Goal: Task Accomplishment & Management: Use online tool/utility

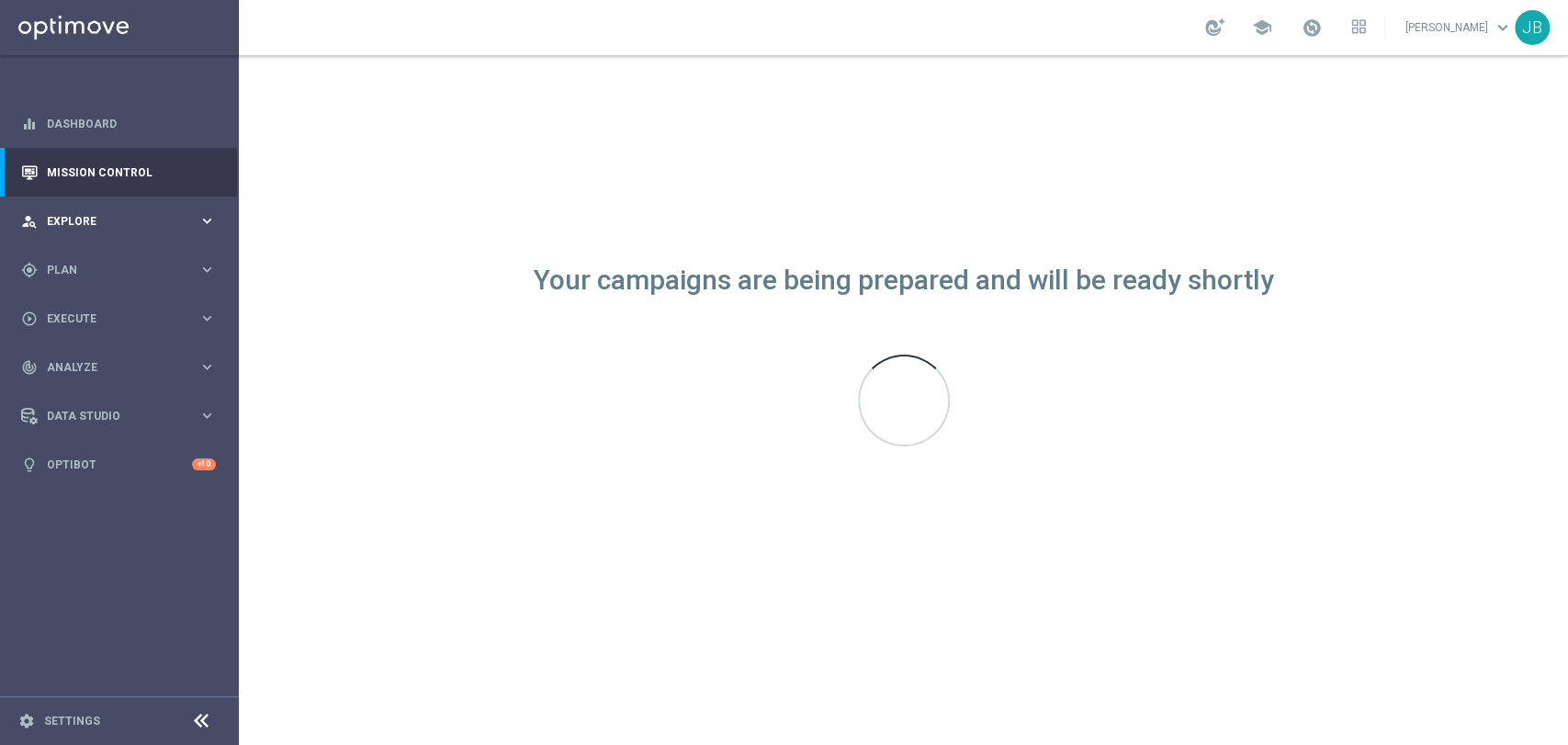
click at [117, 217] on span "Explore" at bounding box center [122, 222] width 151 height 11
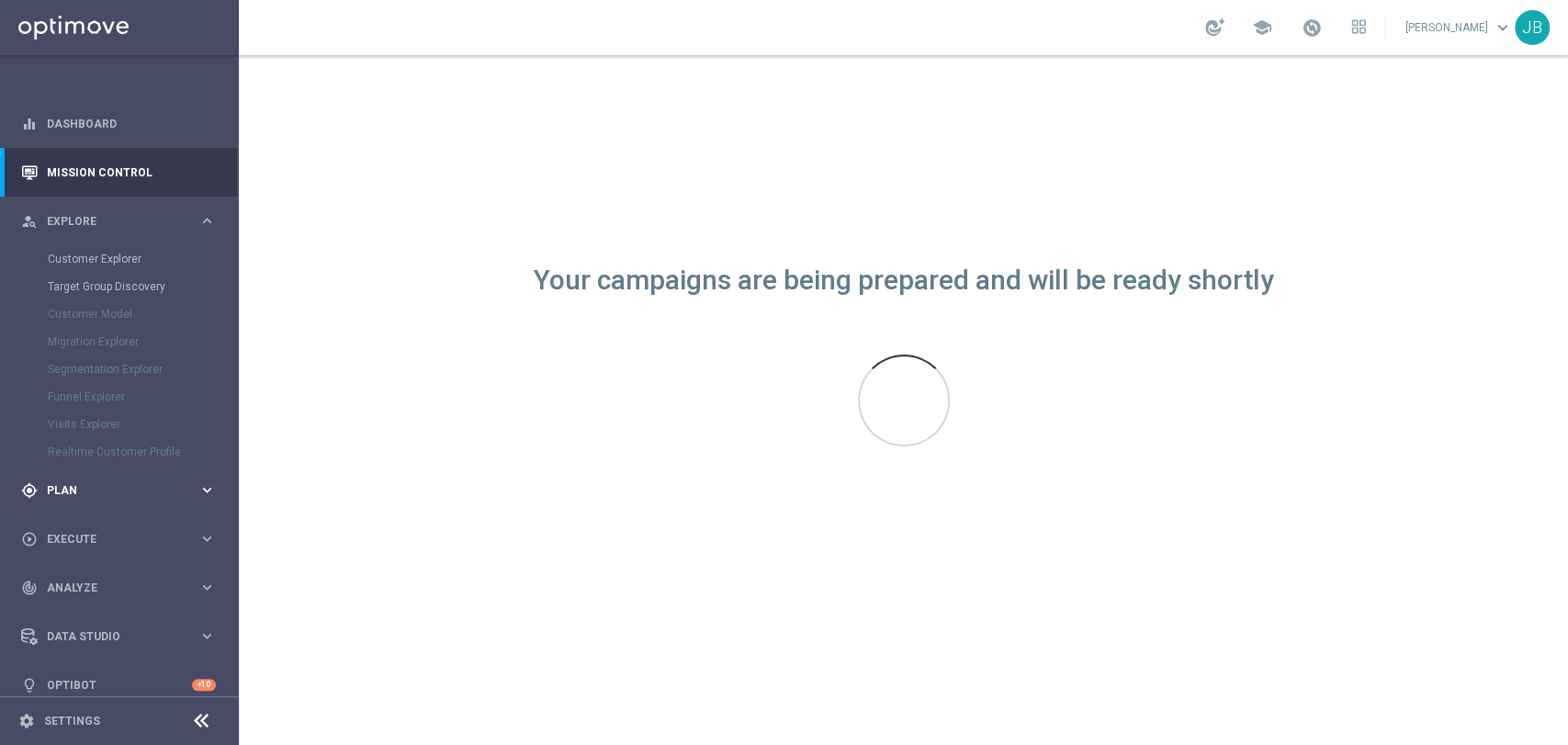
click at [101, 489] on span "Plan" at bounding box center [122, 490] width 151 height 11
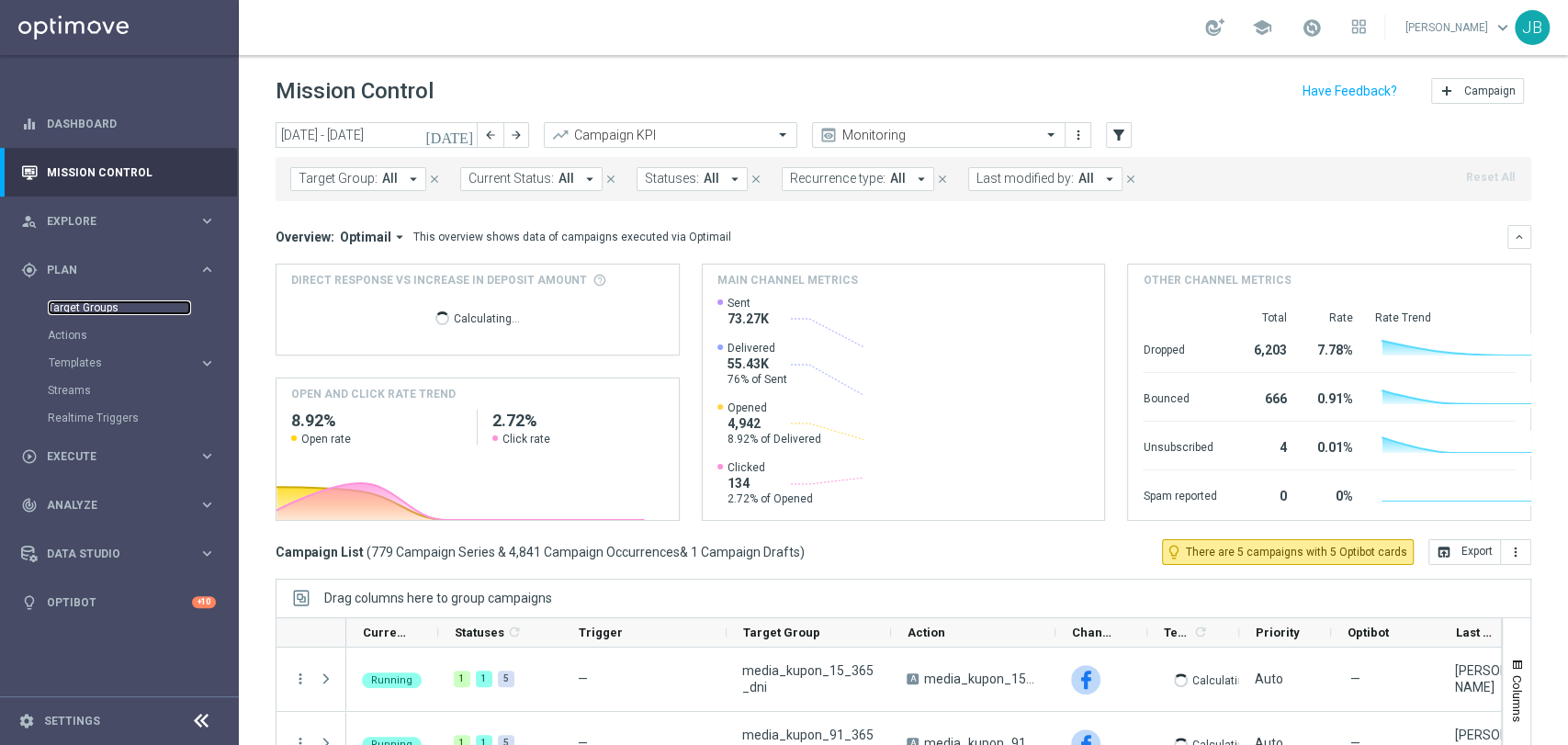
click at [89, 311] on link "Target Groups" at bounding box center [119, 308] width 144 height 15
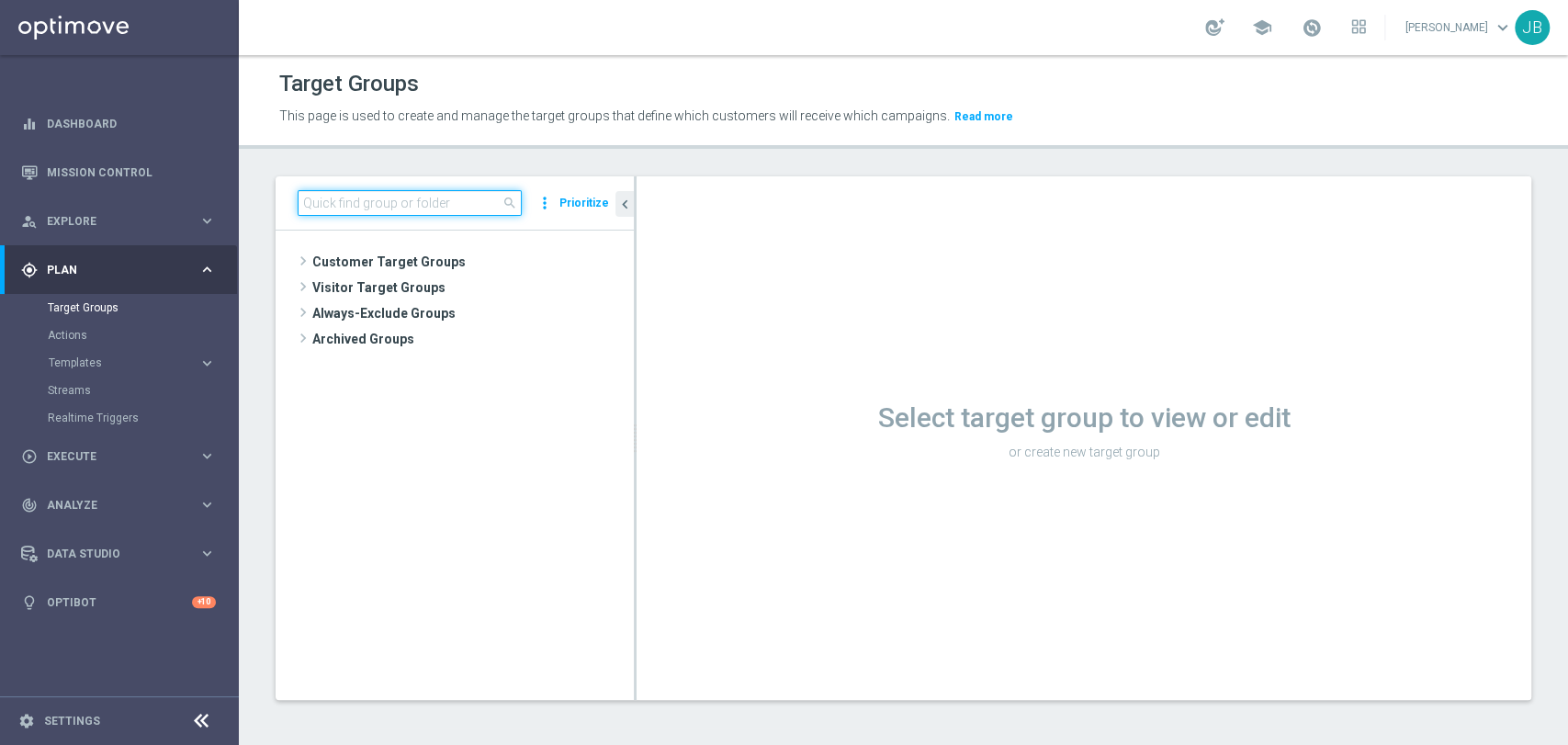
click at [415, 204] on input at bounding box center [410, 202] width 225 height 25
paste input "(LPZ - SMS) Koszulki_ruch_14082025"
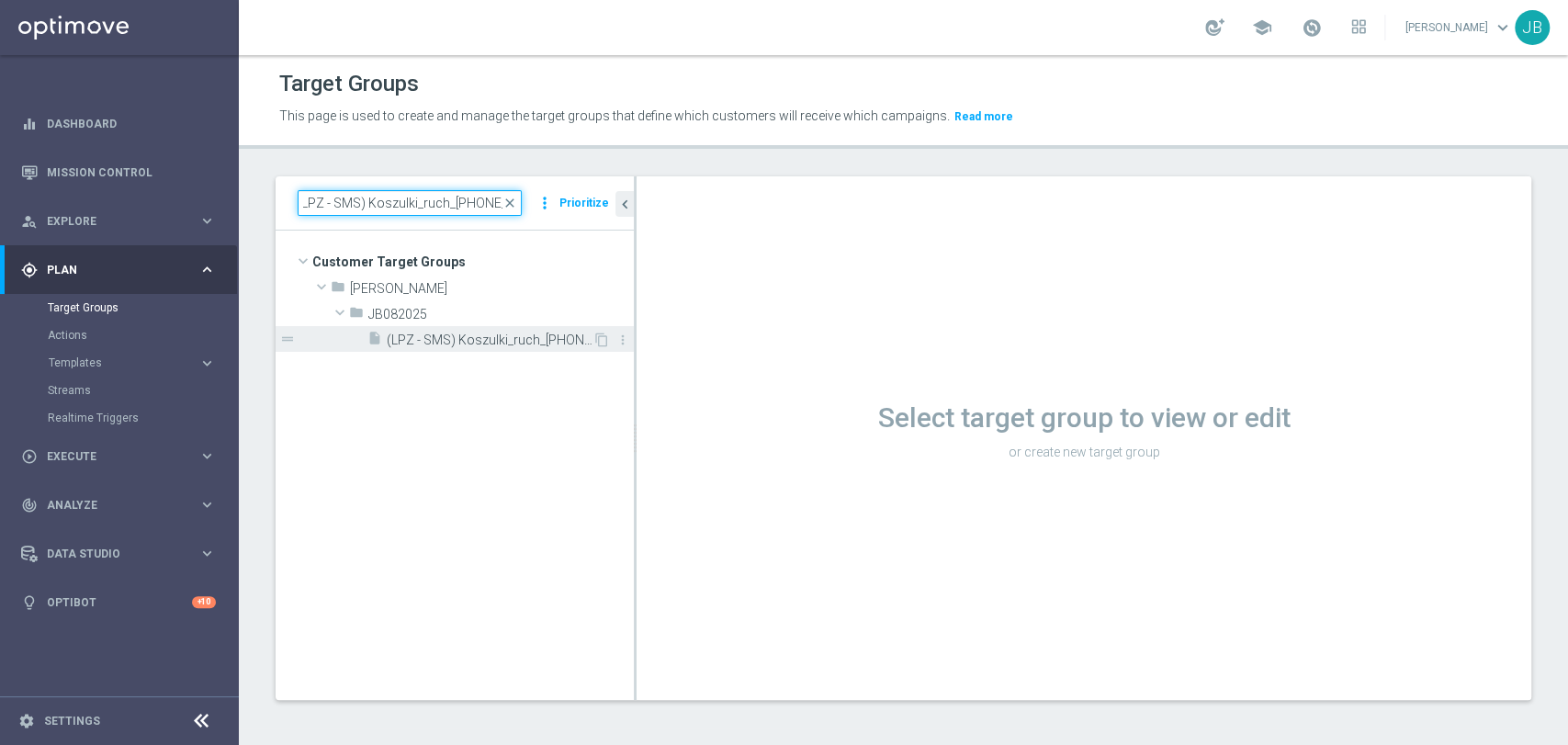
type input "(LPZ - SMS) Koszulki_ruch_14082025"
click at [600, 348] on div "content_copy more_vert" at bounding box center [613, 342] width 39 height 20
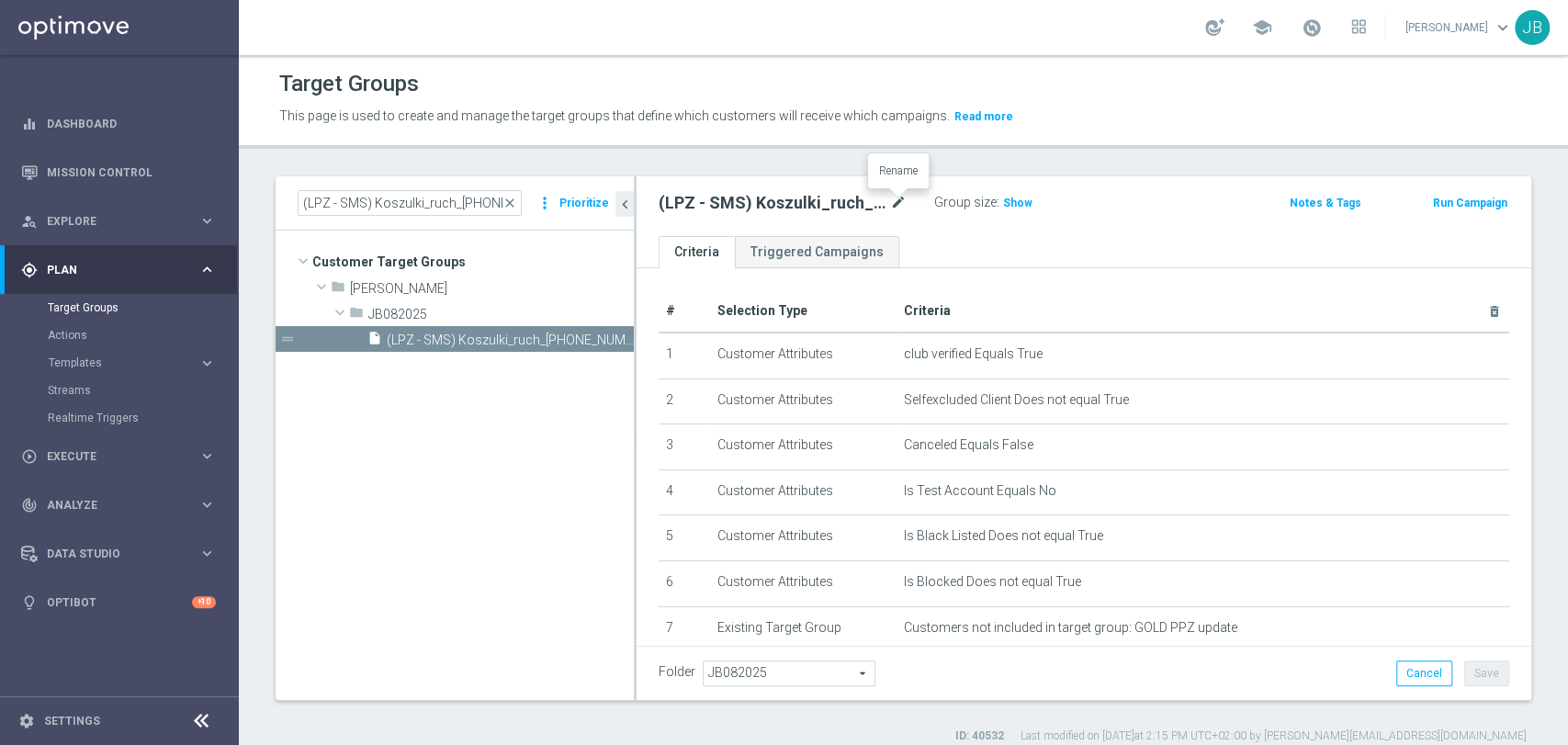
click at [896, 199] on icon "mode_edit" at bounding box center [899, 202] width 17 height 22
click at [603, 342] on icon "content_copy" at bounding box center [602, 340] width 15 height 15
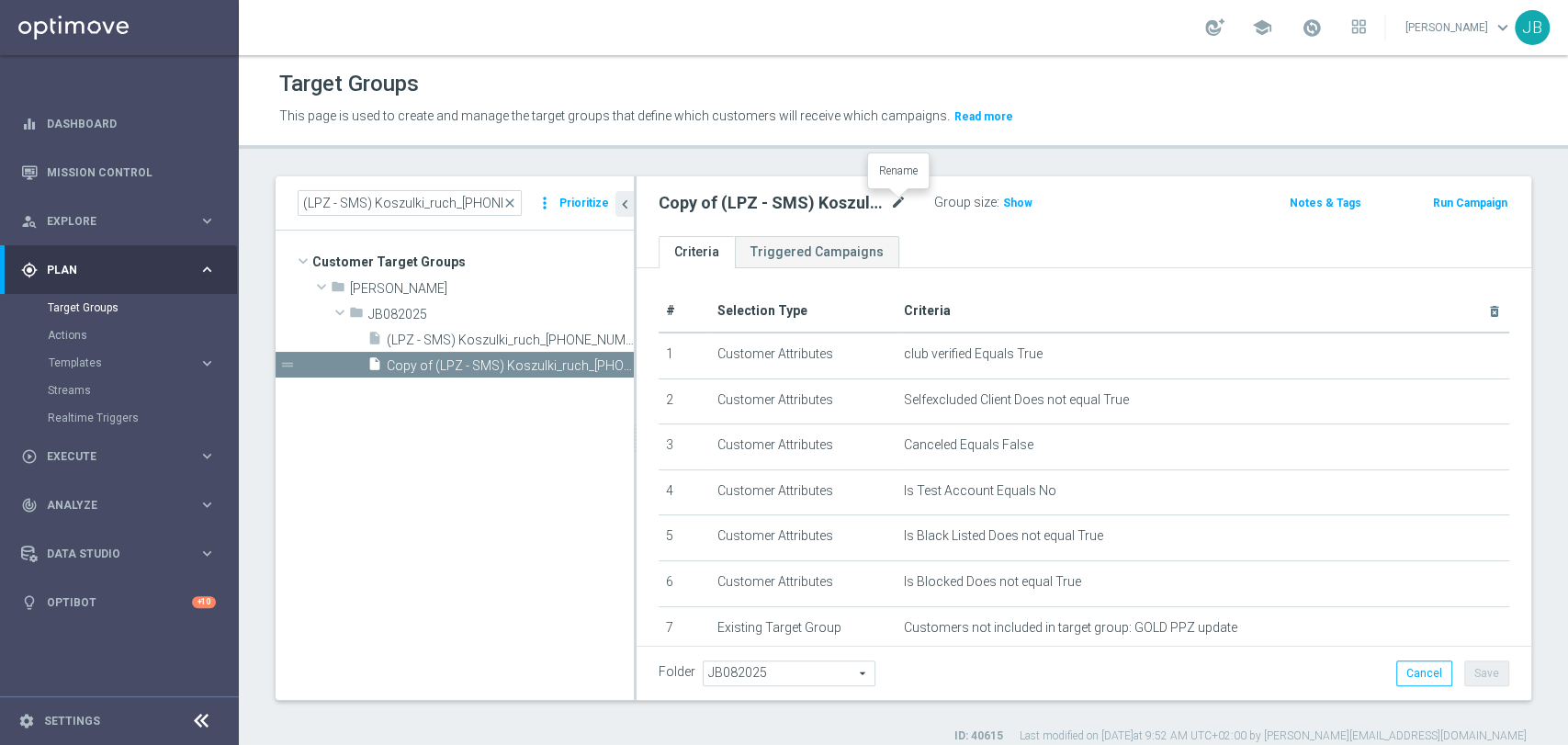
click at [895, 198] on icon "mode_edit" at bounding box center [899, 202] width 17 height 22
type input "(LPZ - SMS) Koszulki_ruch_18082025"
click at [1152, 290] on th "Criteria delete_forever" at bounding box center [1203, 311] width 613 height 42
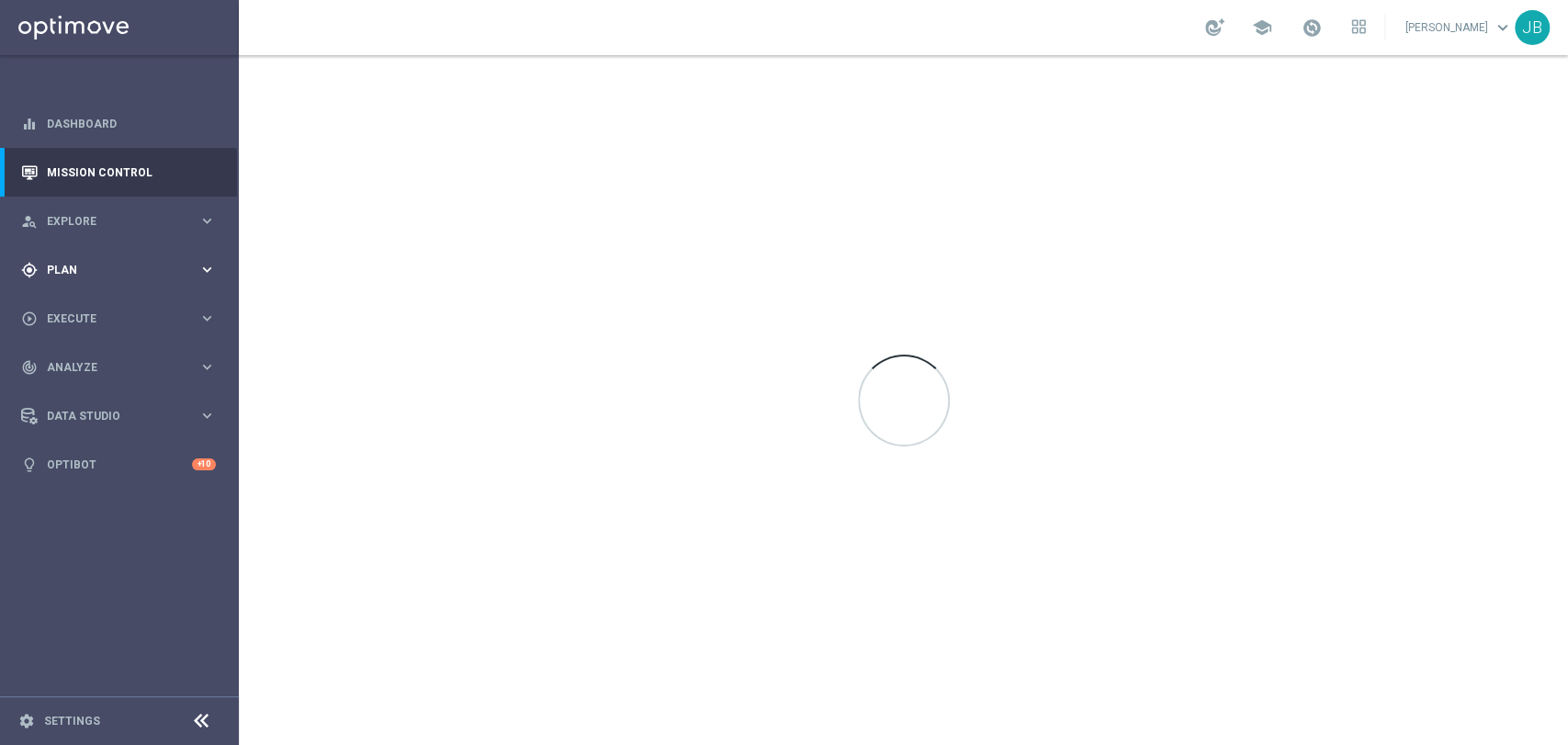
click at [71, 278] on div "gps_fixed Plan keyboard_arrow_right" at bounding box center [118, 270] width 237 height 49
click at [73, 309] on link "Target Groups" at bounding box center [119, 308] width 144 height 15
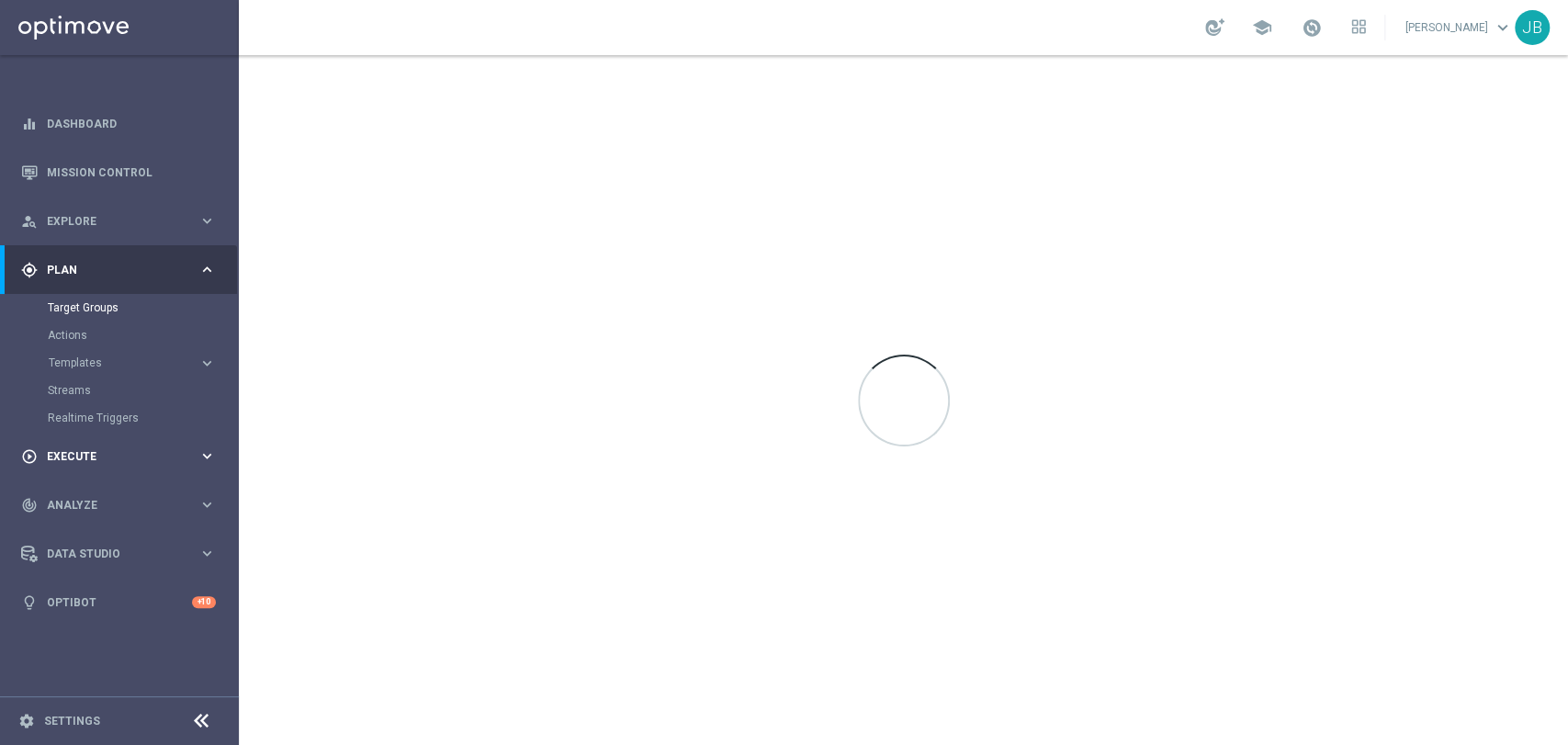
click at [100, 470] on div "play_circle_outline Execute keyboard_arrow_right" at bounding box center [118, 457] width 237 height 49
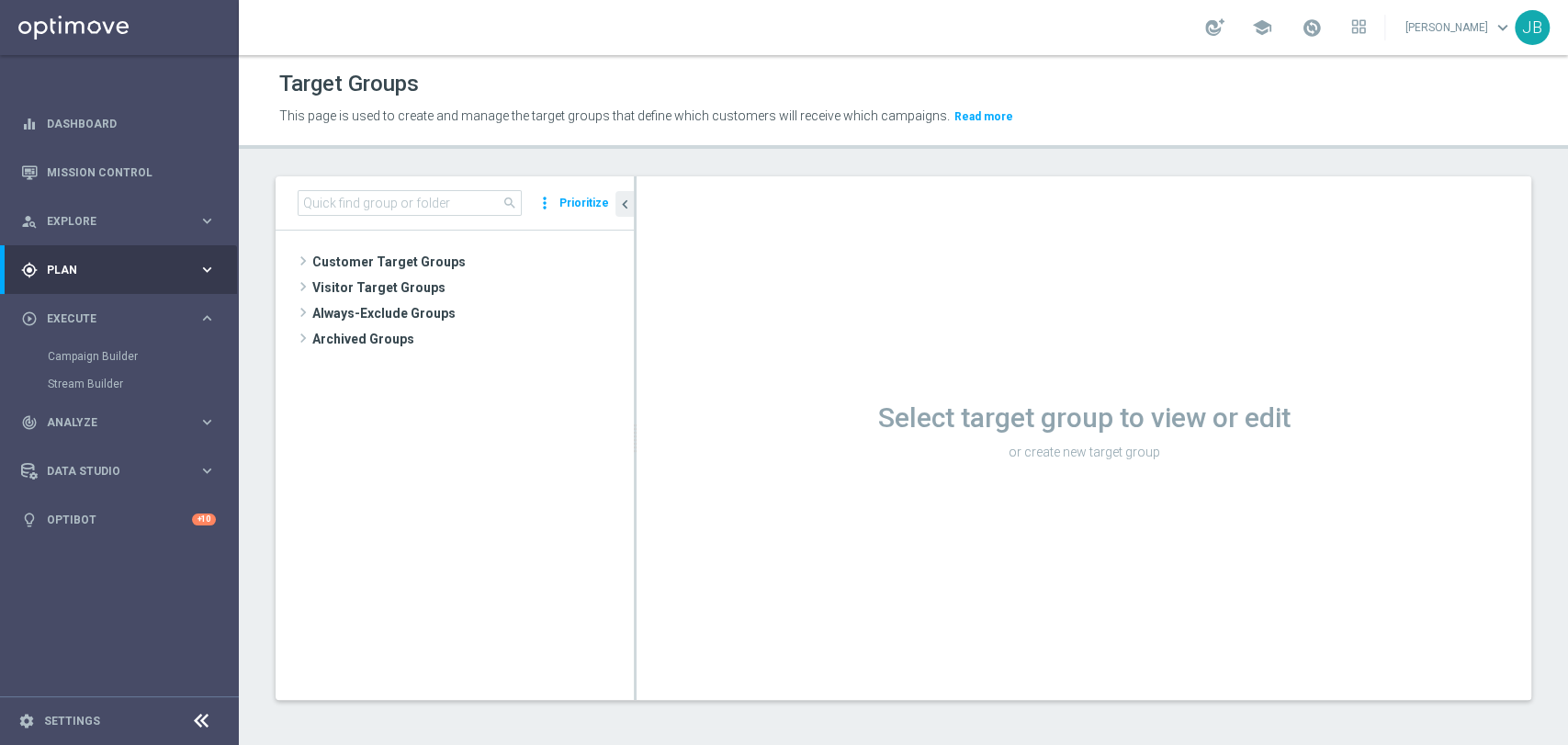
click at [132, 365] on div "Campaign Builder" at bounding box center [142, 356] width 189 height 27
click at [133, 343] on div "Campaign Builder" at bounding box center [142, 356] width 189 height 27
click at [128, 355] on link "Campaign Builder" at bounding box center [119, 357] width 144 height 15
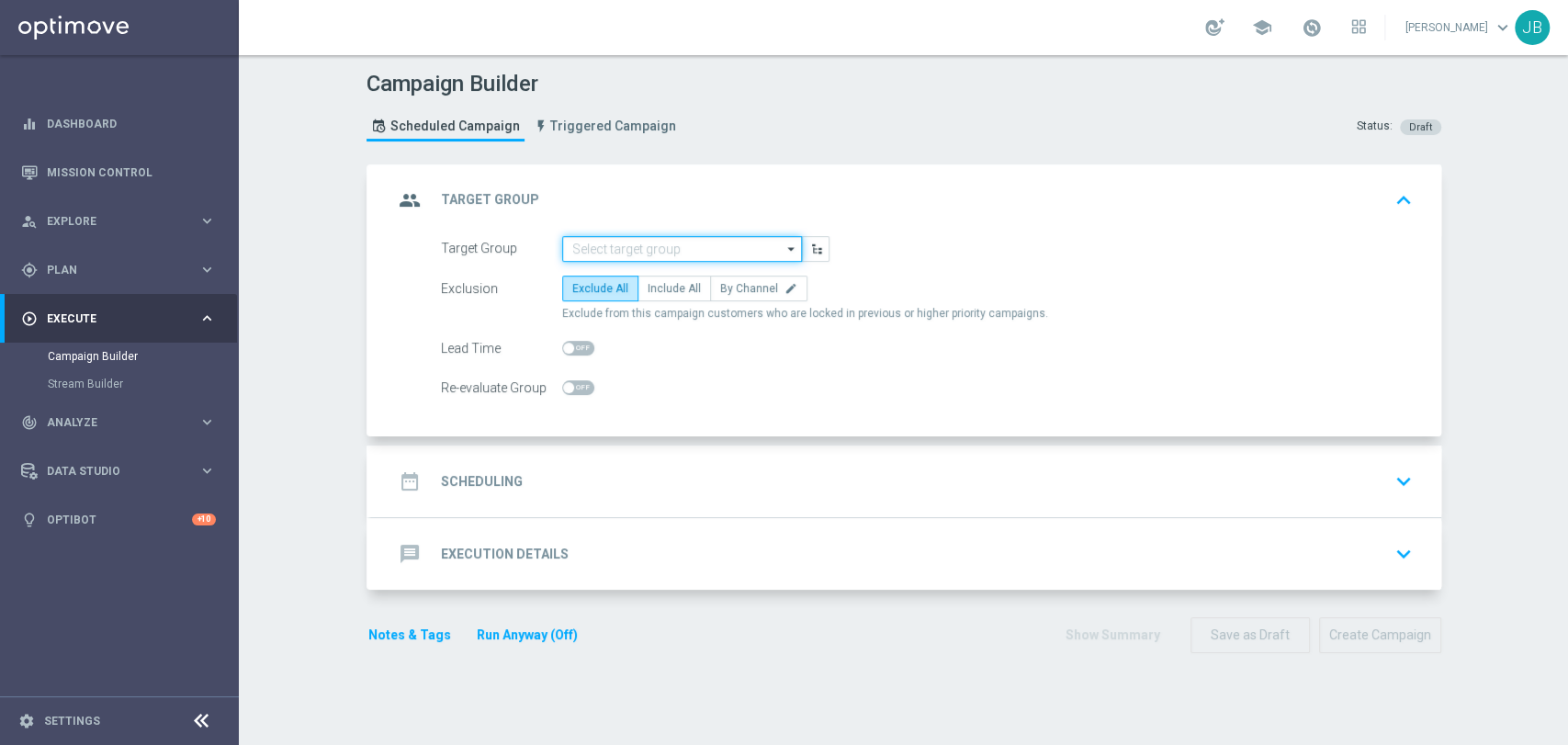
click at [586, 251] on input at bounding box center [681, 248] width 240 height 25
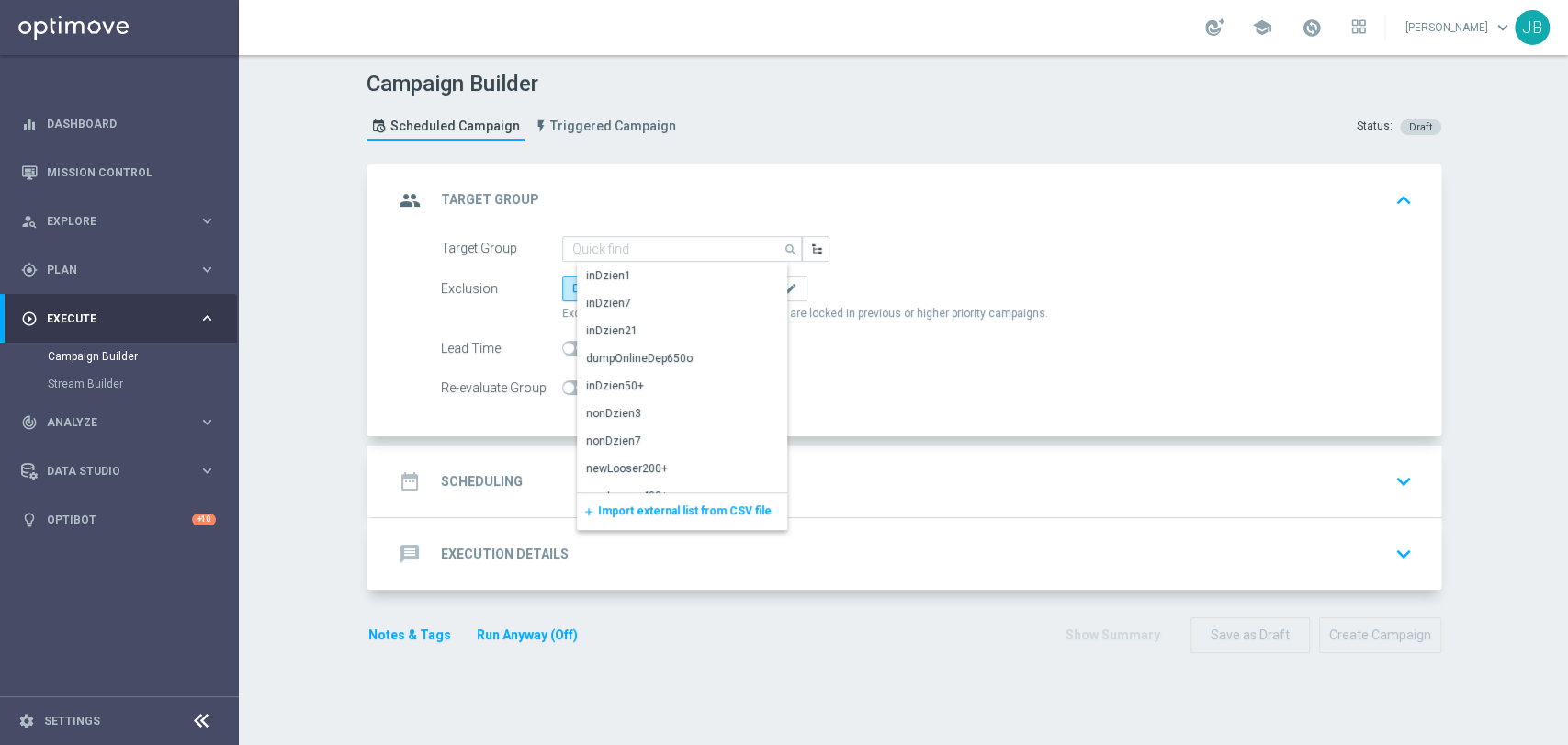
click at [655, 502] on div "add Import external list from CSV file" at bounding box center [682, 511] width 210 height 37
click at [648, 517] on div "add Import external list from CSV file" at bounding box center [682, 511] width 210 height 37
click at [651, 509] on span "Import external list from CSV file" at bounding box center [685, 511] width 174 height 13
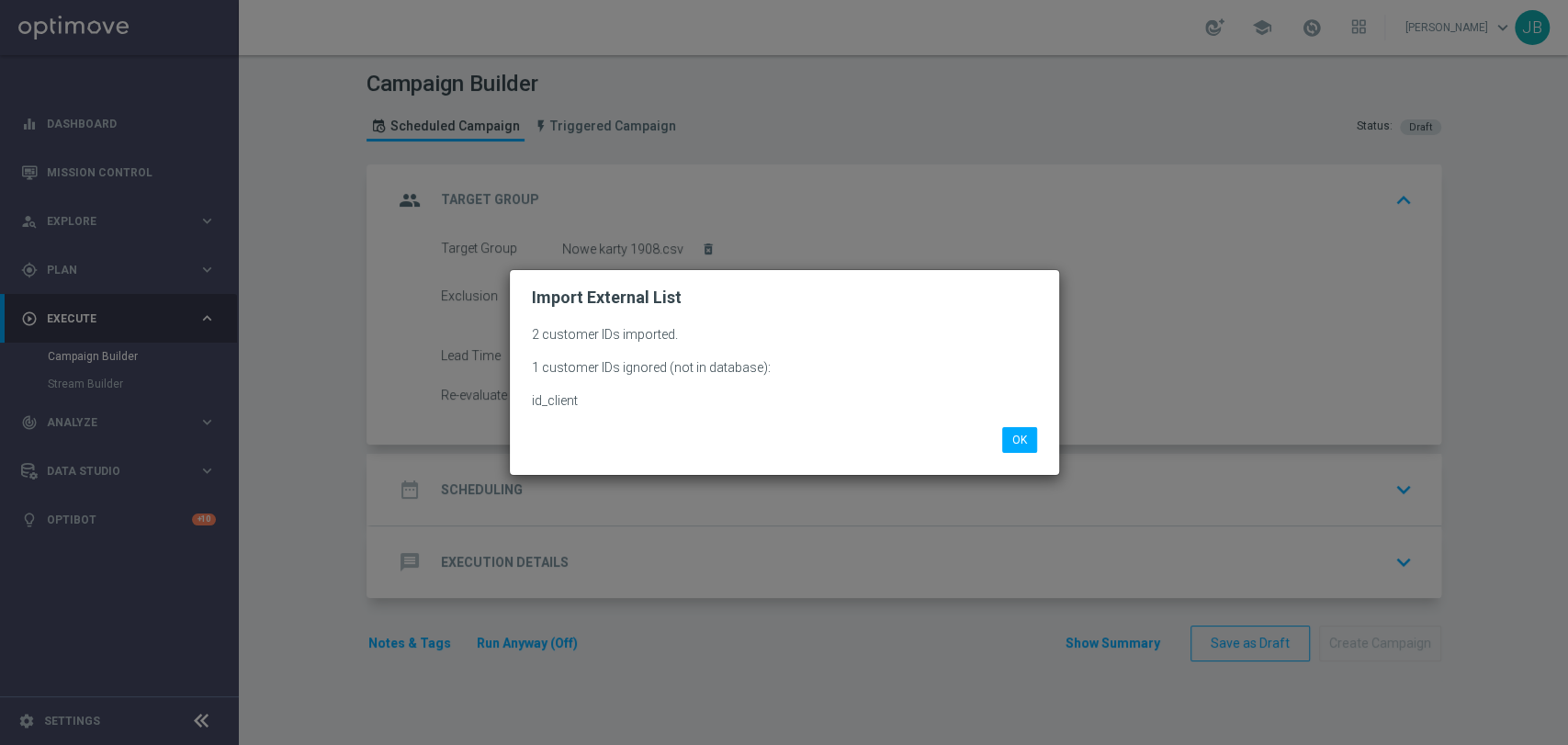
click at [1039, 447] on li "OK" at bounding box center [1019, 440] width 44 height 25
click at [1031, 447] on button "OK" at bounding box center [1019, 440] width 35 height 25
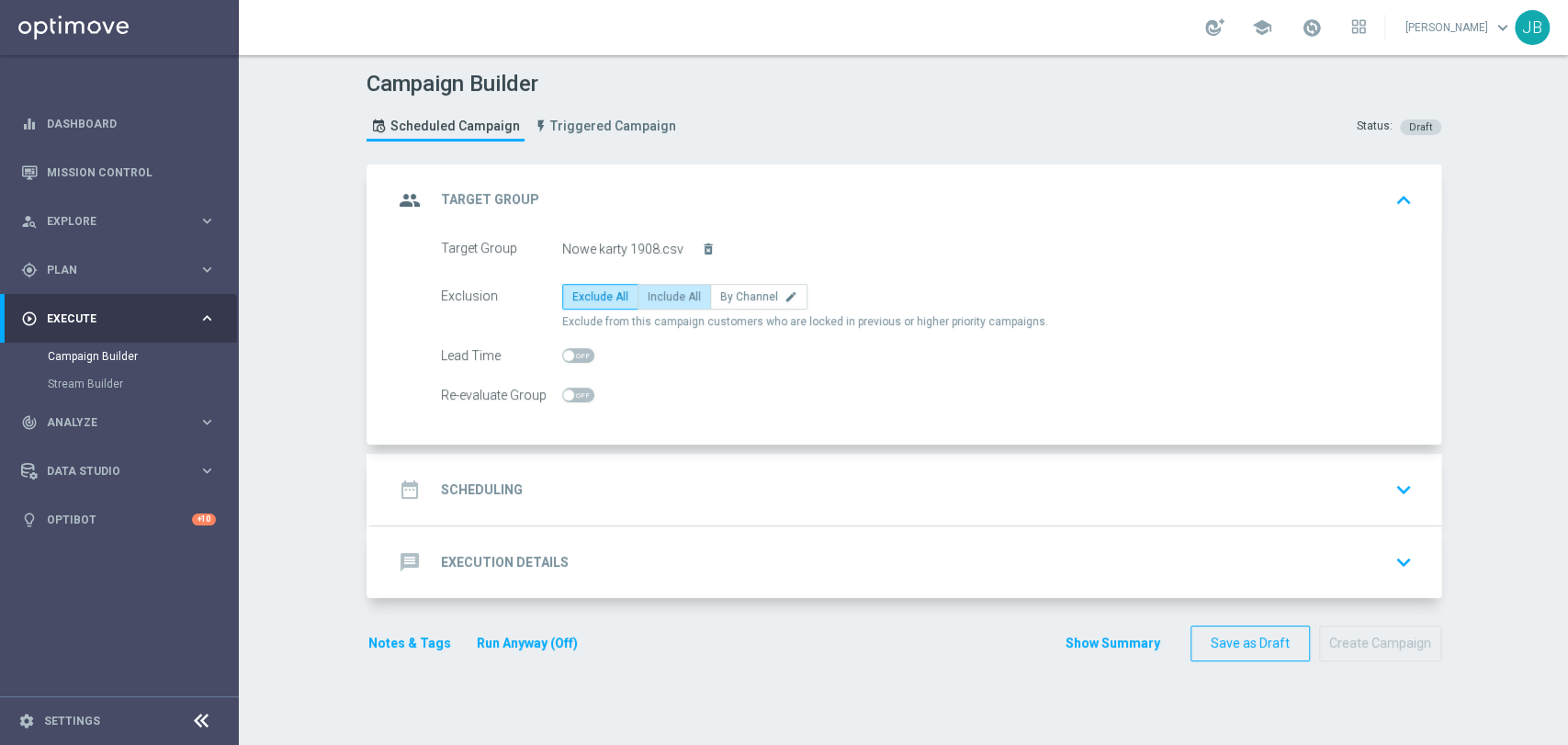
click at [653, 303] on label "Include All" at bounding box center [675, 296] width 73 height 25
click at [653, 303] on input "Include All" at bounding box center [653, 300] width 12 height 12
radio input "true"
click at [598, 494] on div "date_range Scheduling keyboard_arrow_down" at bounding box center [907, 489] width 1026 height 35
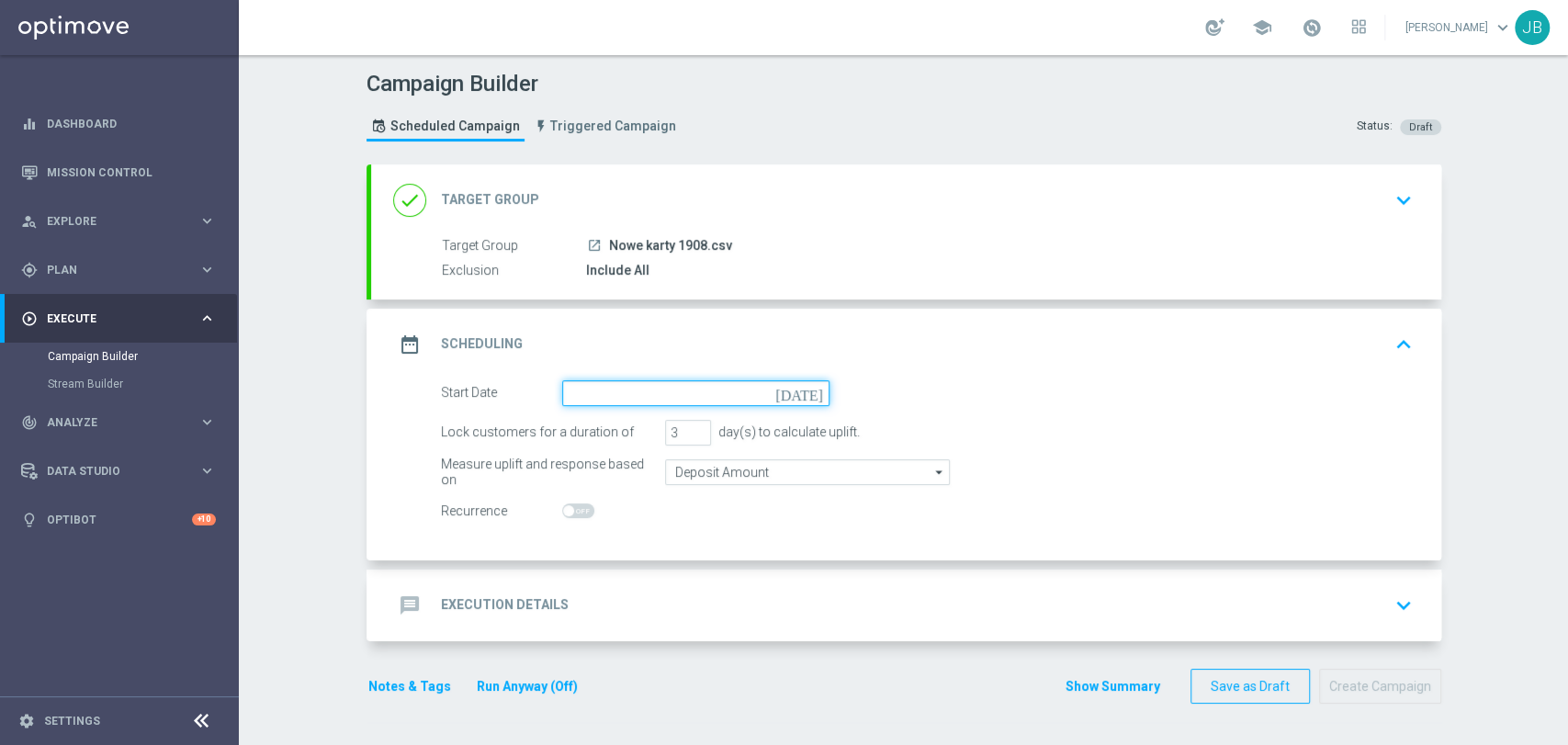
click at [633, 394] on input at bounding box center [695, 393] width 268 height 25
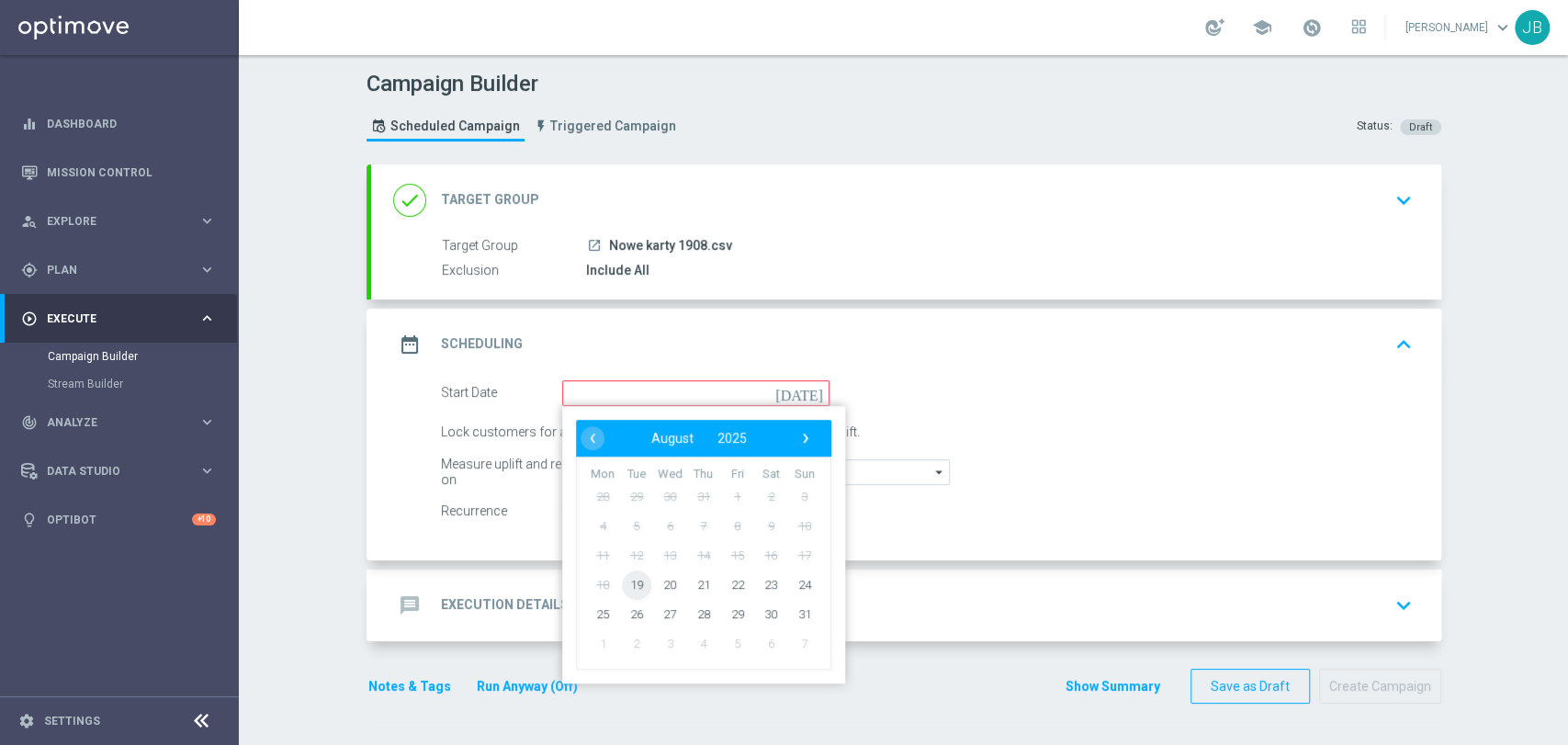
click at [632, 582] on span "19" at bounding box center [635, 583] width 29 height 29
type input "19 Aug 2025"
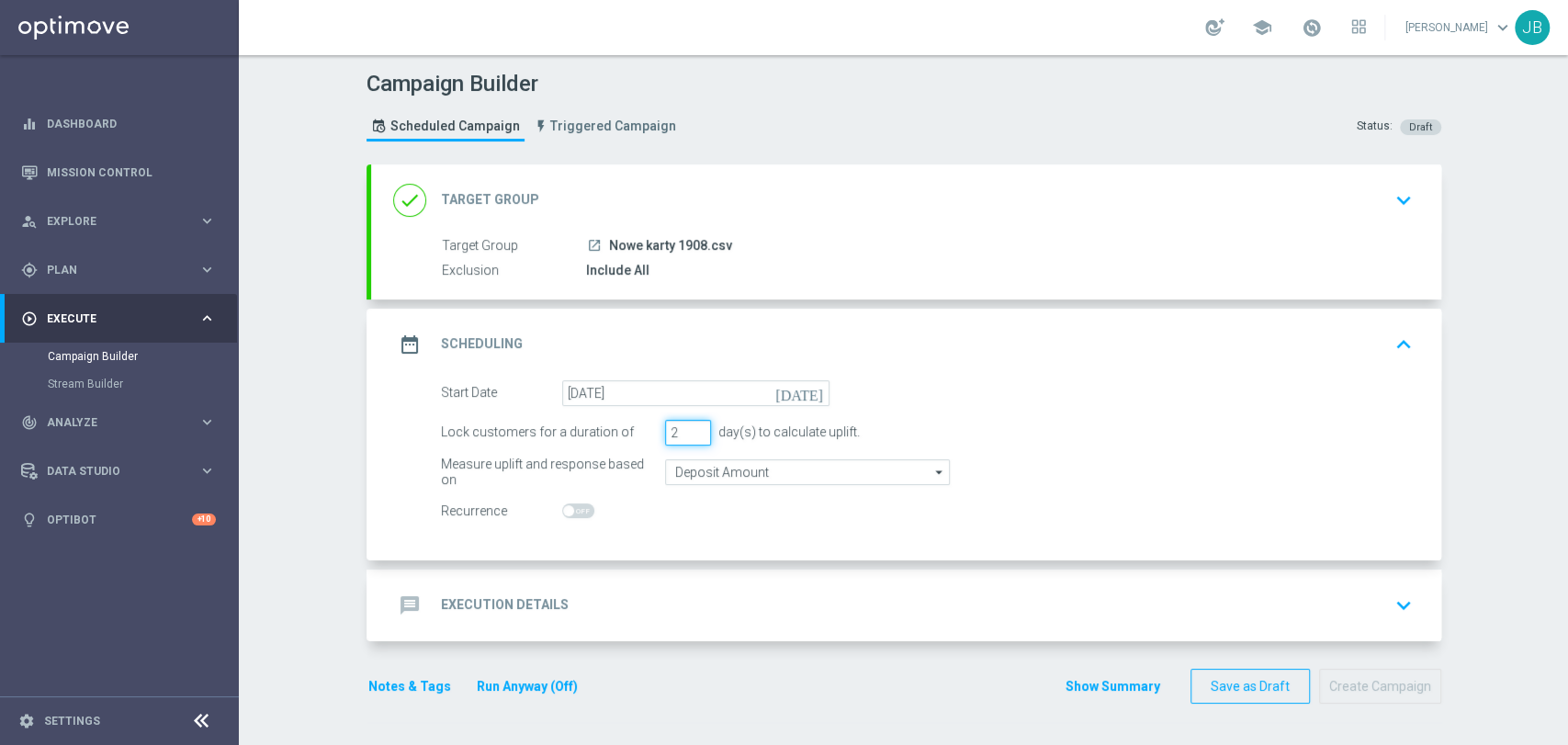
click at [688, 438] on input "2" at bounding box center [688, 432] width 46 height 25
type input "1"
click at [688, 438] on input "1" at bounding box center [688, 432] width 46 height 25
click at [610, 582] on div "message Execution Details keyboard_arrow_down" at bounding box center [906, 605] width 1070 height 71
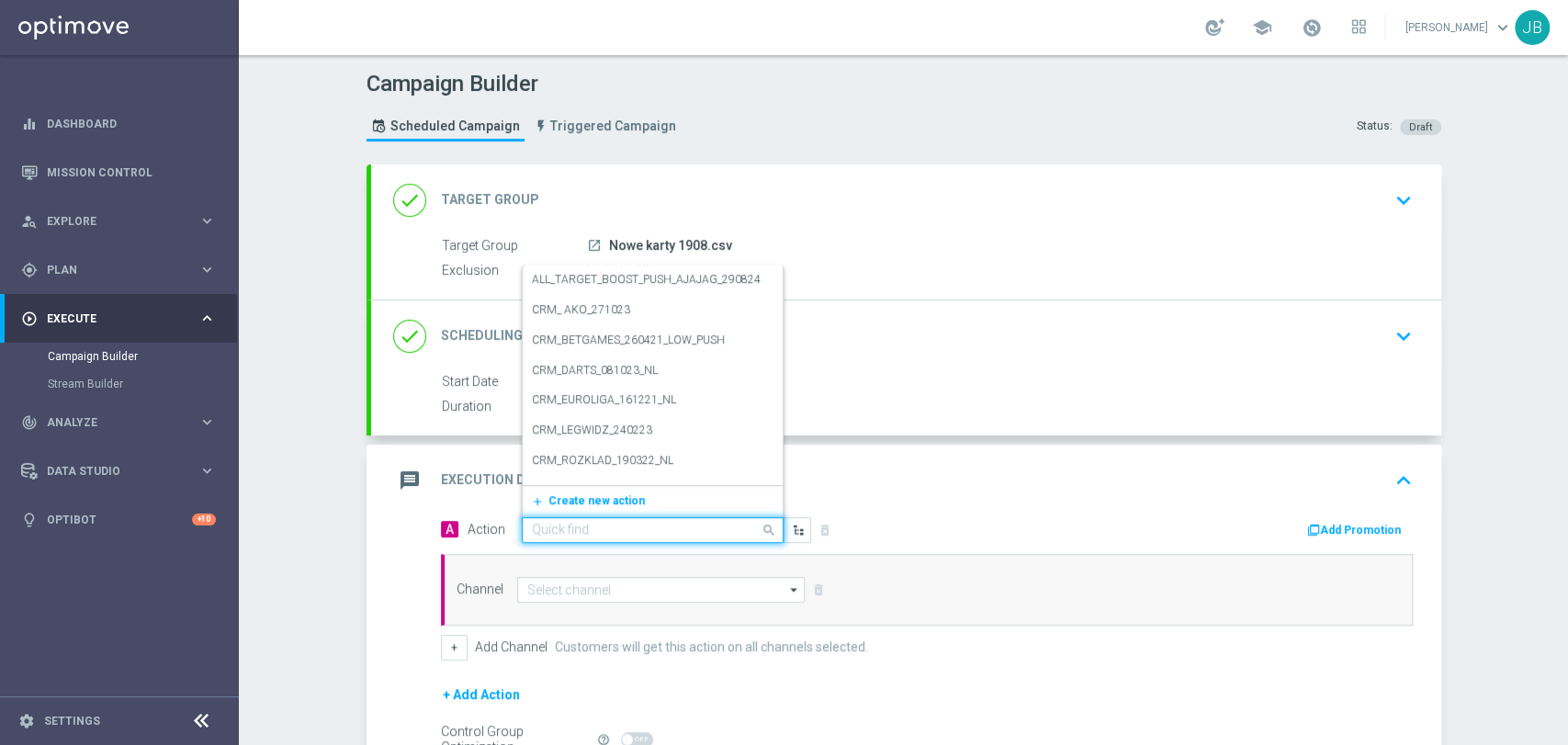
click at [561, 532] on input "text" at bounding box center [634, 530] width 205 height 16
click at [562, 501] on span "Create new action" at bounding box center [597, 501] width 97 height 13
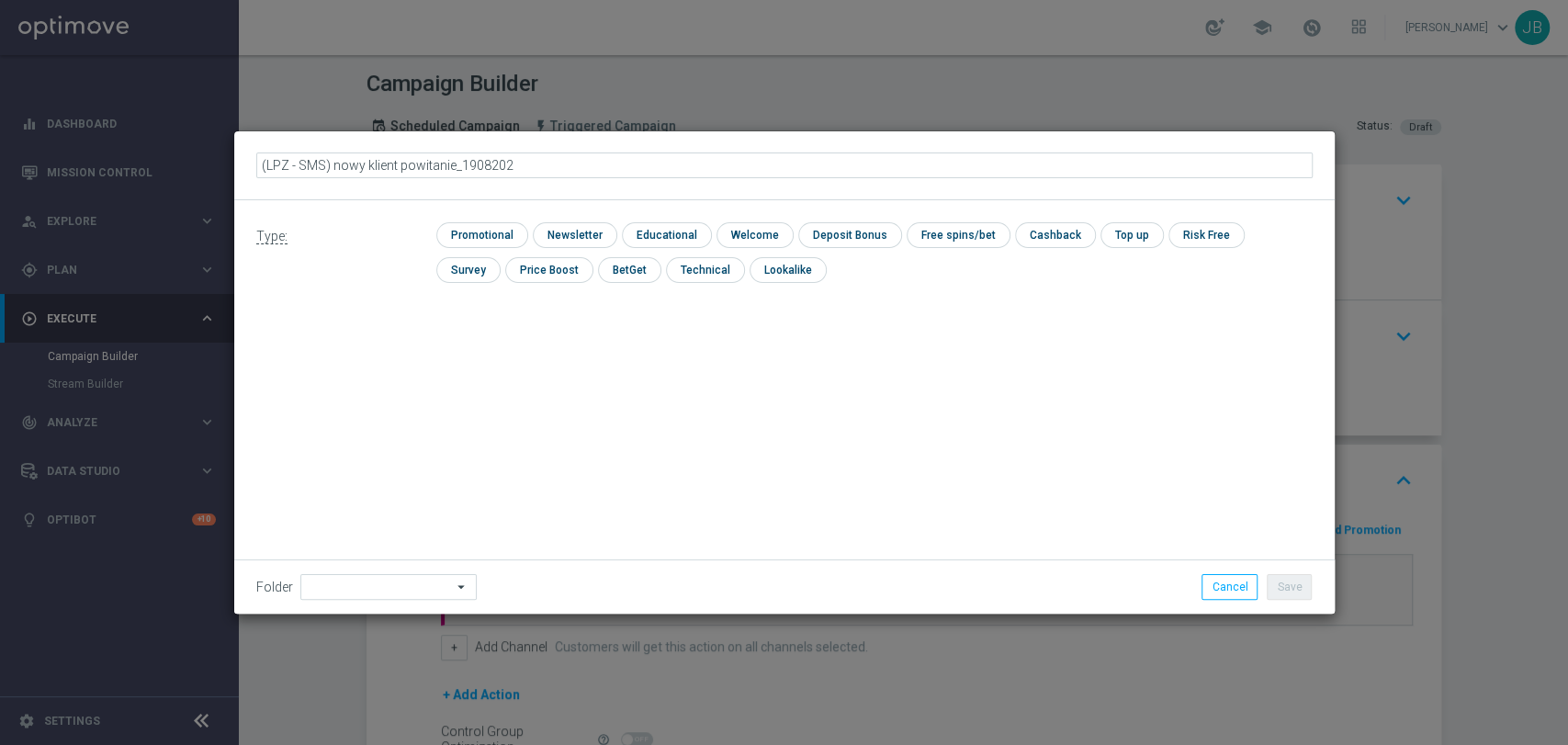
type input "(LPZ - SMS) nowy klient powitanie_19082025"
click at [404, 586] on input at bounding box center [389, 586] width 177 height 25
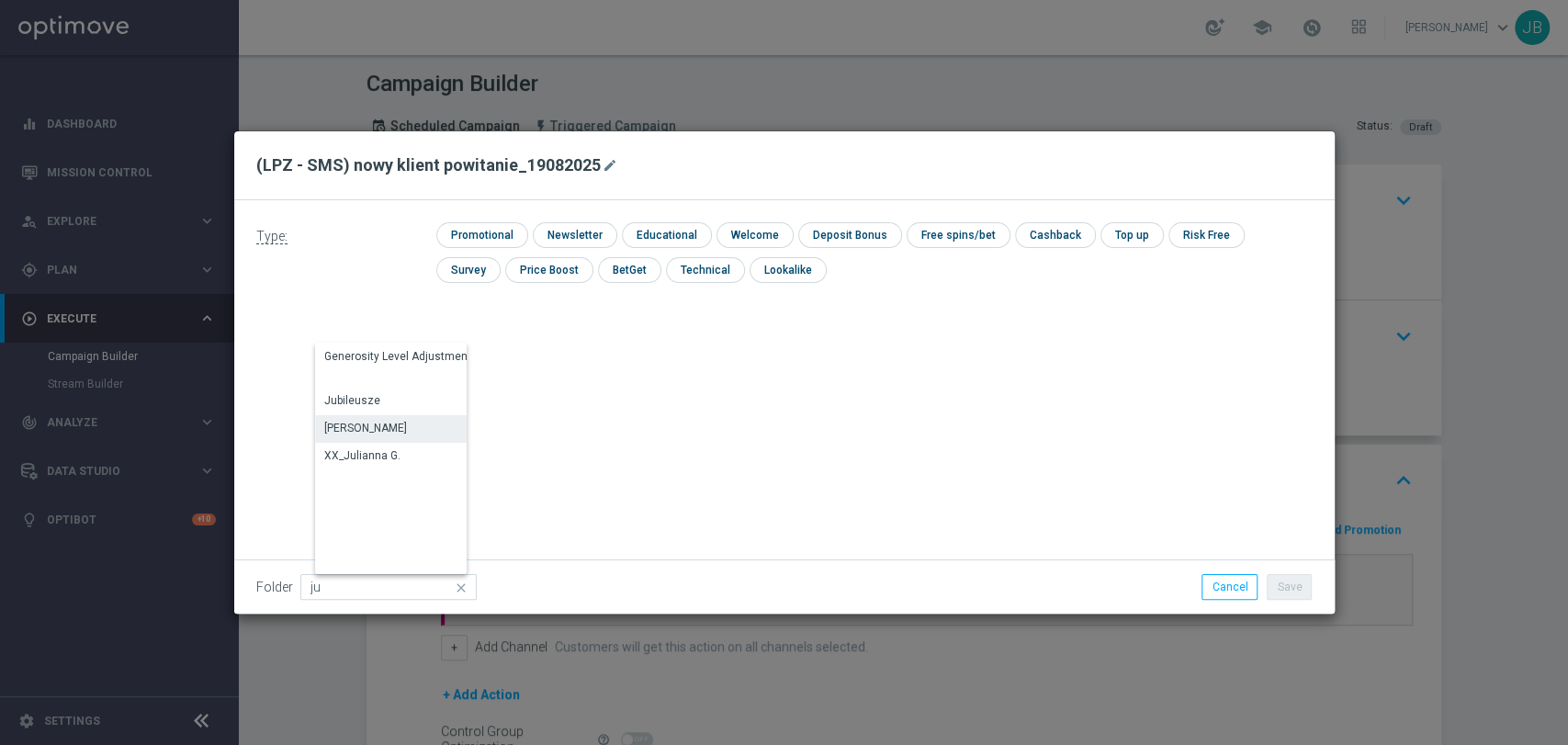
click at [375, 437] on div "Justyna B." at bounding box center [400, 427] width 171 height 25
type input "Justyna B."
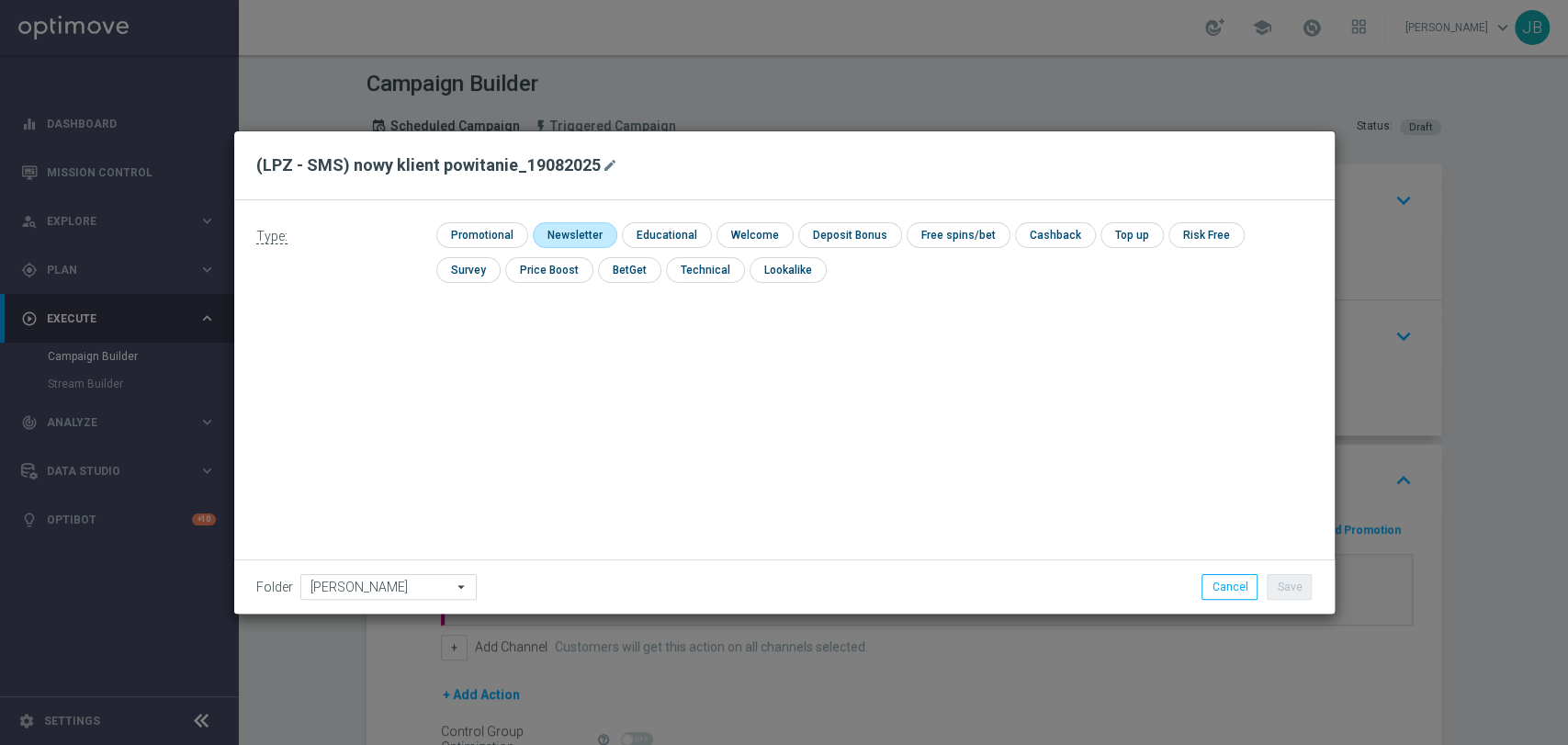
click at [581, 241] on input "checkbox" at bounding box center [572, 235] width 80 height 24
checkbox input "true"
click at [1287, 584] on button "Save" at bounding box center [1290, 586] width 45 height 25
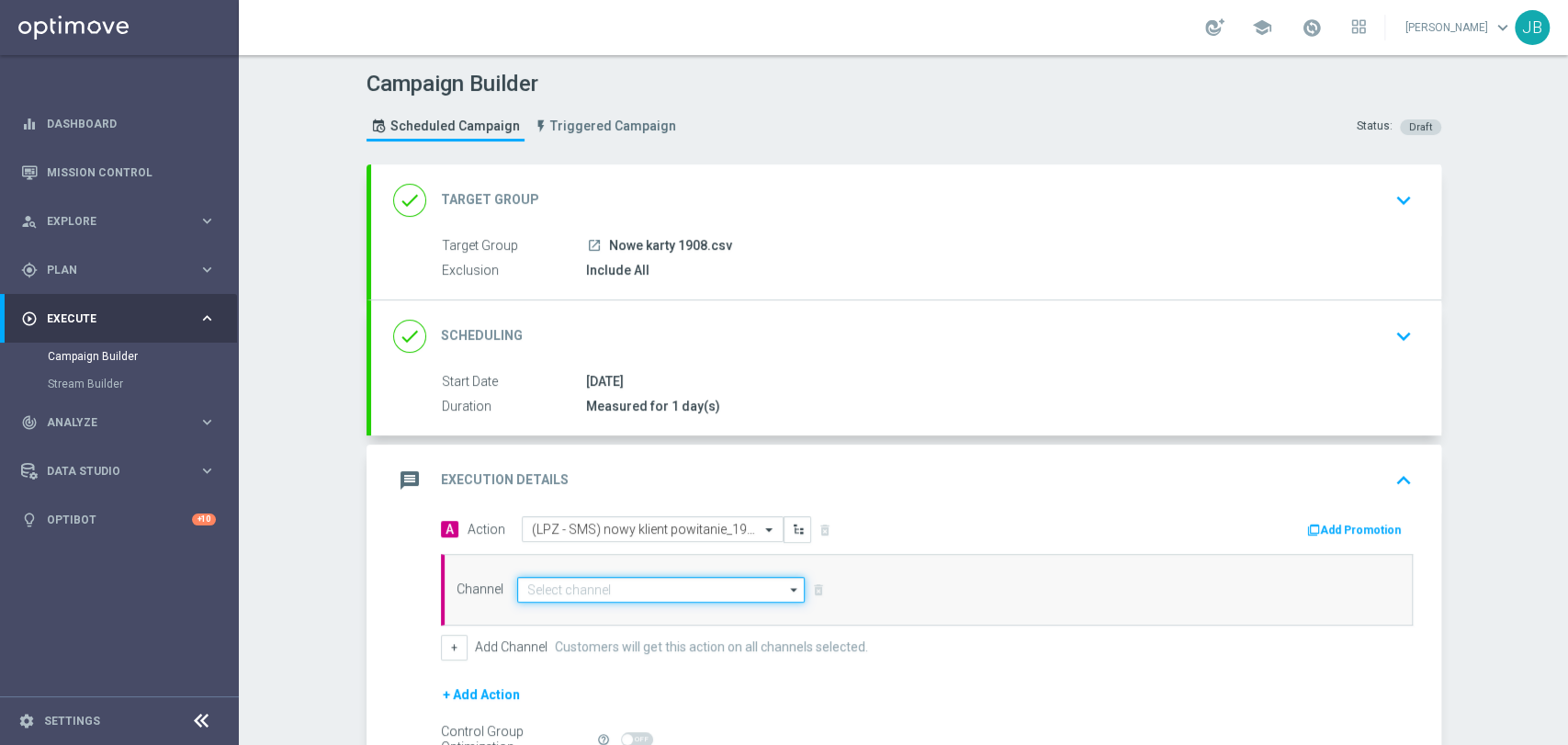
click at [617, 594] on input at bounding box center [661, 589] width 288 height 25
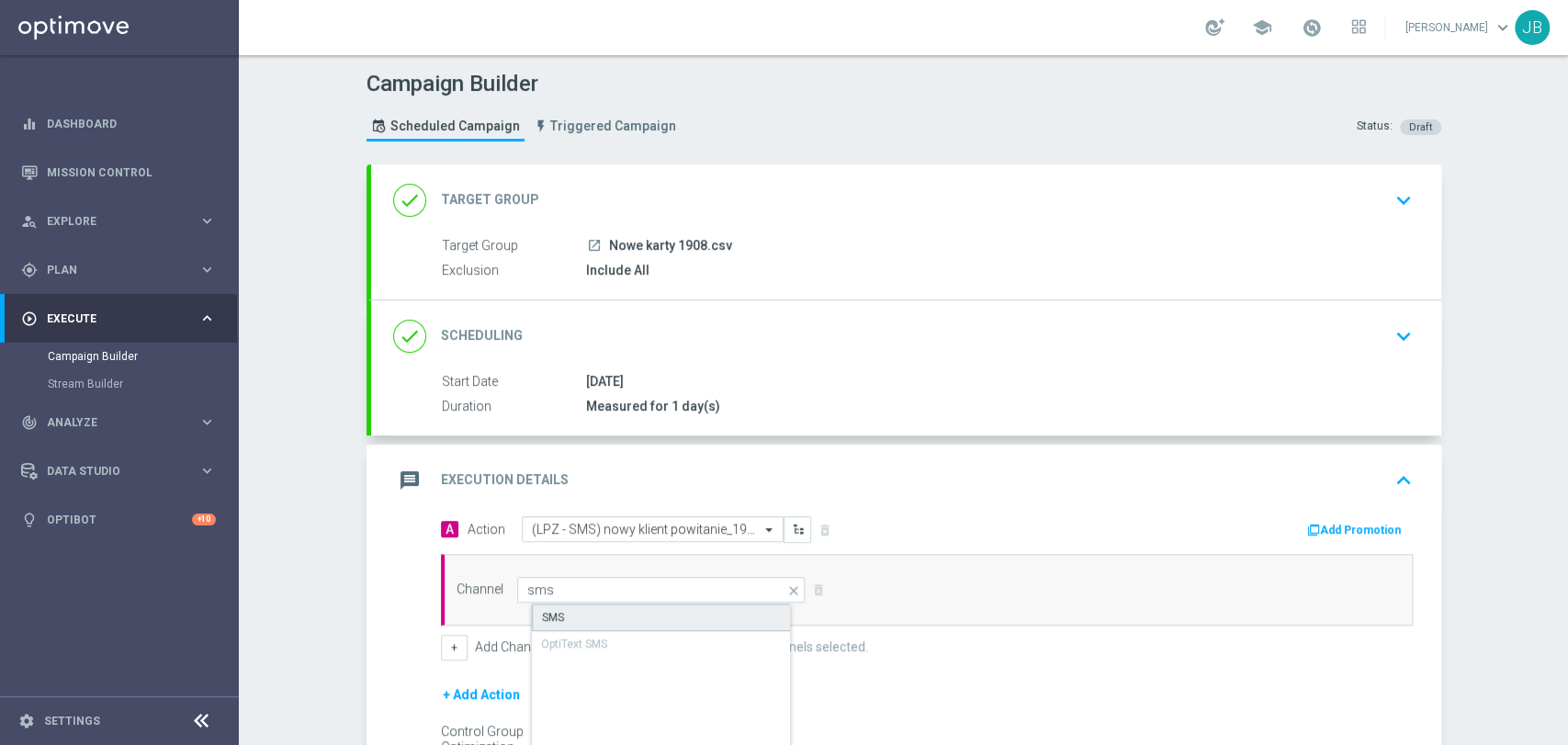
click at [612, 603] on div "SMS" at bounding box center [676, 616] width 289 height 27
type input "SMS"
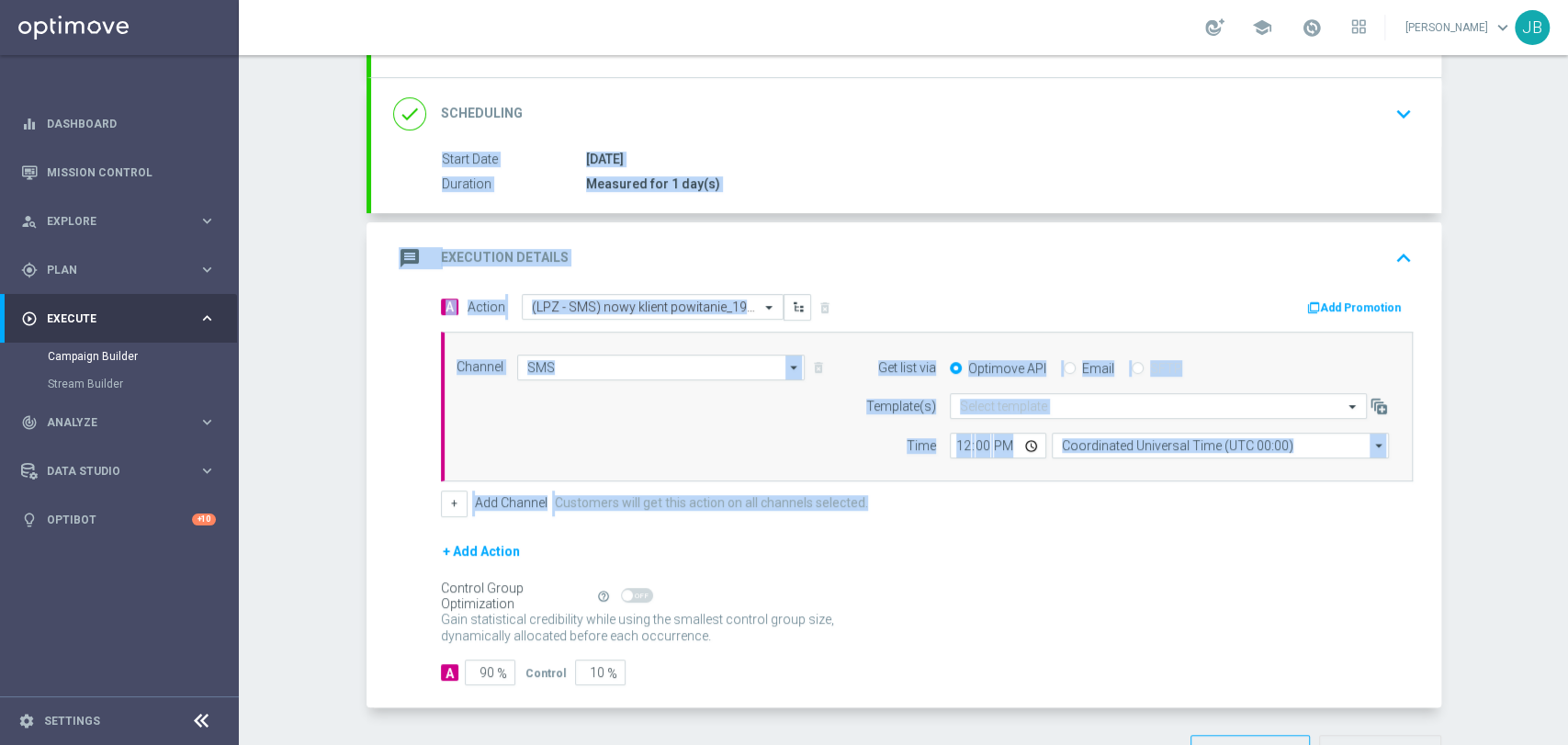
drag, startPoint x: 1566, startPoint y: 349, endPoint x: 1566, endPoint y: 521, distance: 172.0
click at [1566, 521] on div "Campaign Builder Scheduled Campaign Triggered Campaign Status: Draft done Targe…" at bounding box center [903, 400] width 1329 height 690
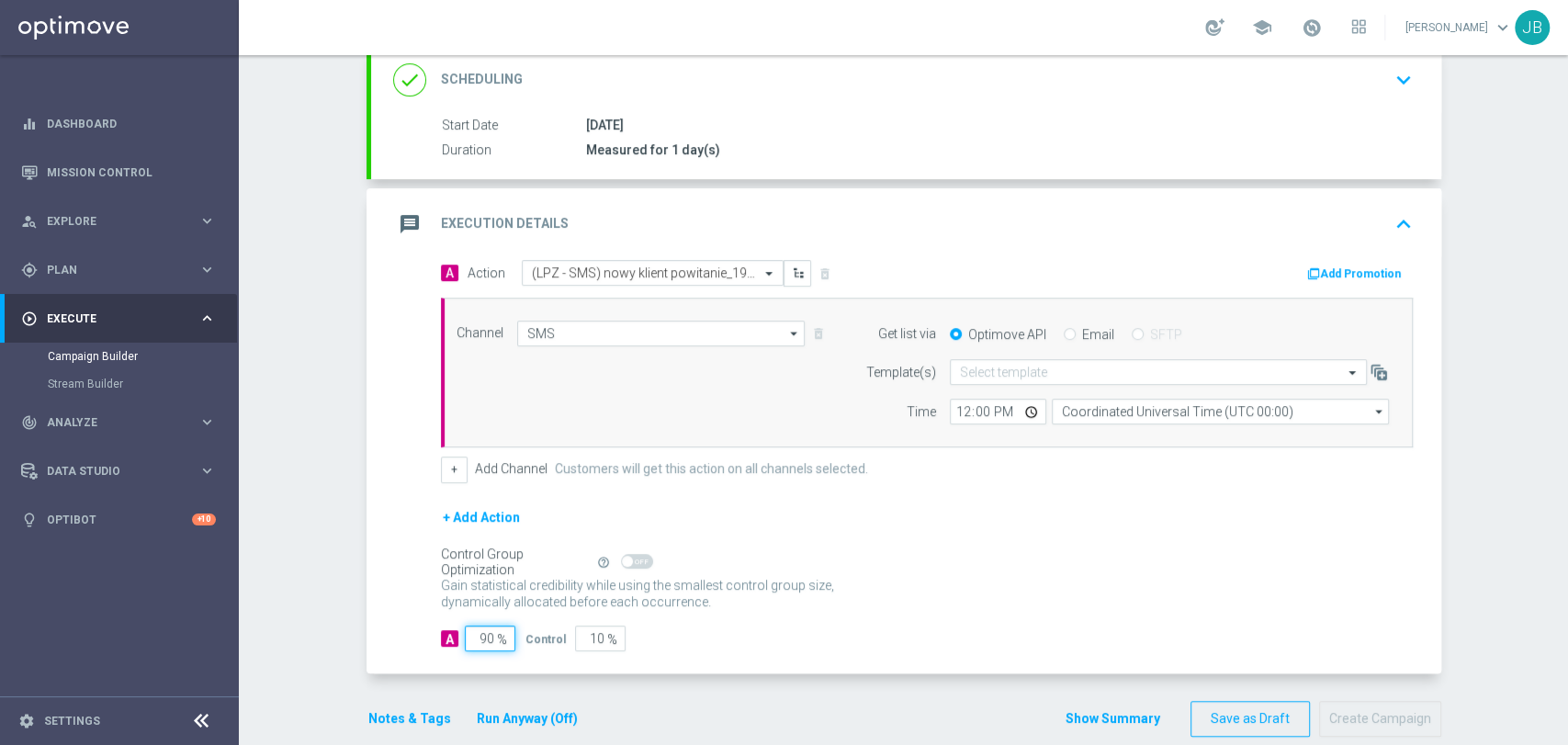
click at [478, 642] on input "90" at bounding box center [490, 638] width 51 height 25
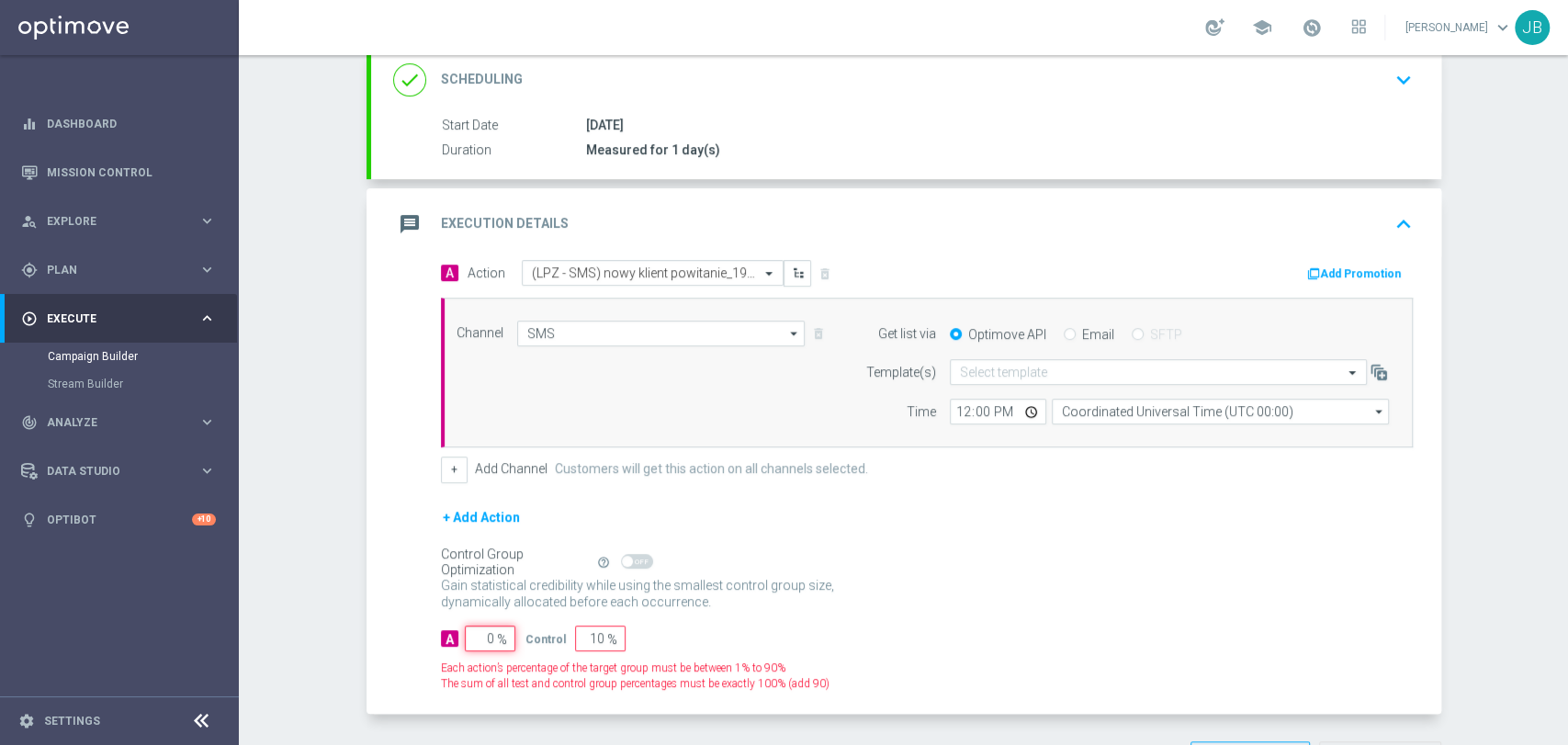
type input "10"
type input "100"
type input "0"
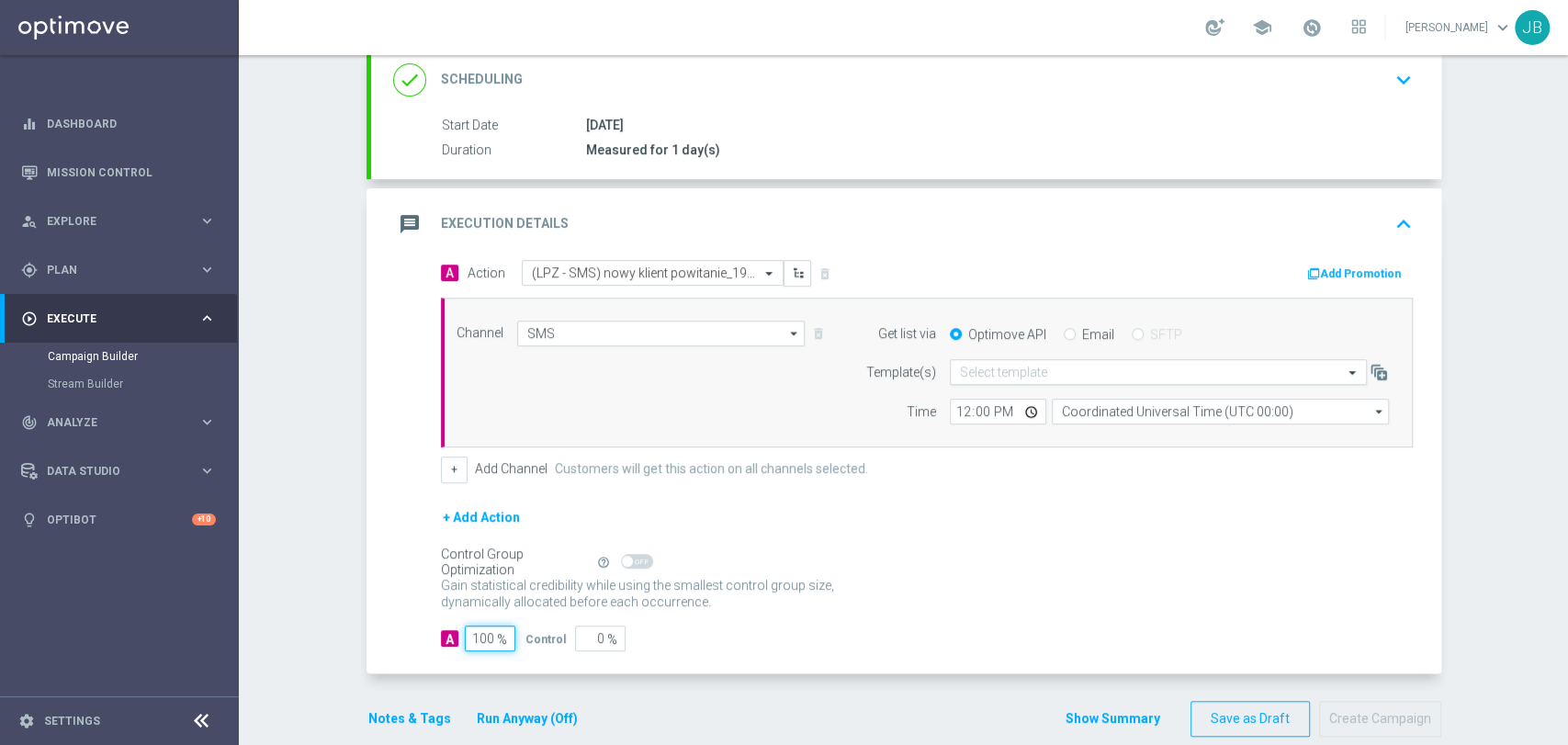
type input "100"
click at [970, 365] on input "text" at bounding box center [1140, 372] width 360 height 16
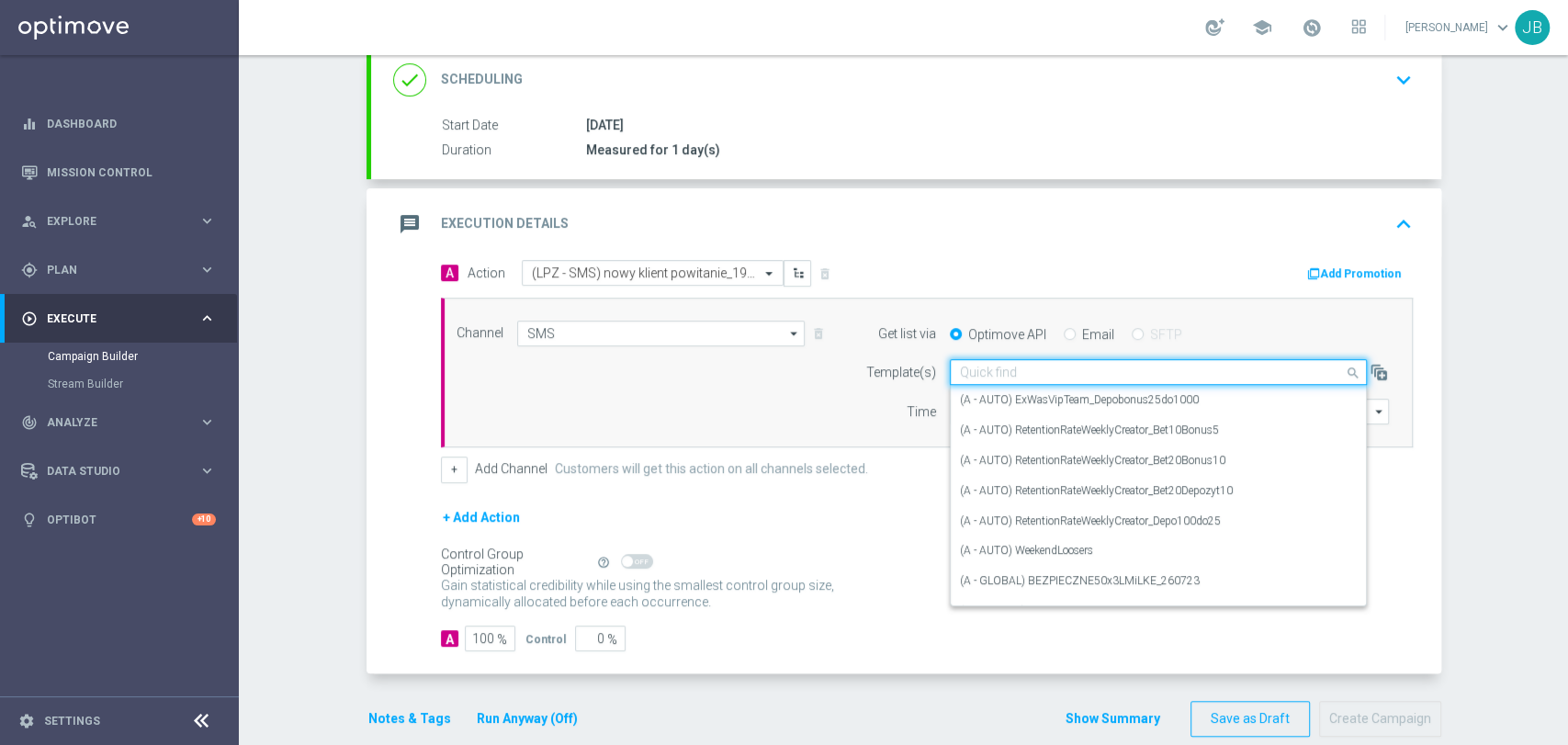
paste input "(LPZ - SMS) nowy klient powitanie_24012024"
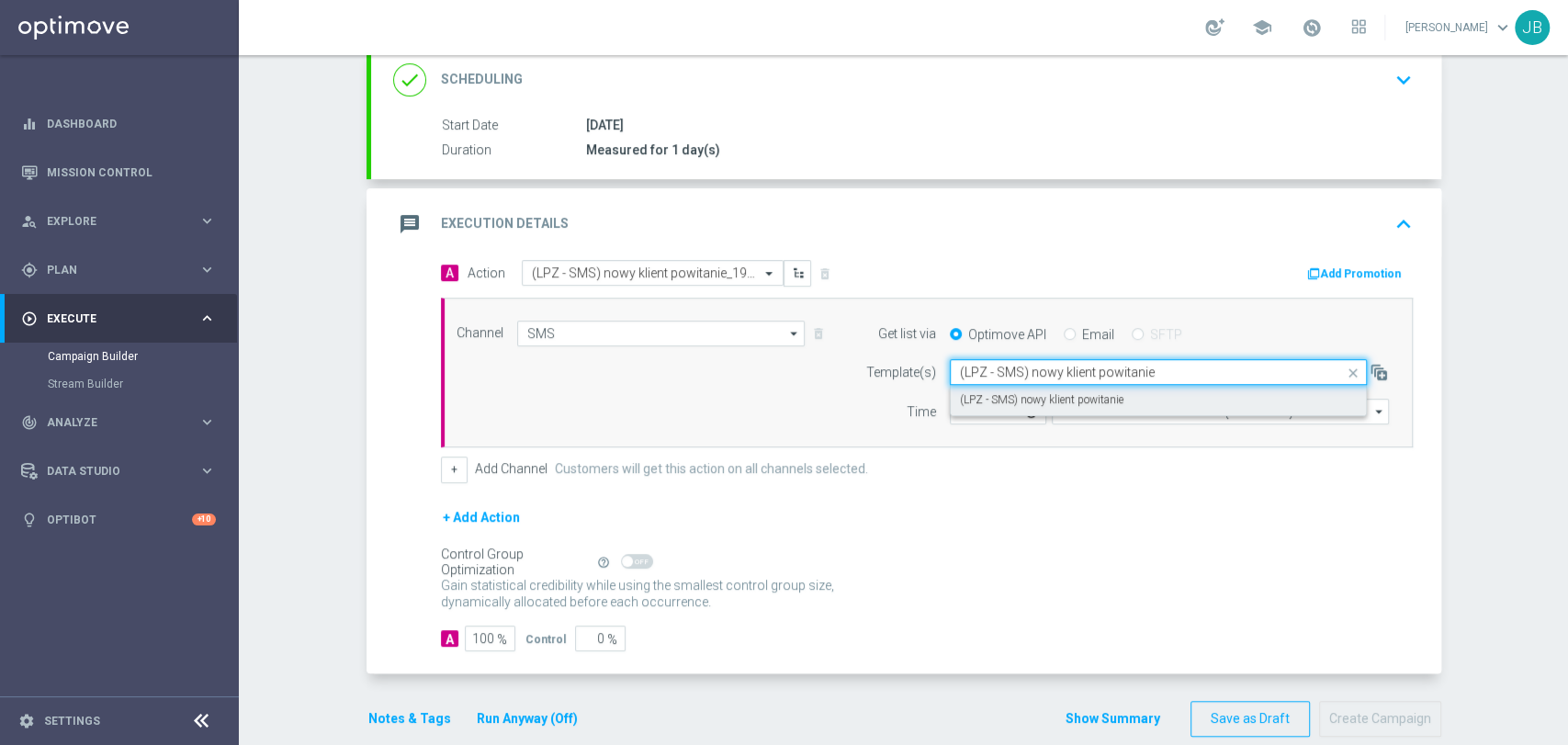
click at [963, 408] on div "(LPZ - SMS) nowy klient powitanie" at bounding box center [1158, 400] width 396 height 30
type input "(LPZ - SMS) nowy klient powitanie"
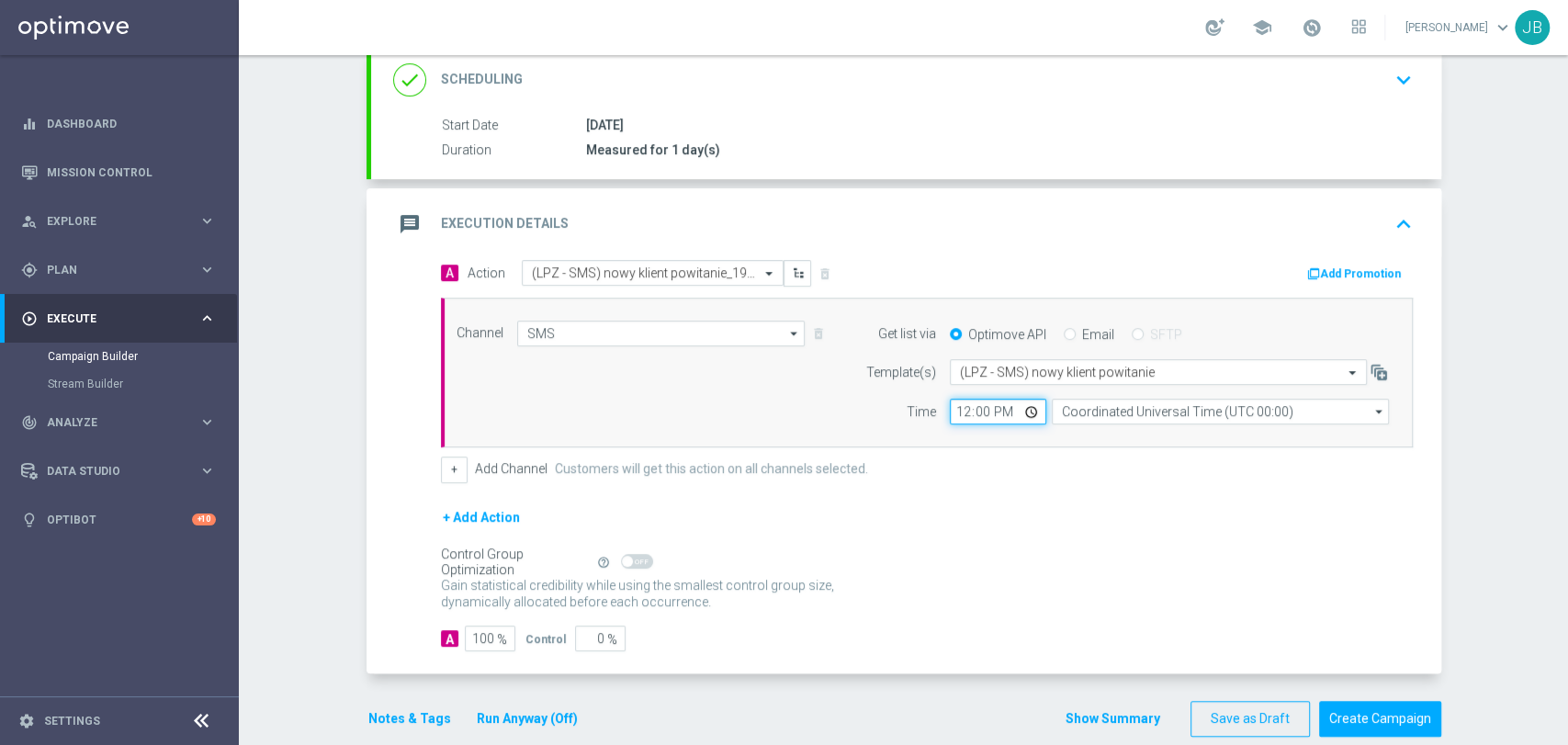
click at [961, 408] on input "12:00" at bounding box center [998, 411] width 97 height 25
type input "10:16"
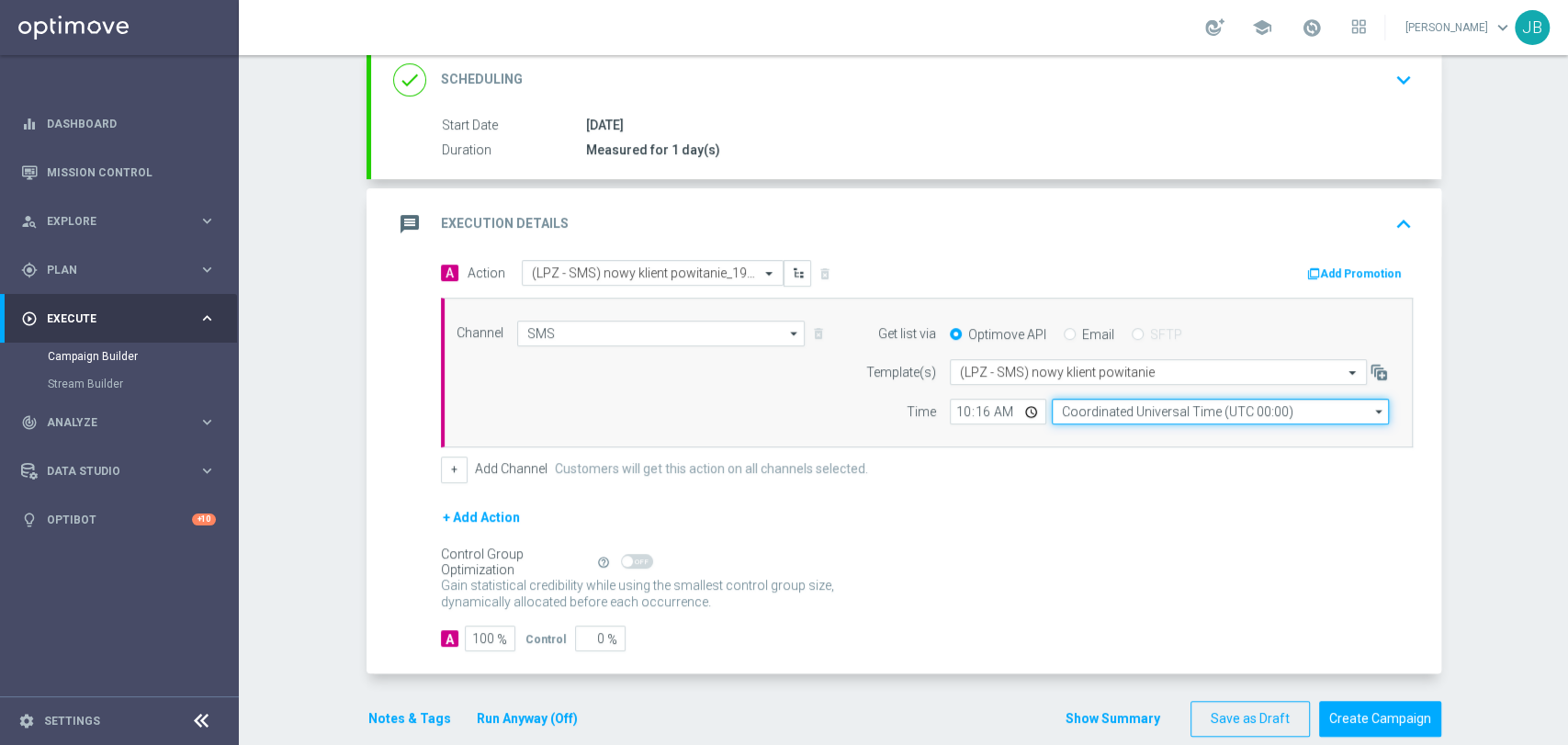
click at [1063, 400] on input "Coordinated Universal Time (UTC 00:00)" at bounding box center [1220, 411] width 337 height 25
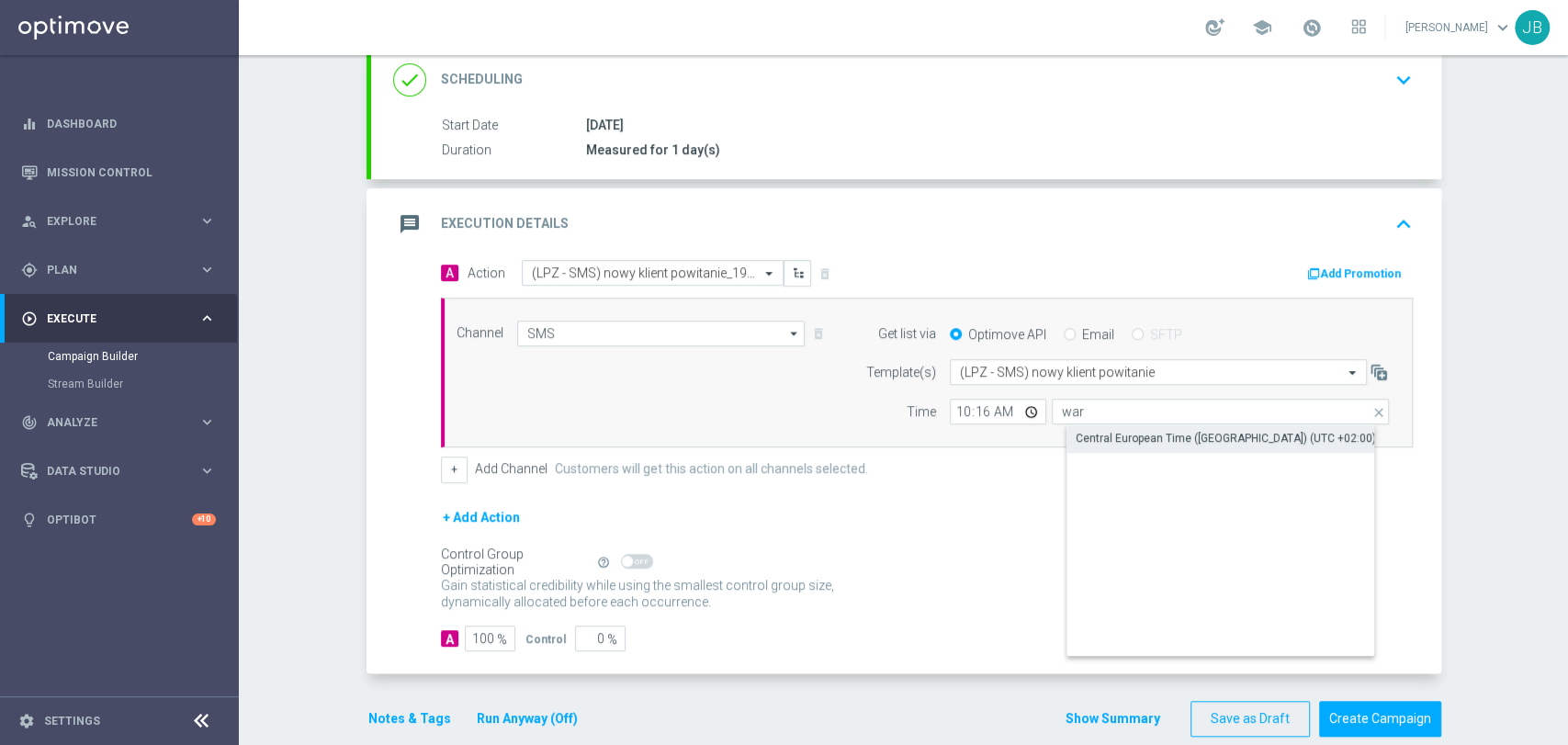
click at [1082, 436] on div "Central European Time (Warsaw) (UTC +02:00)" at bounding box center [1226, 439] width 301 height 17
type input "Central European Time (Warsaw) (UTC +02:00)"
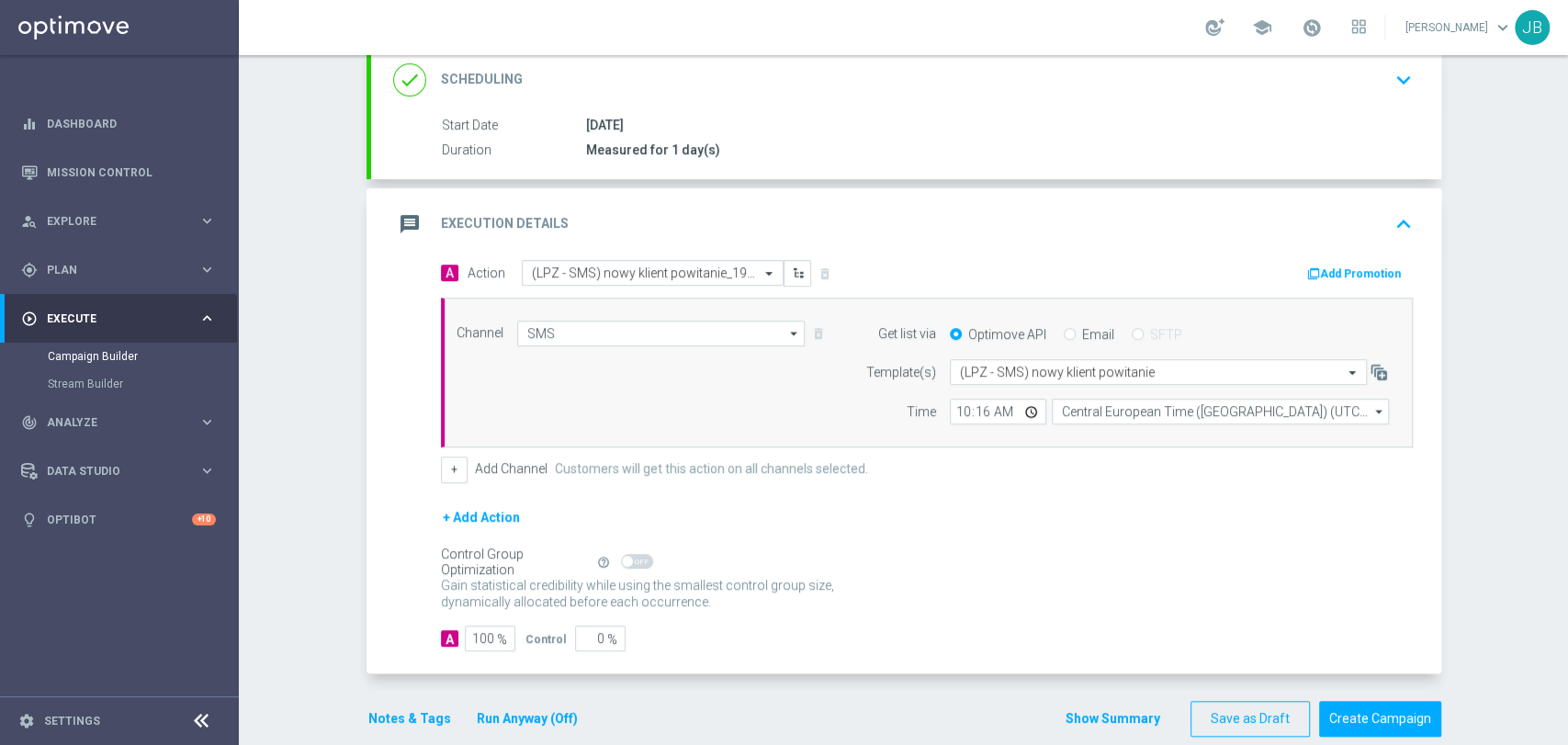
scroll to position [0, 0]
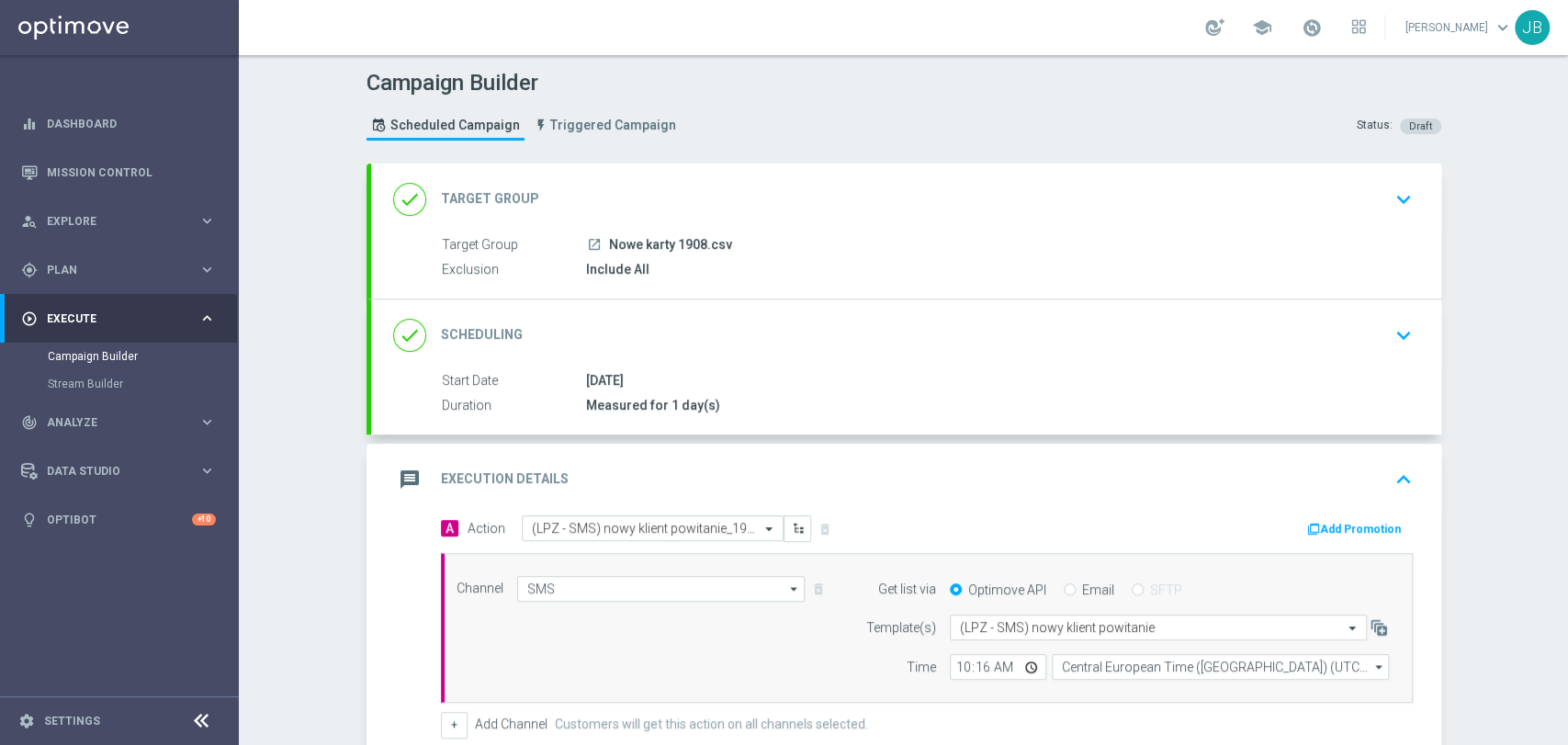
click at [1566, 170] on div "Campaign Builder Scheduled Campaign Triggered Campaign Status: Draft done Targe…" at bounding box center [903, 400] width 1329 height 690
click at [937, 211] on div "done Target Group keyboard_arrow_down" at bounding box center [907, 200] width 1026 height 35
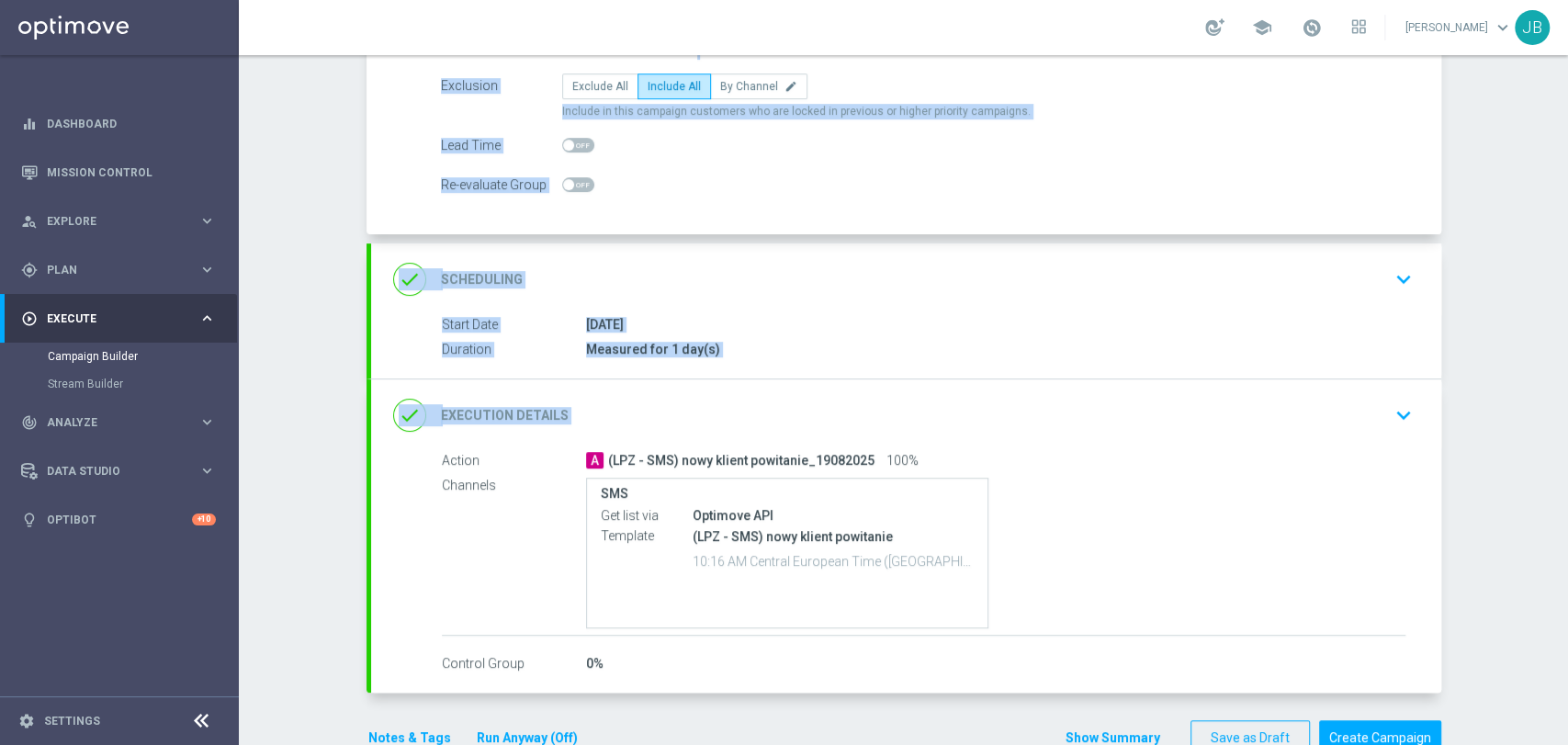
scroll to position [224, 0]
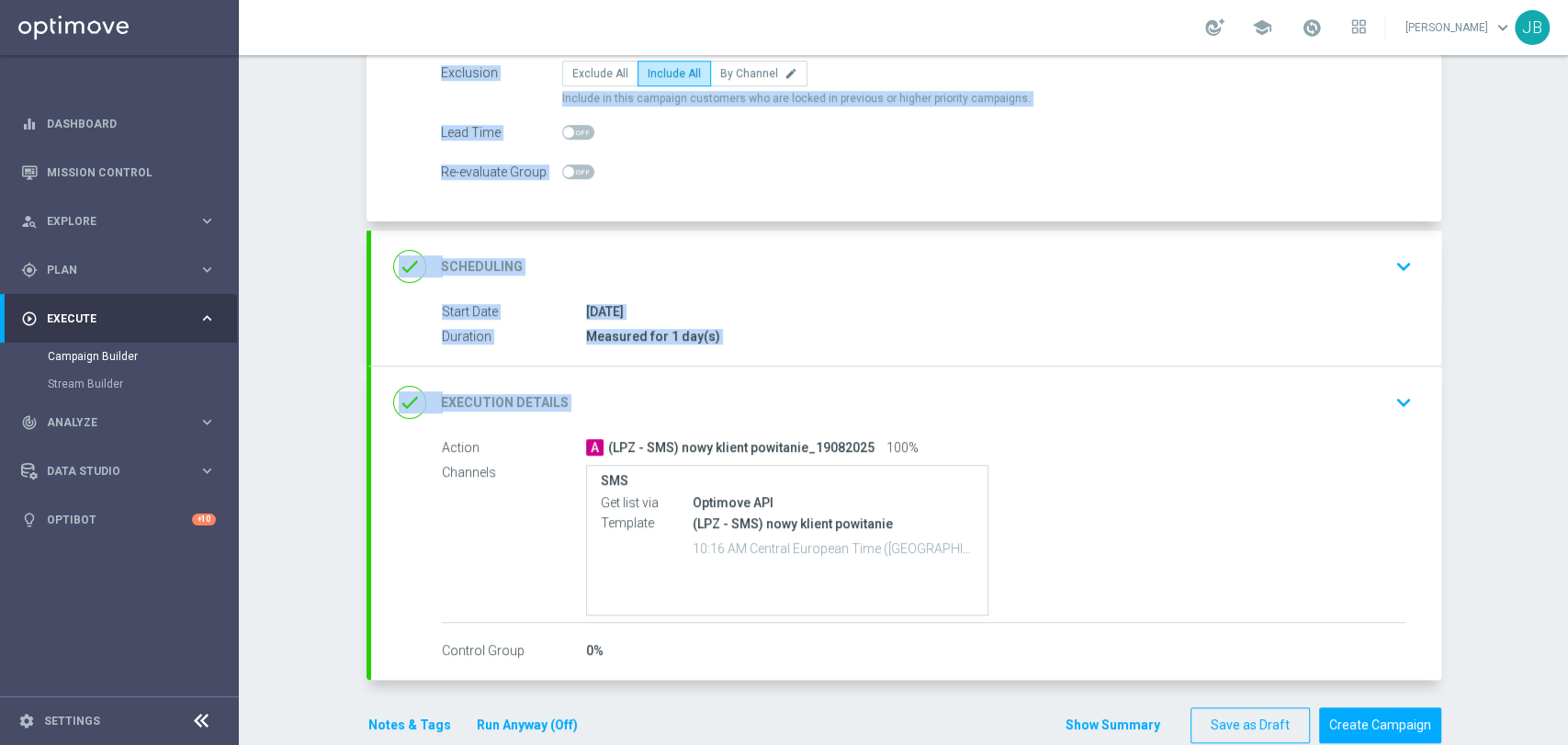
drag, startPoint x: 1566, startPoint y: 274, endPoint x: 1566, endPoint y: 430, distance: 156.0
click at [1566, 430] on div "Campaign Builder Scheduled Campaign Triggered Campaign Status: Draft group Targ…" at bounding box center [903, 400] width 1329 height 690
click at [1504, 410] on div "Campaign Builder Scheduled Campaign Triggered Campaign Status: Draft group Targ…" at bounding box center [903, 400] width 1329 height 690
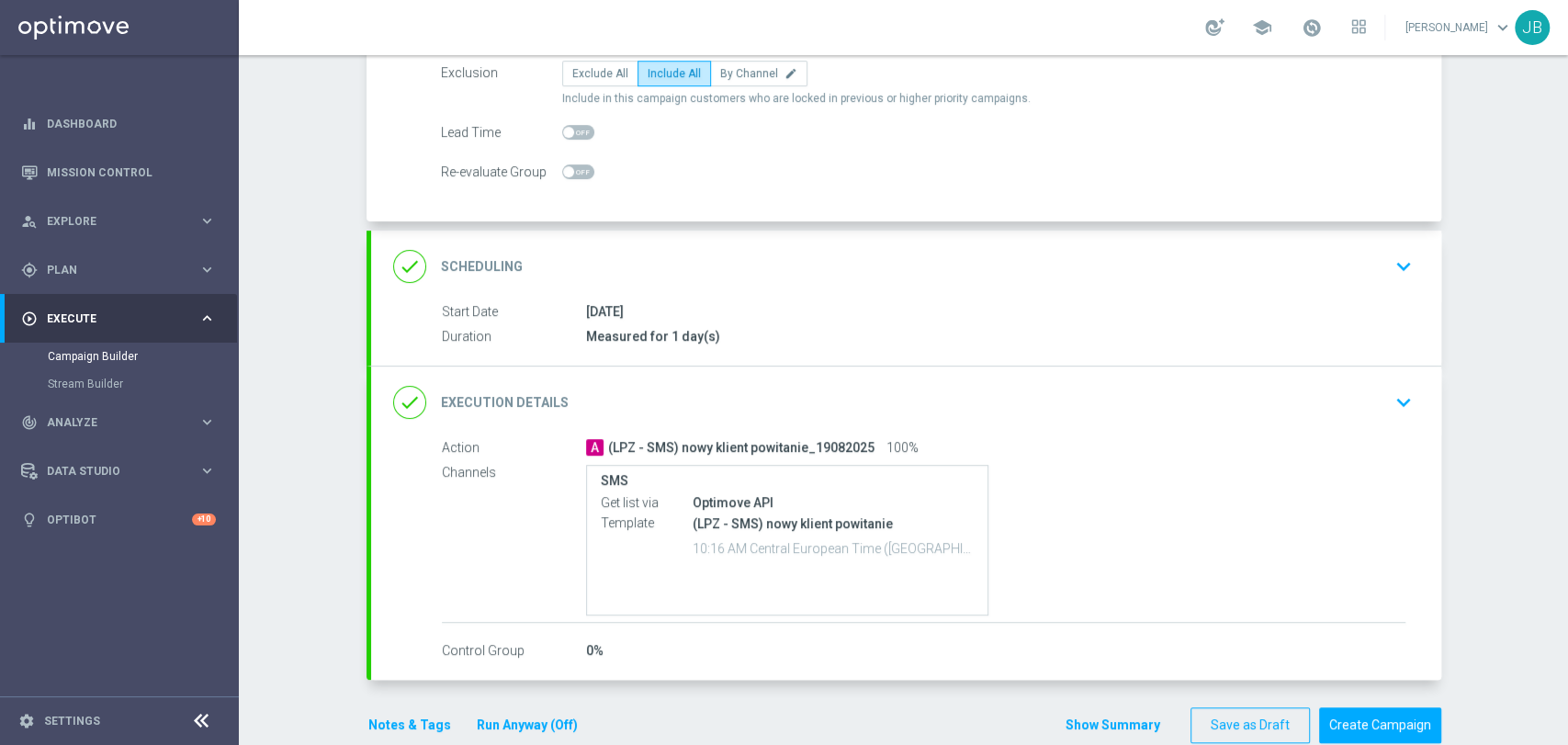
click at [1334, 292] on div "done Scheduling keyboard_arrow_down" at bounding box center [906, 266] width 1070 height 71
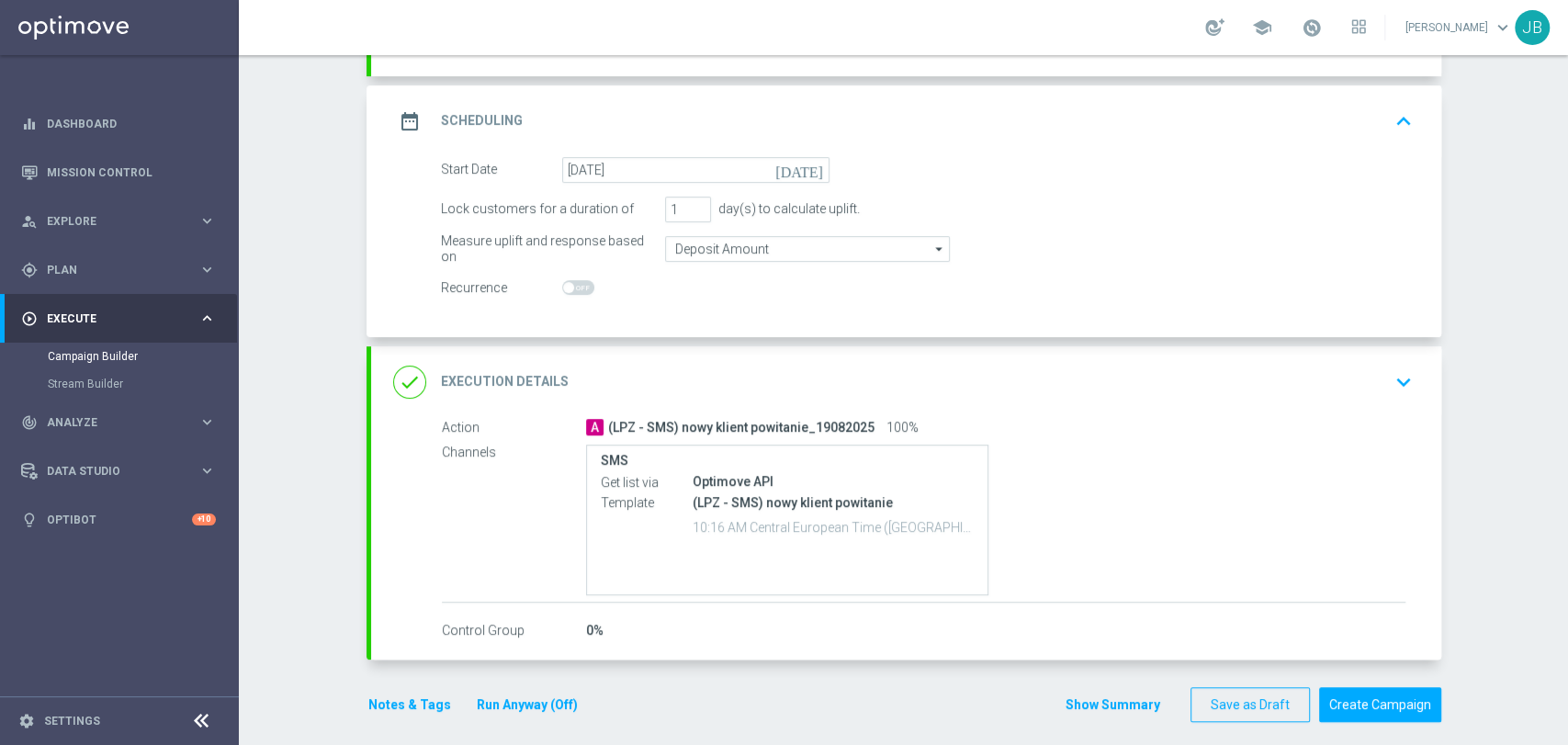
click at [1409, 379] on button "keyboard_arrow_down" at bounding box center [1404, 381] width 31 height 35
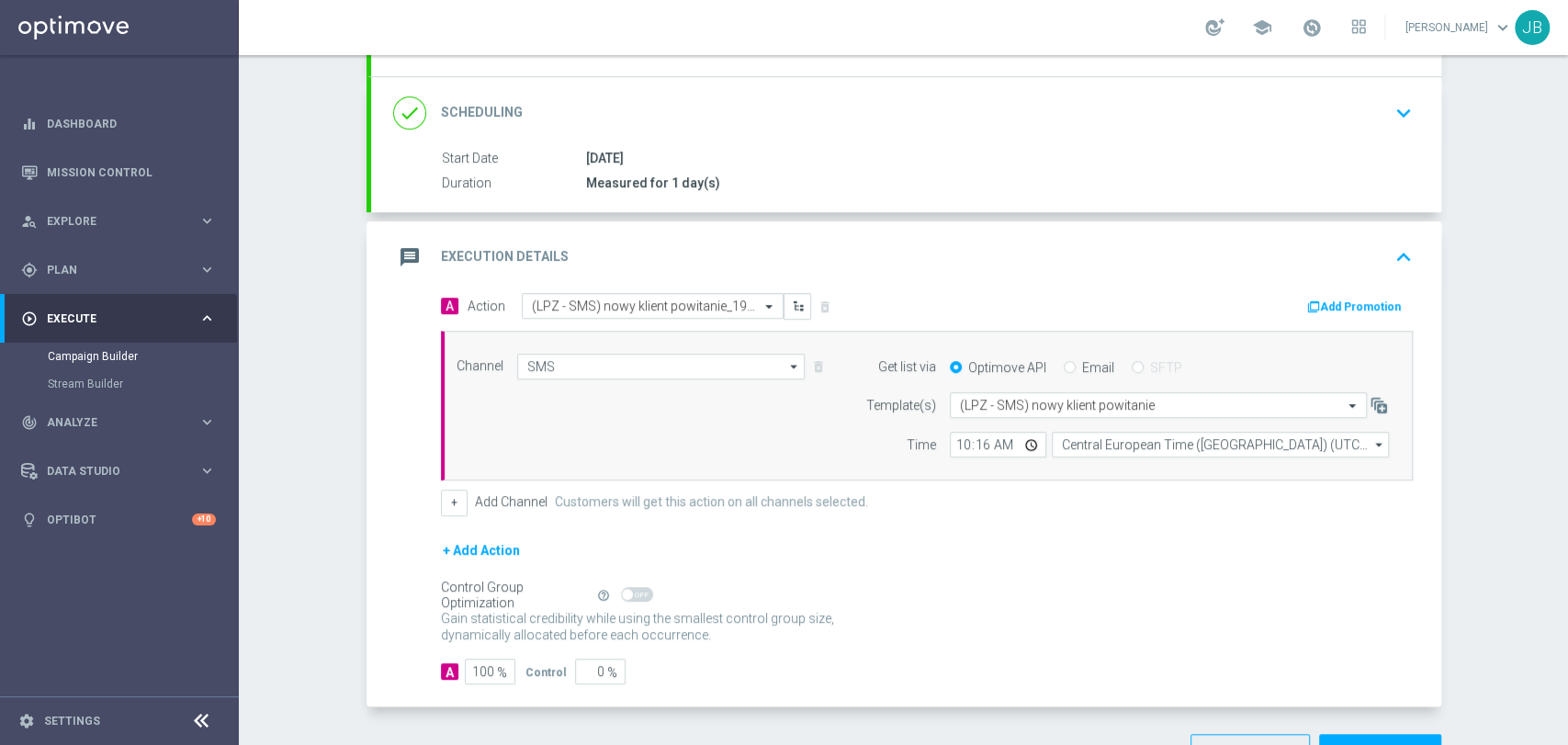
scroll to position [282, 0]
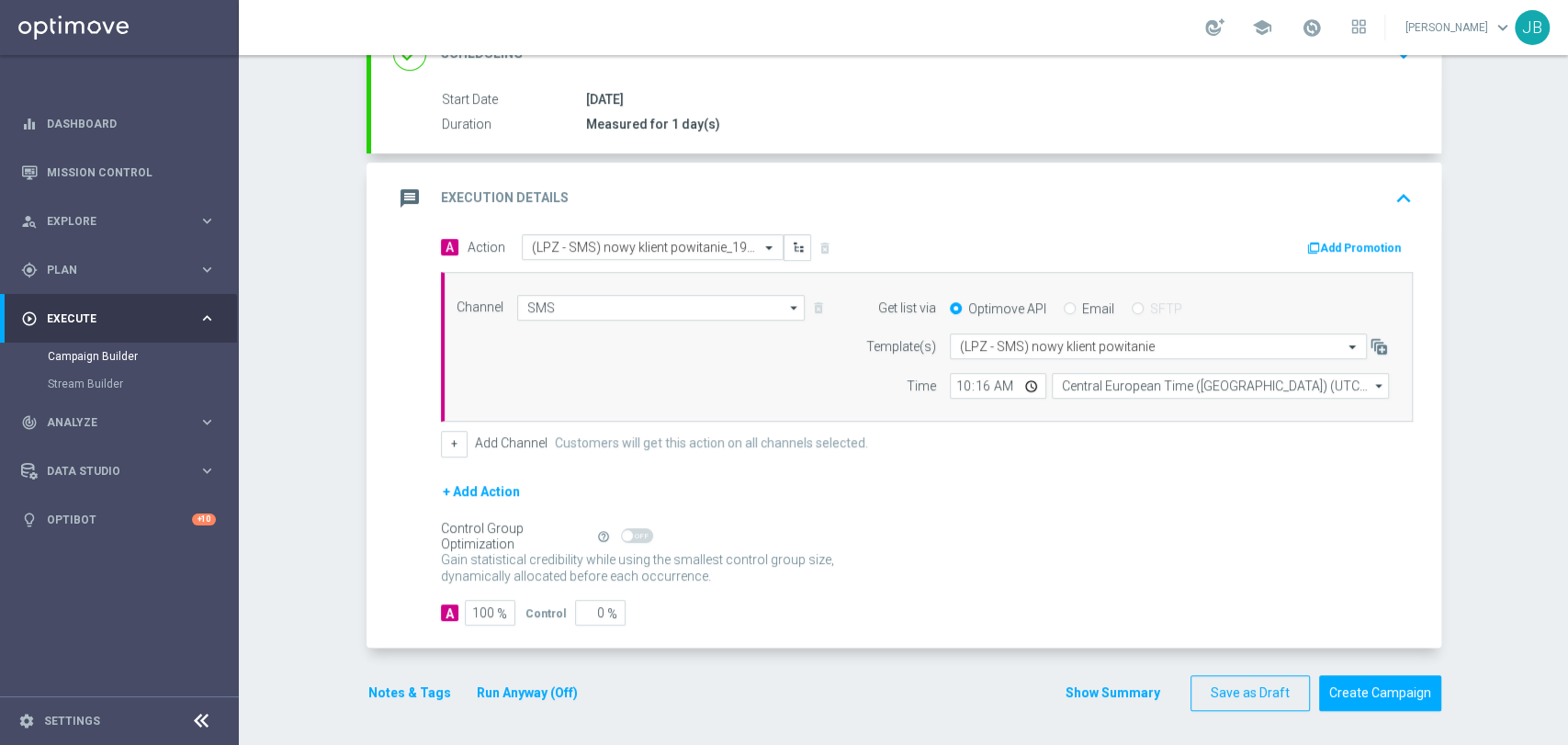
click at [1503, 390] on div "Campaign Builder Scheduled Campaign Triggered Campaign Status: Draft done Targe…" at bounding box center [903, 400] width 1329 height 690
click at [1399, 700] on button "Create Campaign" at bounding box center [1380, 693] width 122 height 36
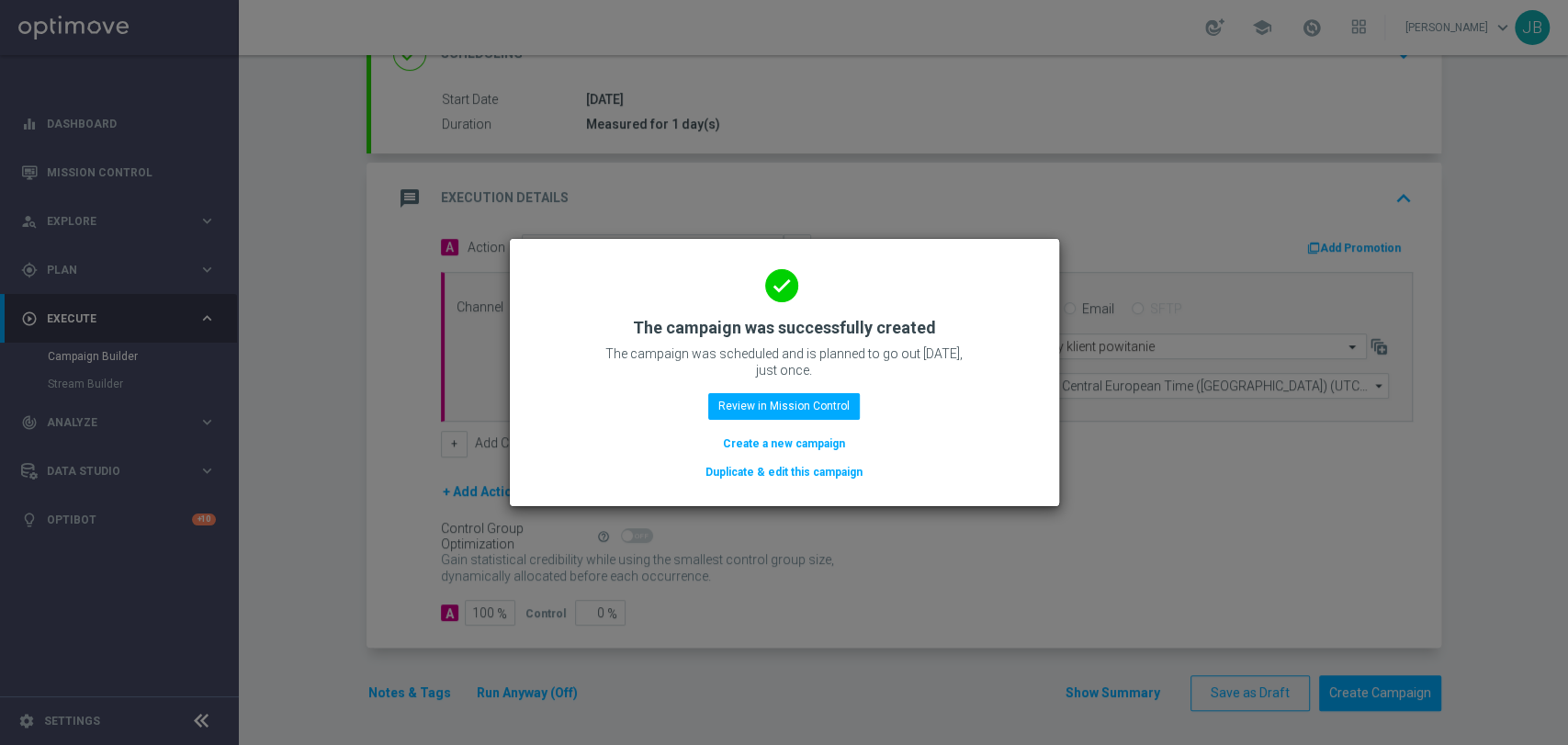
click at [793, 439] on button "Create a new campaign" at bounding box center [784, 444] width 126 height 21
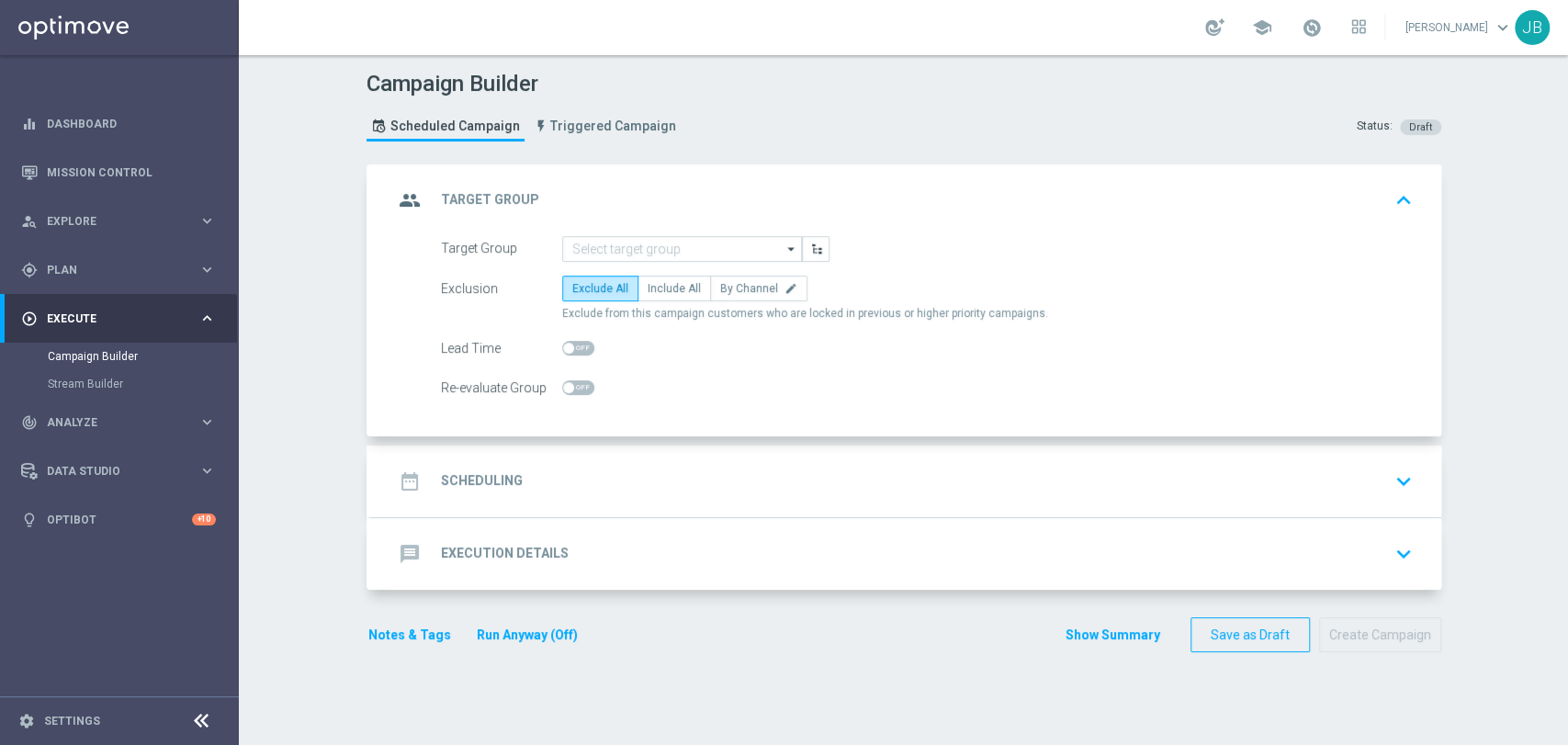
scroll to position [0, 0]
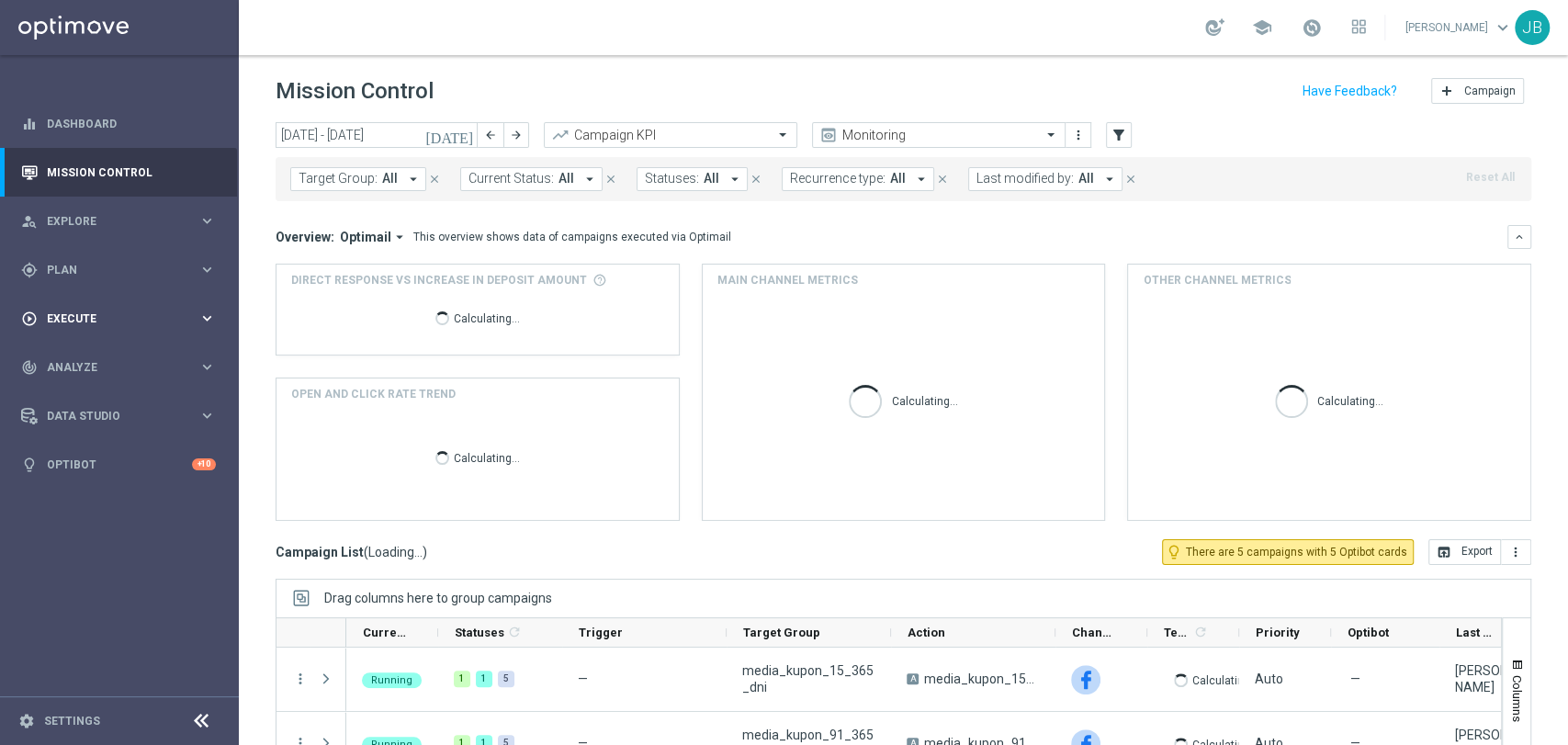
click at [104, 313] on span "Execute" at bounding box center [122, 318] width 151 height 11
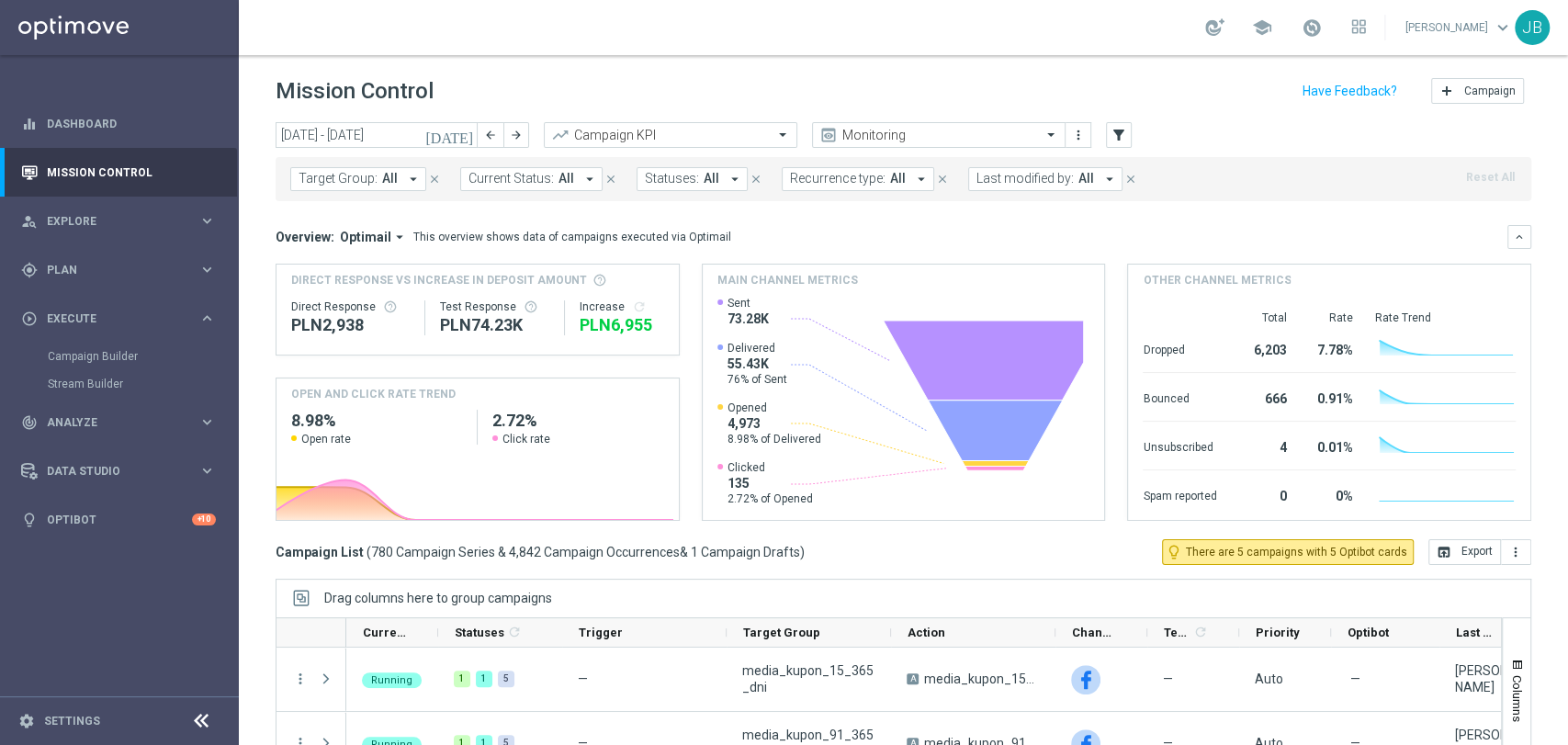
click at [85, 348] on div "Campaign Builder" at bounding box center [142, 356] width 189 height 27
click at [85, 352] on link "Campaign Builder" at bounding box center [119, 357] width 144 height 15
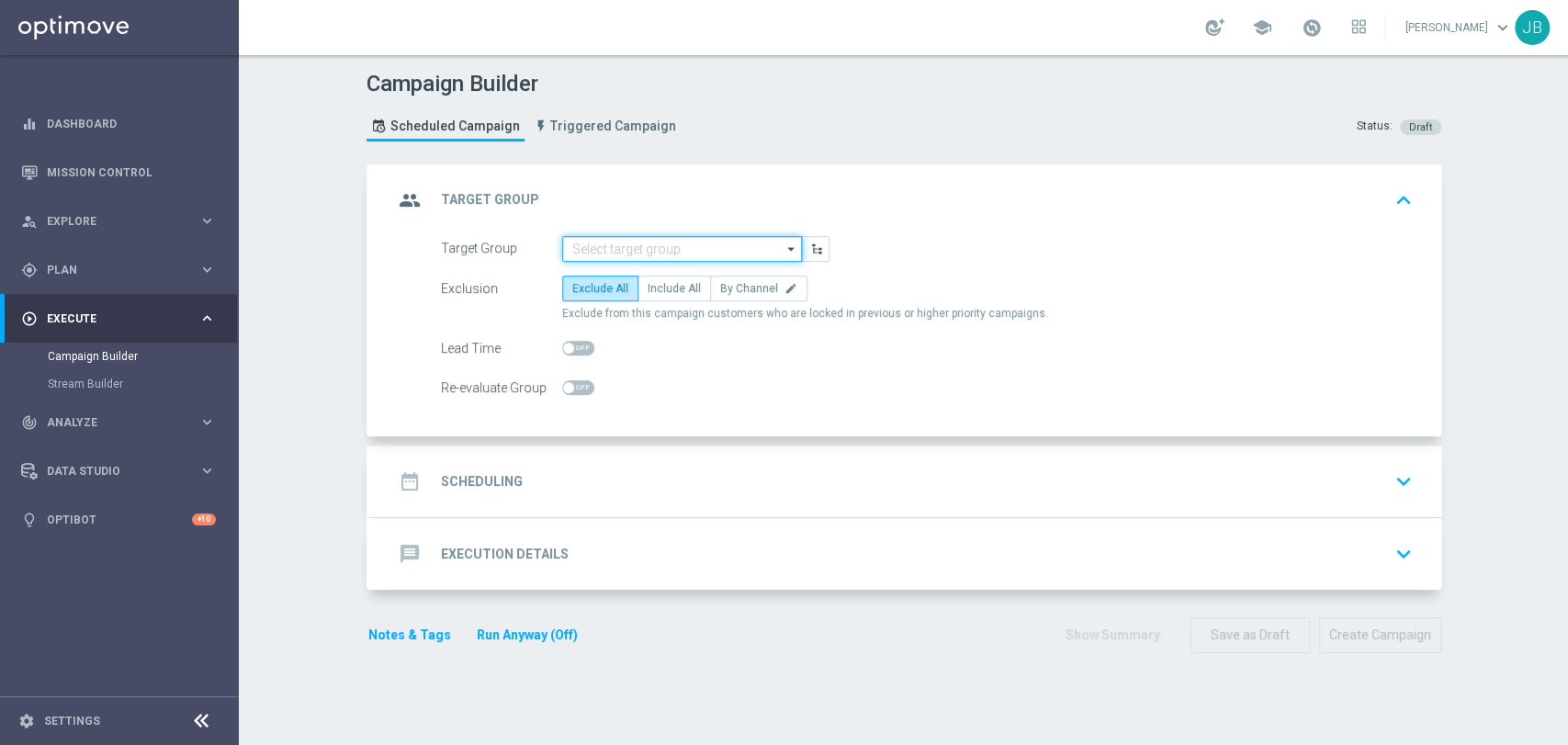
click at [579, 236] on input at bounding box center [681, 248] width 240 height 25
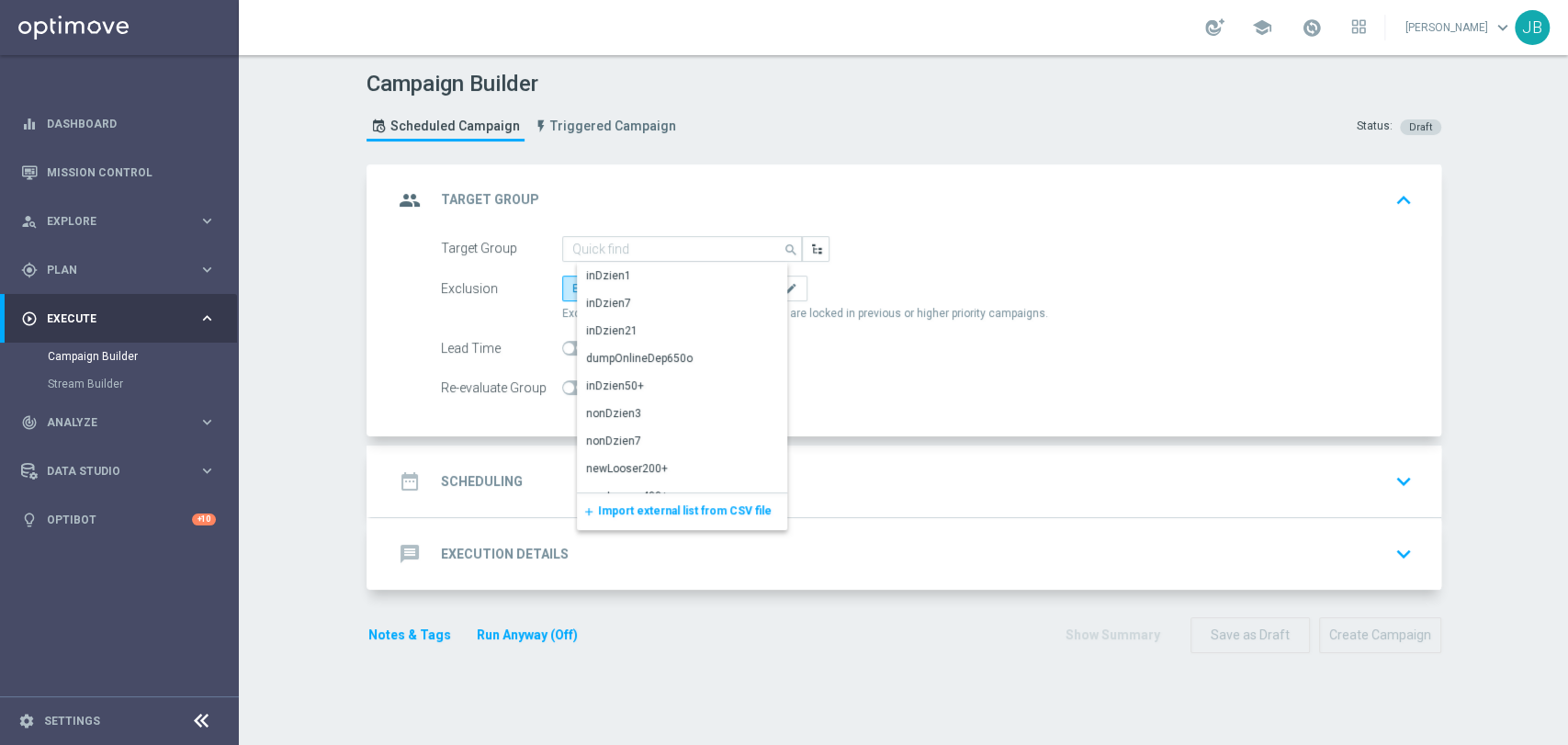
click at [641, 515] on span "Import external list from CSV file" at bounding box center [685, 511] width 174 height 13
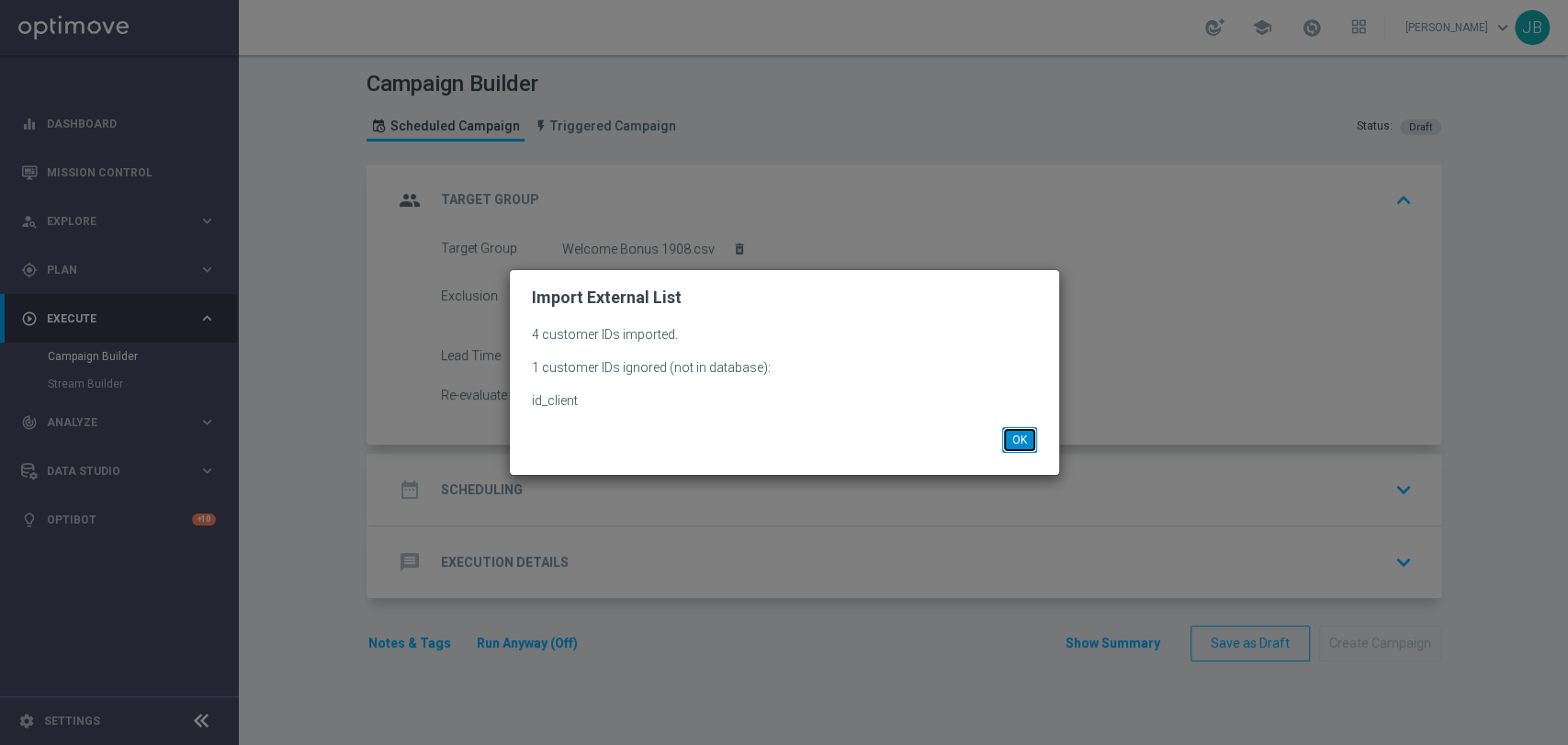
click at [1019, 442] on button "OK" at bounding box center [1019, 440] width 35 height 25
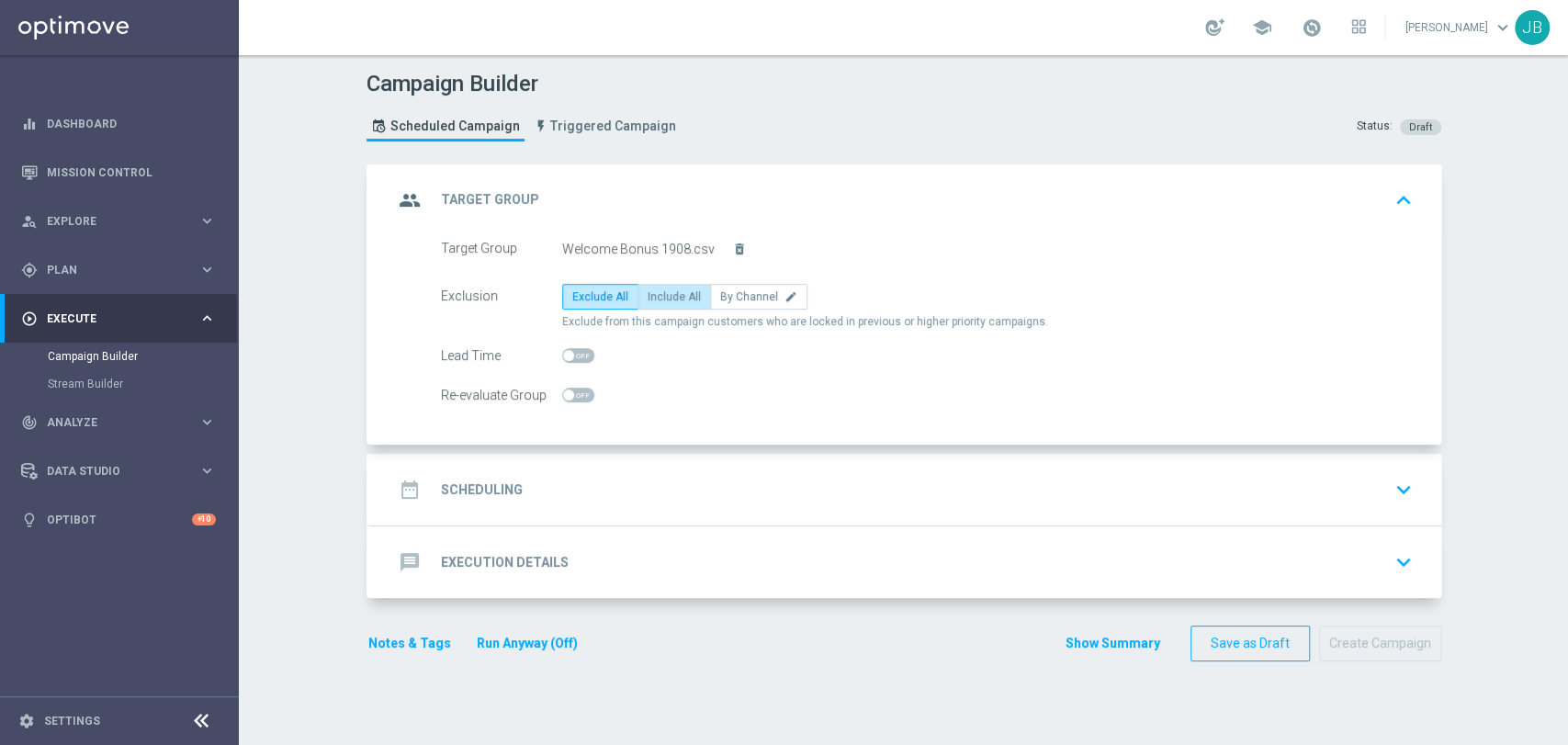
click at [658, 291] on span "Include All" at bounding box center [674, 297] width 54 height 13
click at [658, 294] on input "Include All" at bounding box center [653, 300] width 12 height 12
radio input "true"
click at [577, 468] on div "date_range Scheduling keyboard_arrow_down" at bounding box center [906, 489] width 1070 height 71
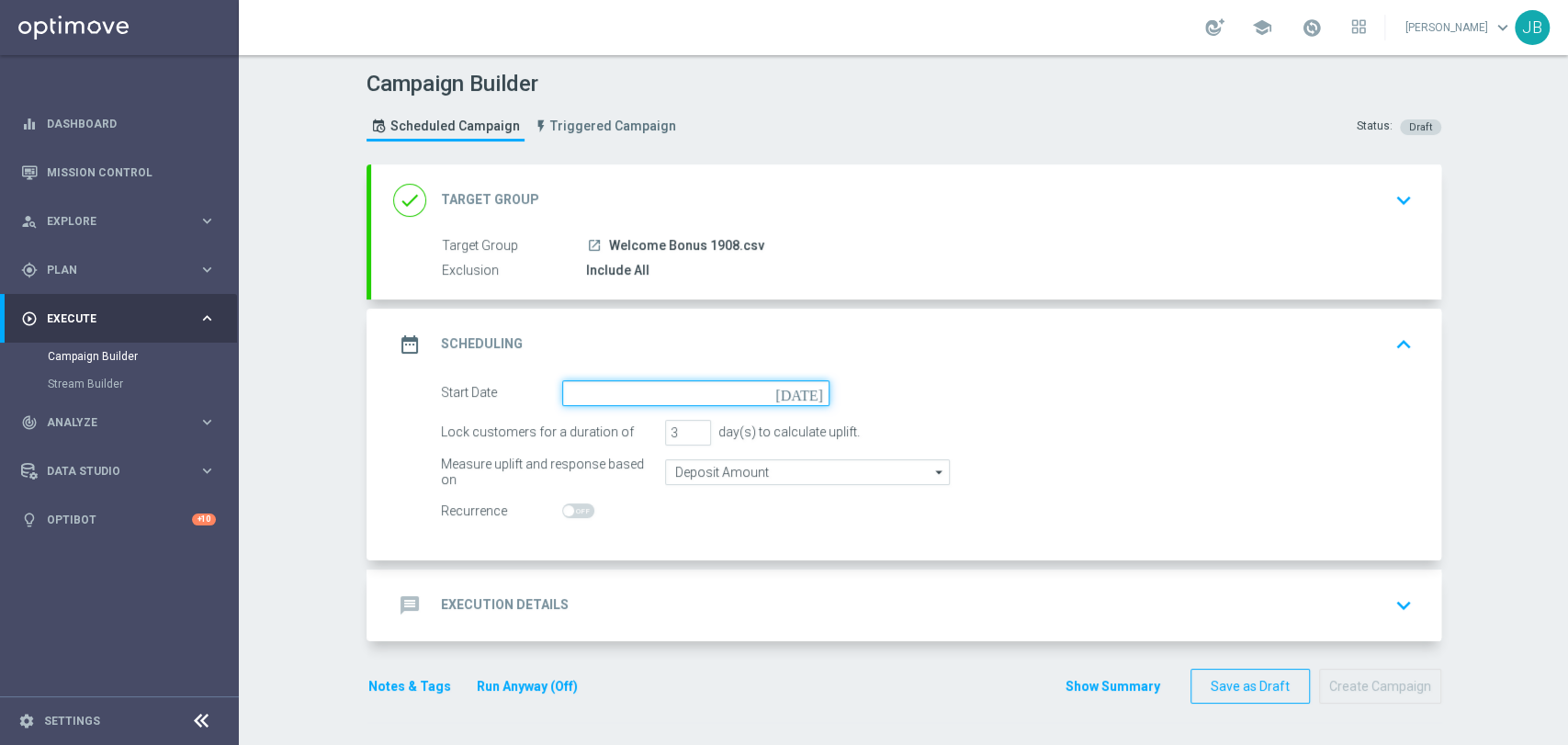
click at [617, 382] on input at bounding box center [695, 393] width 268 height 25
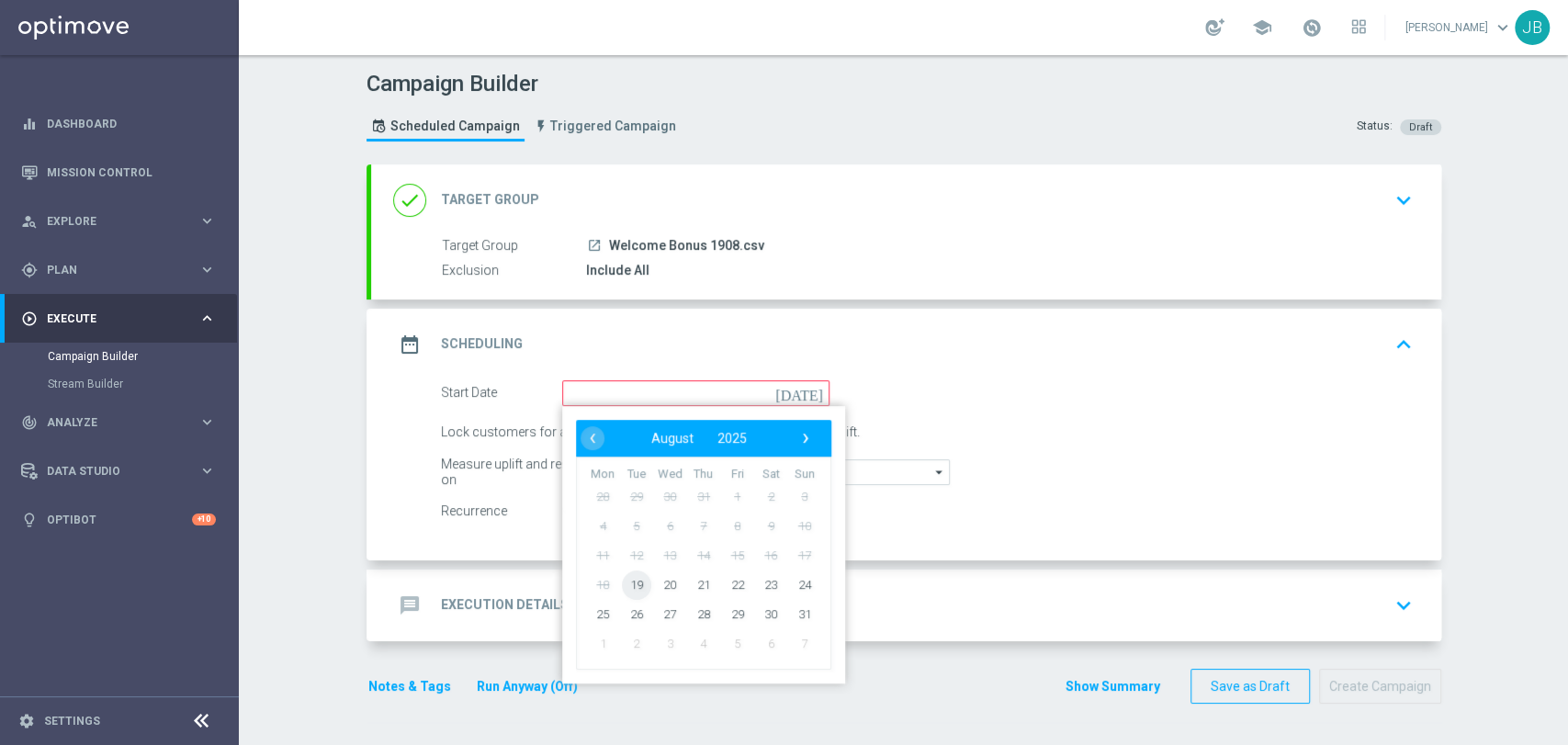
click at [625, 576] on span "19" at bounding box center [635, 583] width 29 height 29
type input "19 Aug 2025"
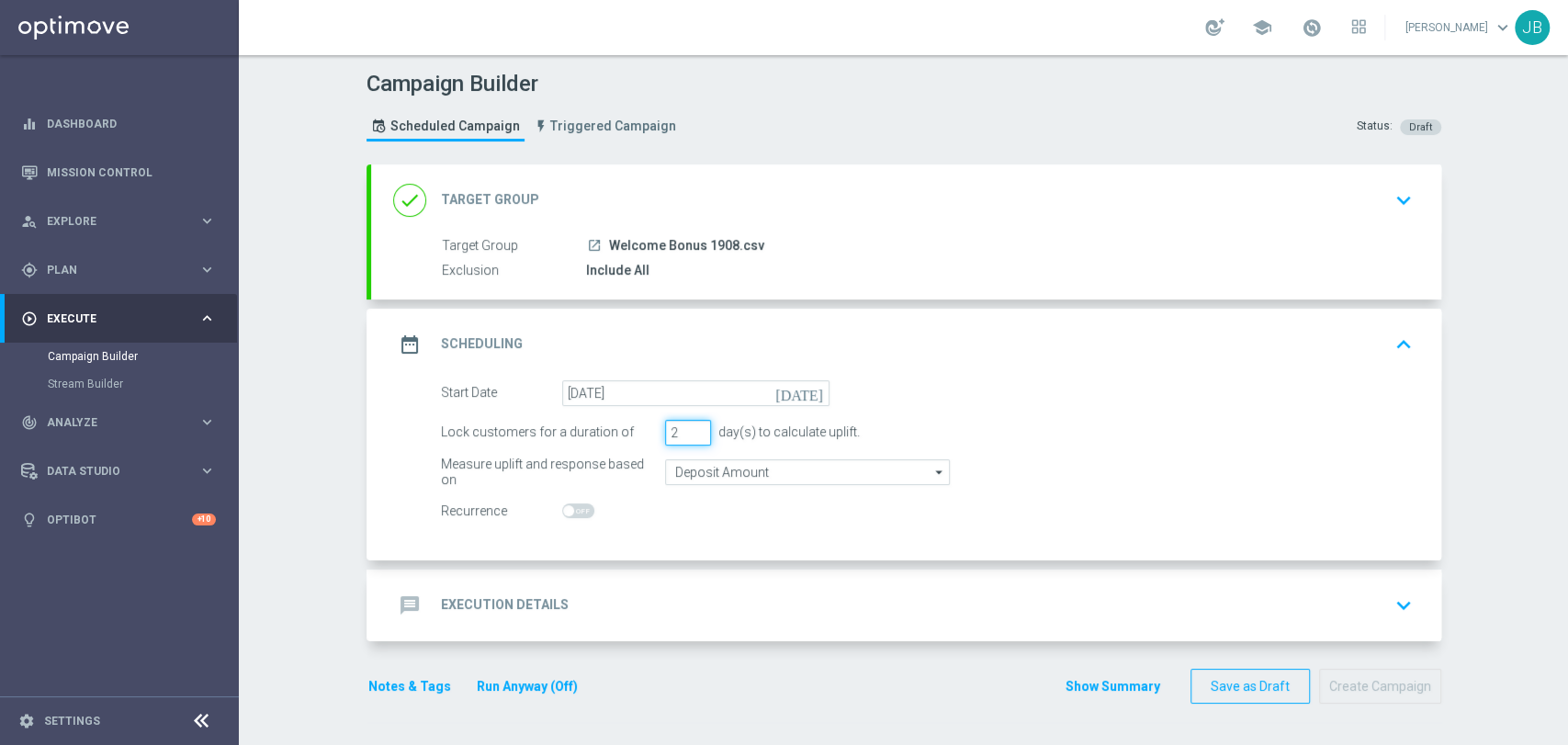
click at [692, 434] on input "2" at bounding box center [688, 432] width 46 height 25
type input "1"
click at [692, 434] on input "1" at bounding box center [688, 432] width 46 height 25
click at [625, 590] on div "message Execution Details keyboard_arrow_down" at bounding box center [907, 605] width 1026 height 35
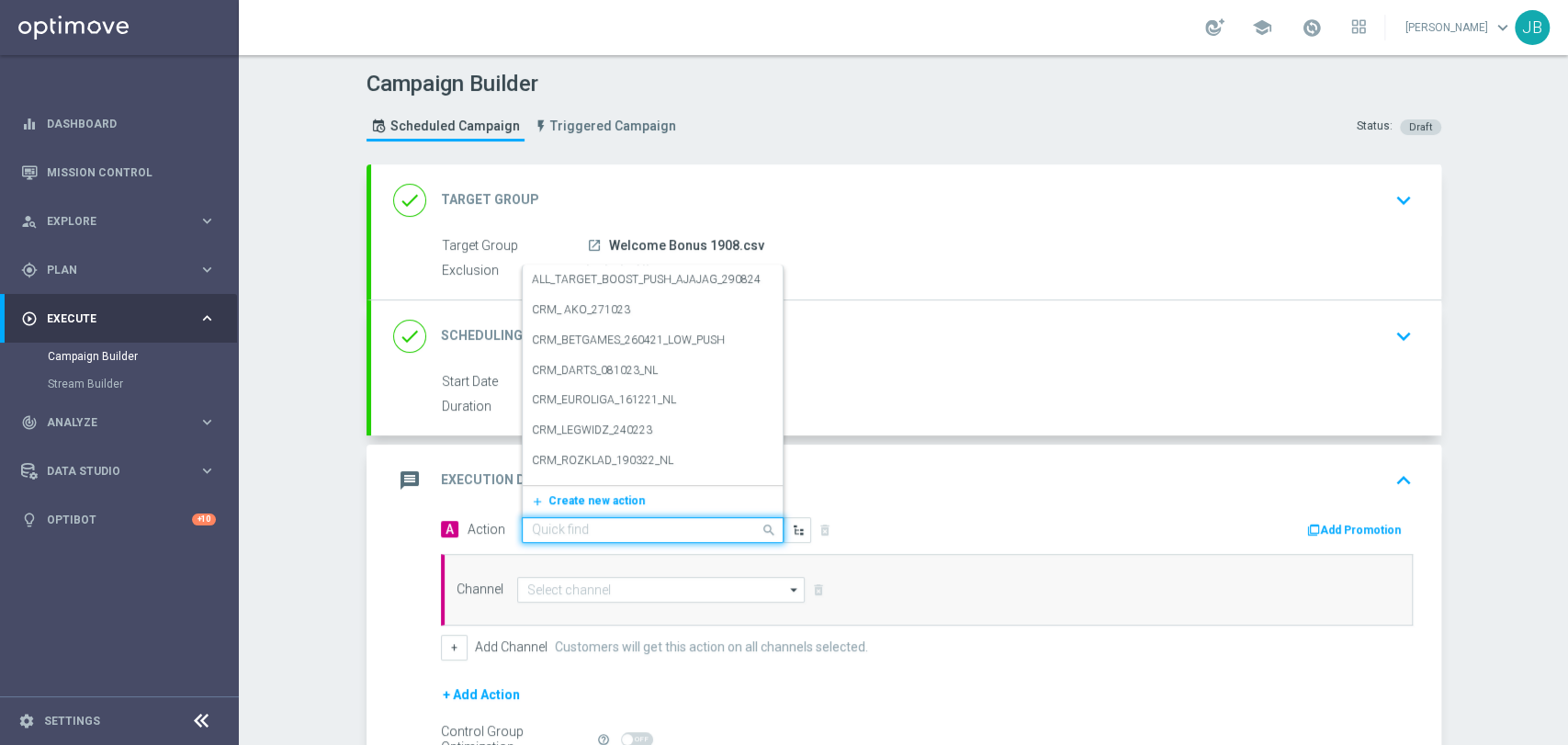
click at [581, 523] on input "text" at bounding box center [634, 530] width 205 height 16
drag, startPoint x: 552, startPoint y: 535, endPoint x: 538, endPoint y: 503, distance: 34.9
click at [538, 503] on button "add_new Create new action" at bounding box center [649, 501] width 254 height 21
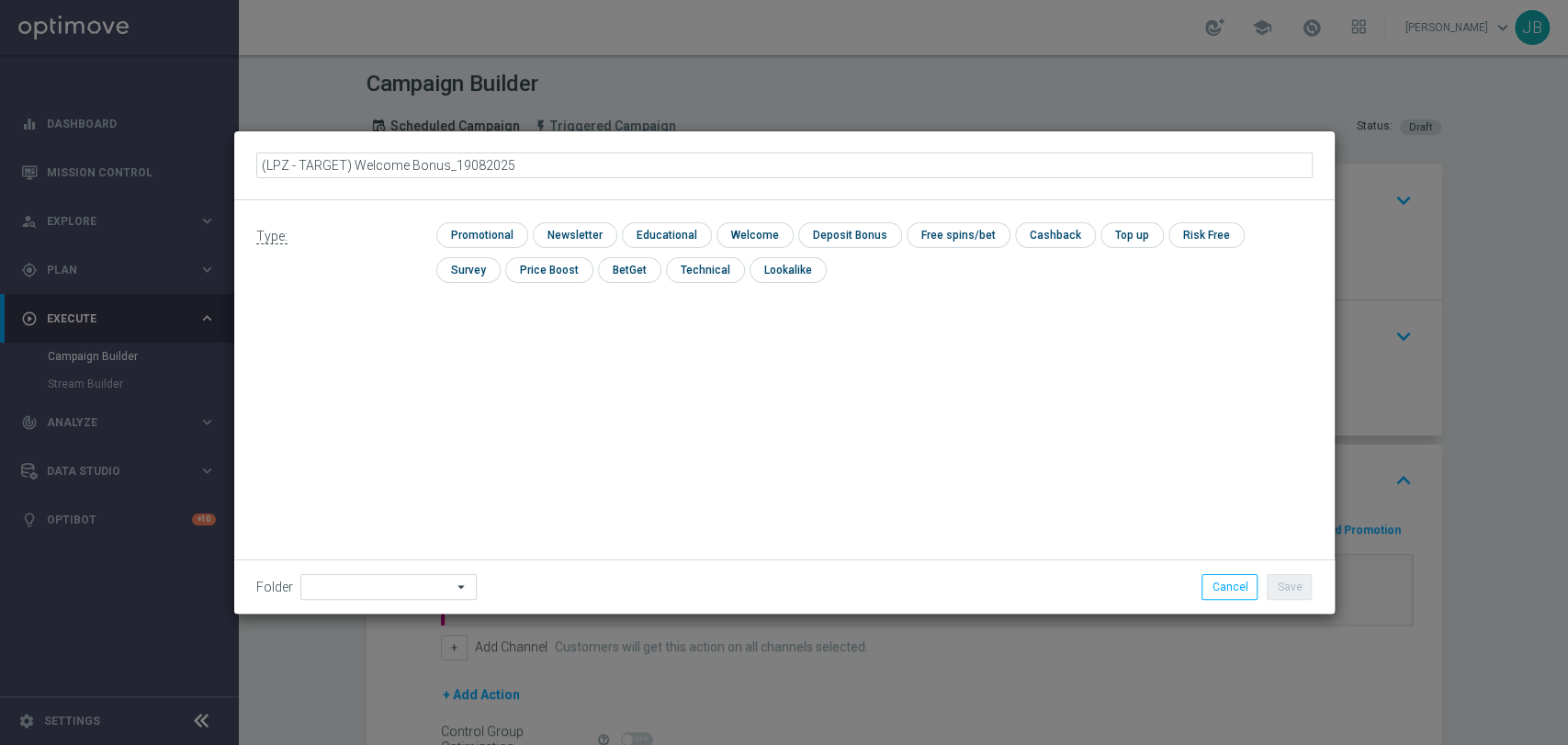
click at [279, 165] on input "(LPZ - TARGET) Welcome Bonus_19082025" at bounding box center [784, 164] width 1057 height 25
type input "(LPZ - TARGET) Welcome Bonus_19082025"
click at [577, 229] on input "checkbox" at bounding box center [572, 235] width 80 height 24
checkbox input "true"
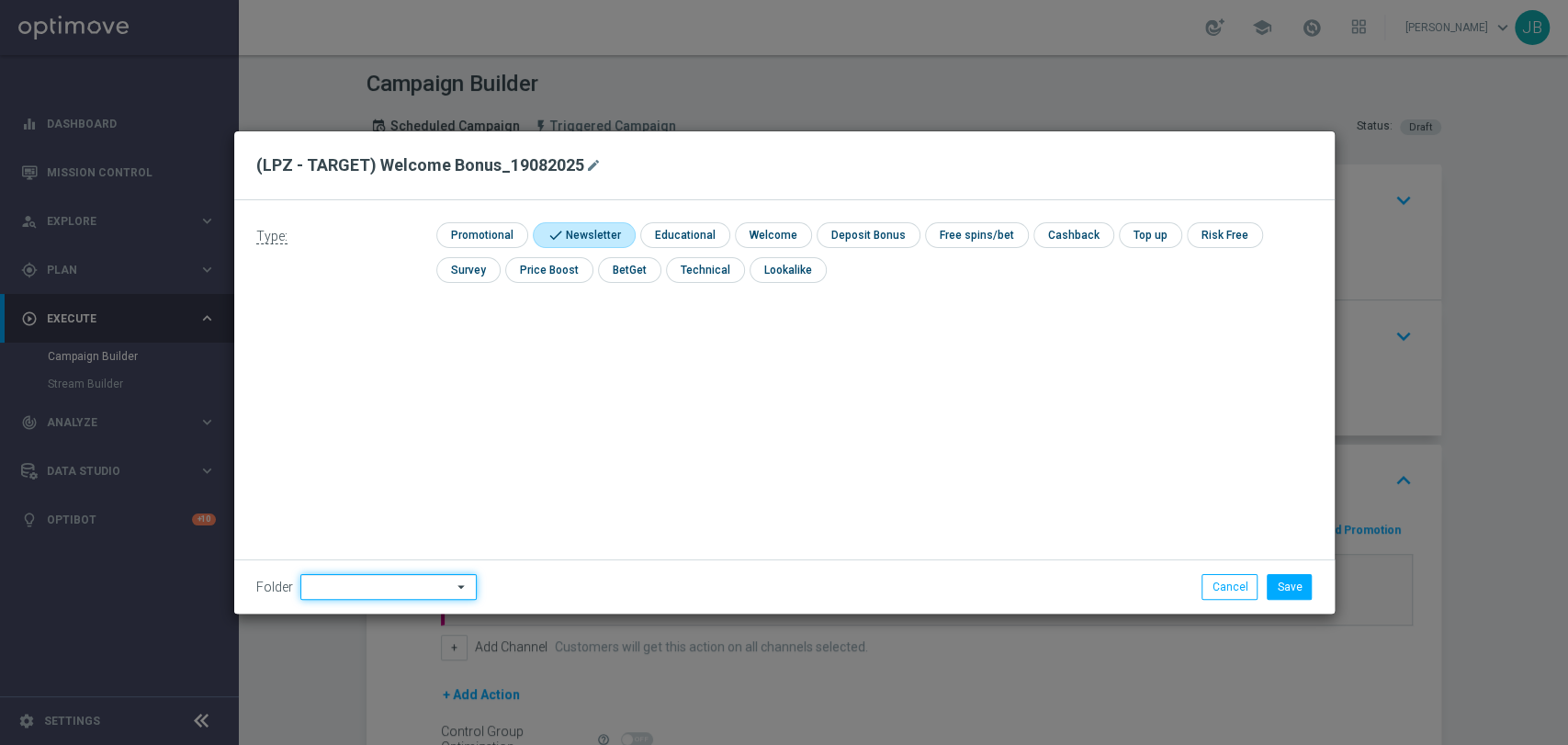
click at [382, 590] on input at bounding box center [389, 586] width 177 height 25
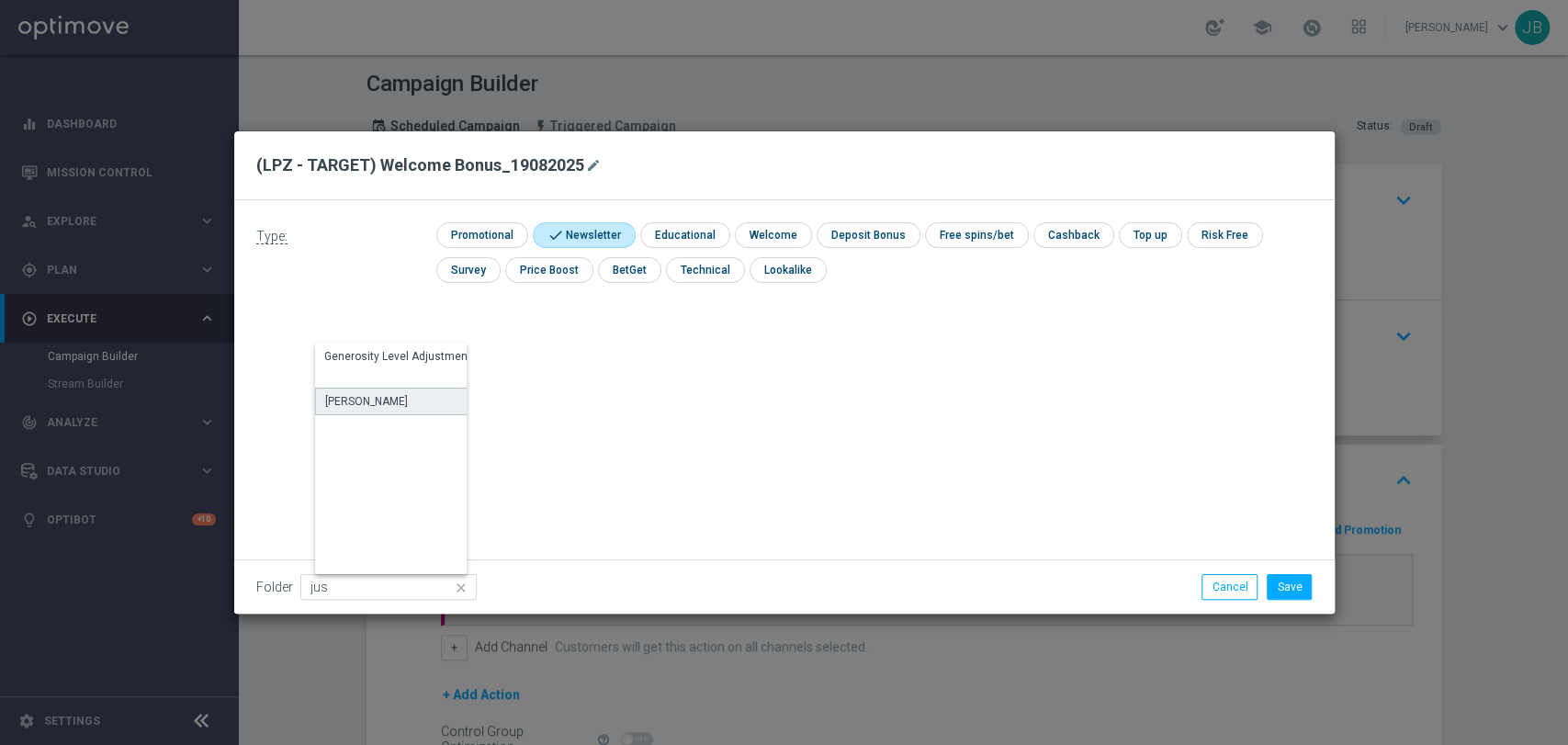
click at [401, 393] on div "Justyna B." at bounding box center [400, 401] width 171 height 27
type input "Justyna B."
click at [1297, 574] on button "Save" at bounding box center [1290, 586] width 45 height 25
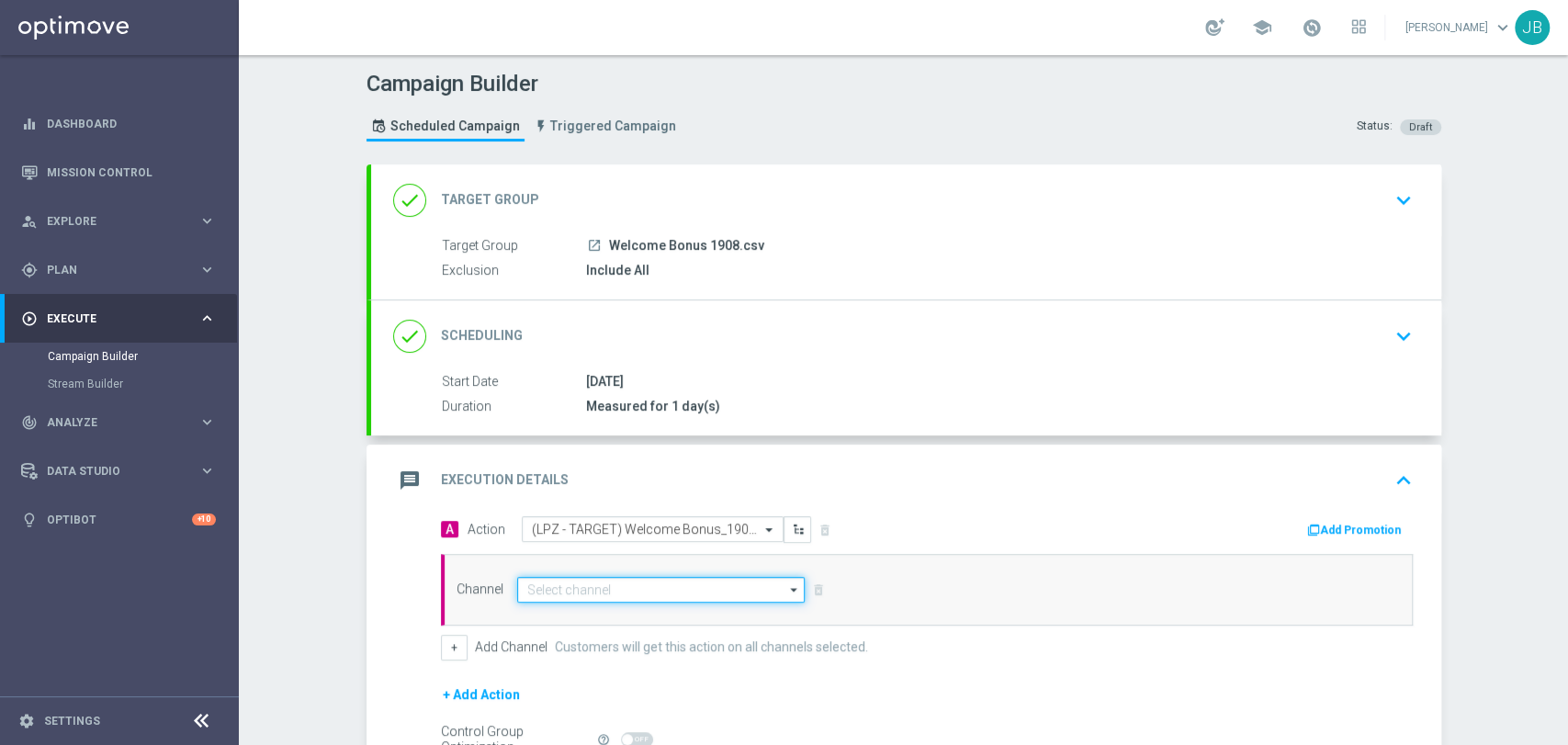
click at [691, 586] on input at bounding box center [661, 589] width 288 height 25
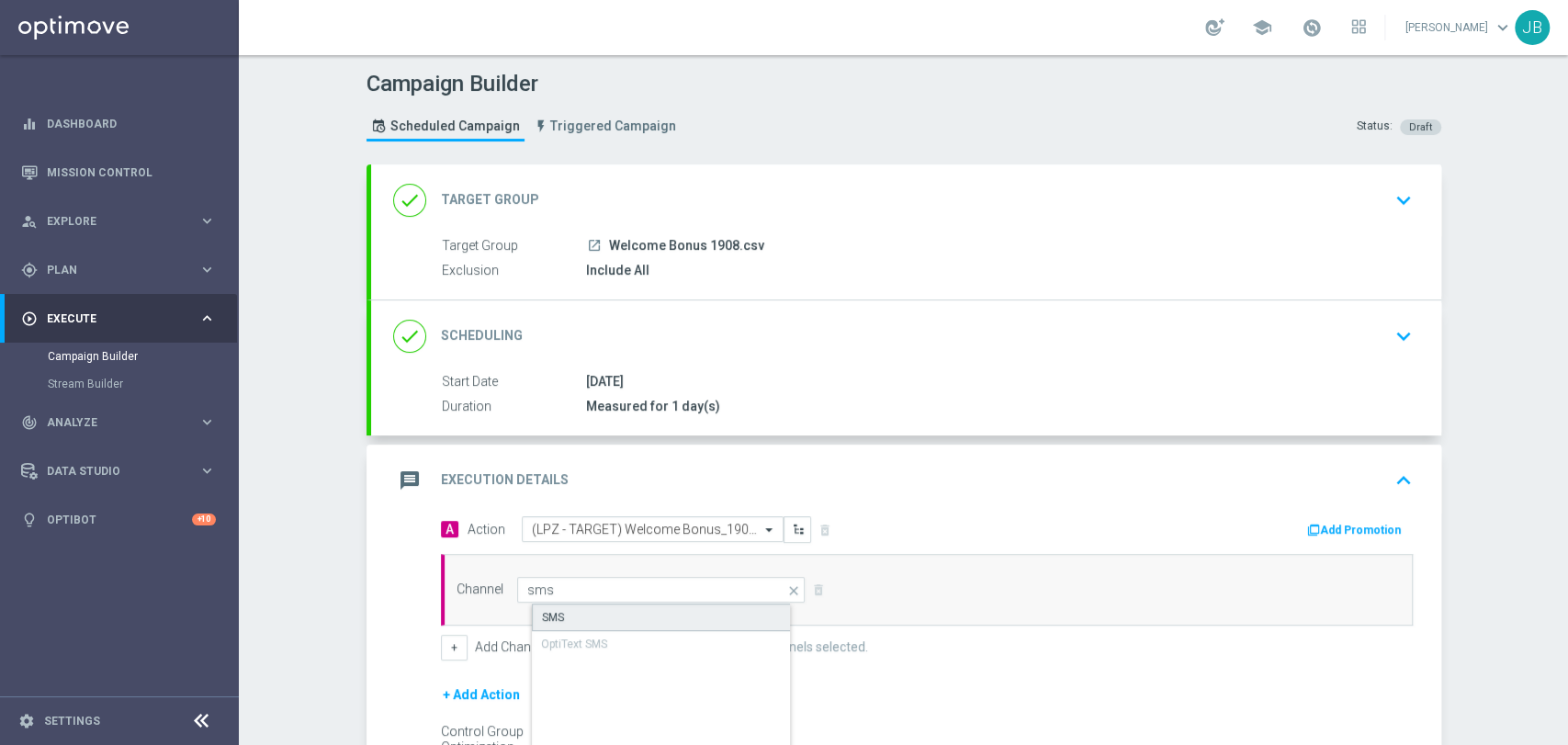
click at [675, 612] on div "SMS" at bounding box center [676, 616] width 289 height 27
type input "SMS"
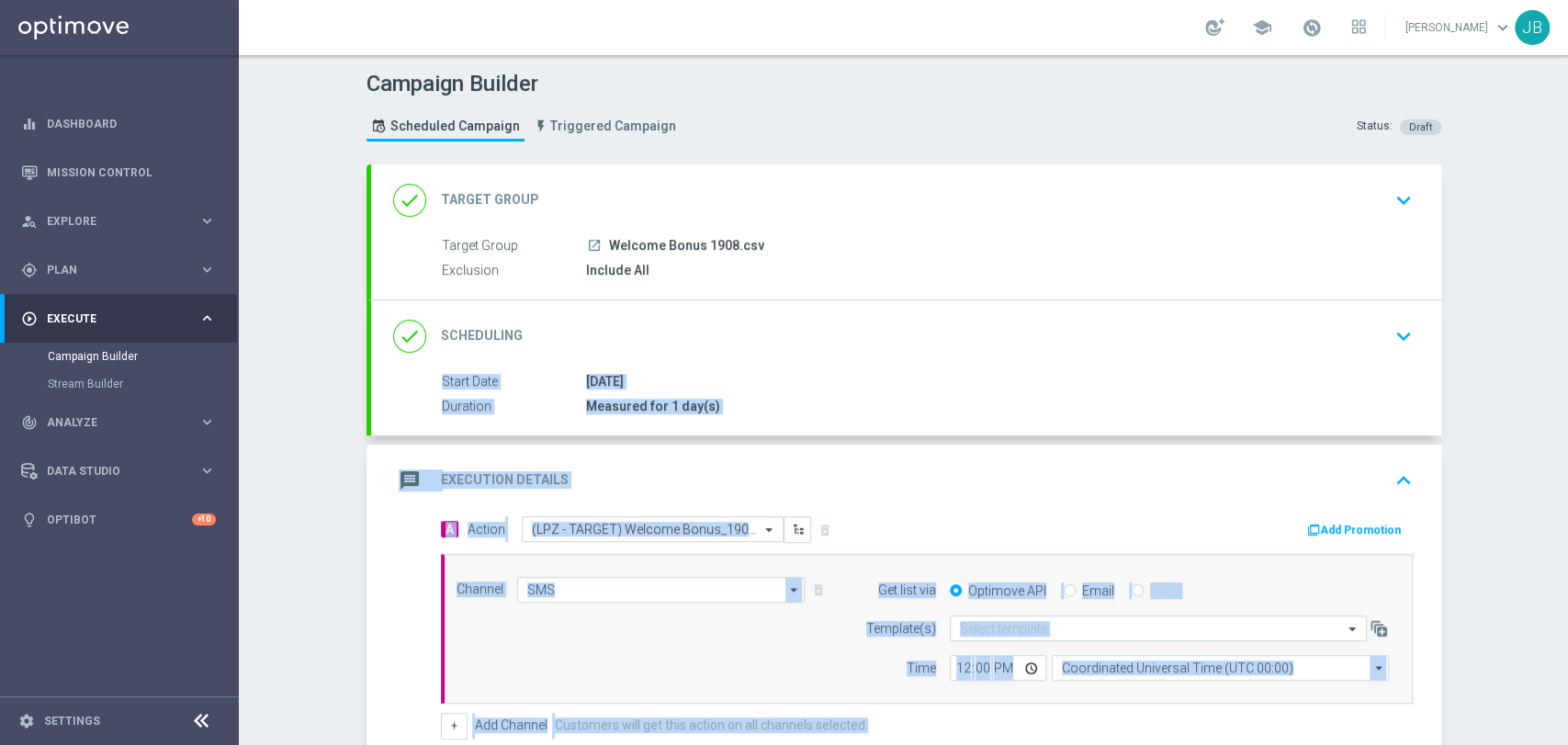
scroll to position [282, 0]
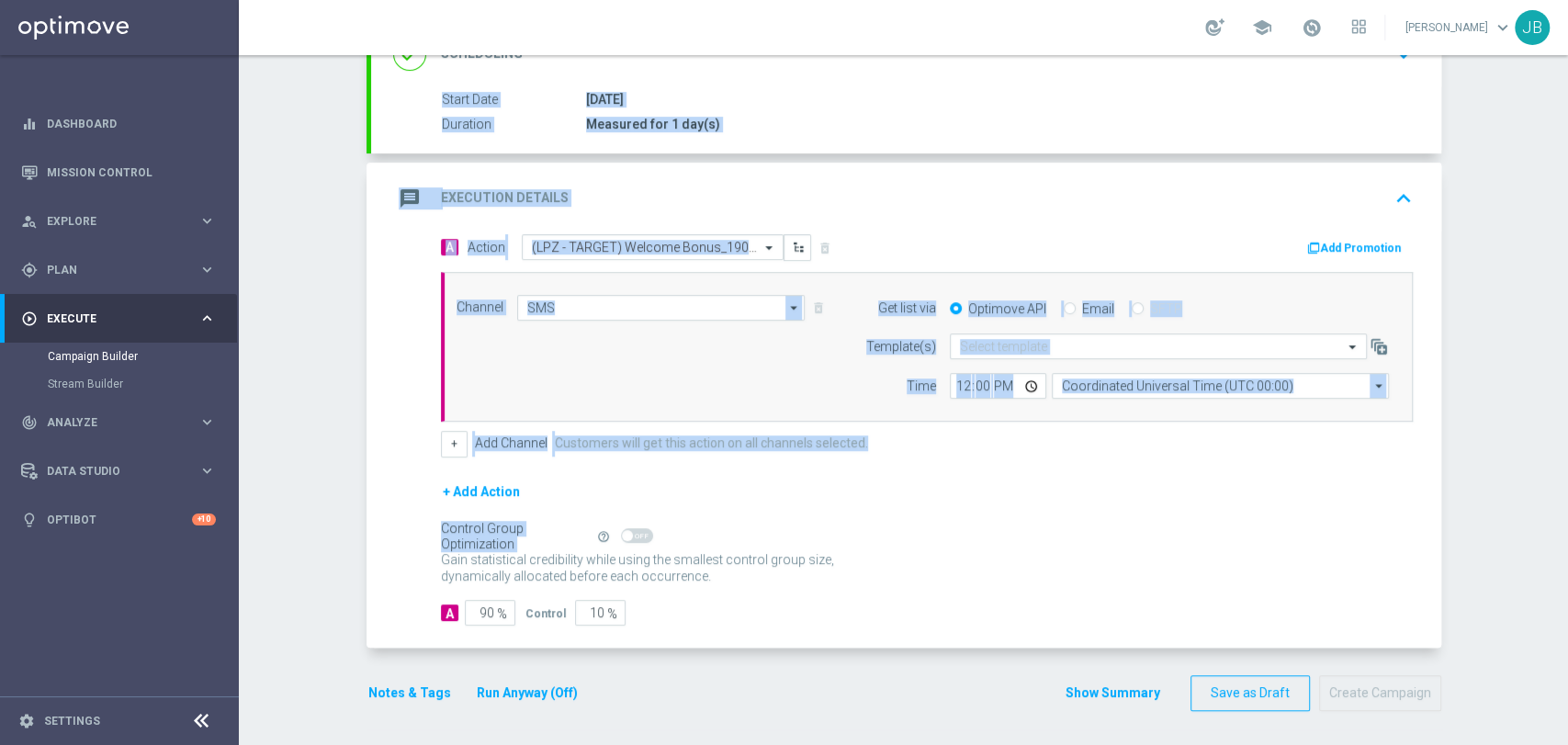
drag, startPoint x: 1566, startPoint y: 355, endPoint x: 1566, endPoint y: 582, distance: 227.0
click at [1566, 582] on div "Campaign Builder Scheduled Campaign Triggered Campaign Status: Draft done Targe…" at bounding box center [903, 400] width 1329 height 690
click at [938, 547] on div "Gain statistical credibility while using the smallest control group size, dynam…" at bounding box center [926, 568] width 972 height 44
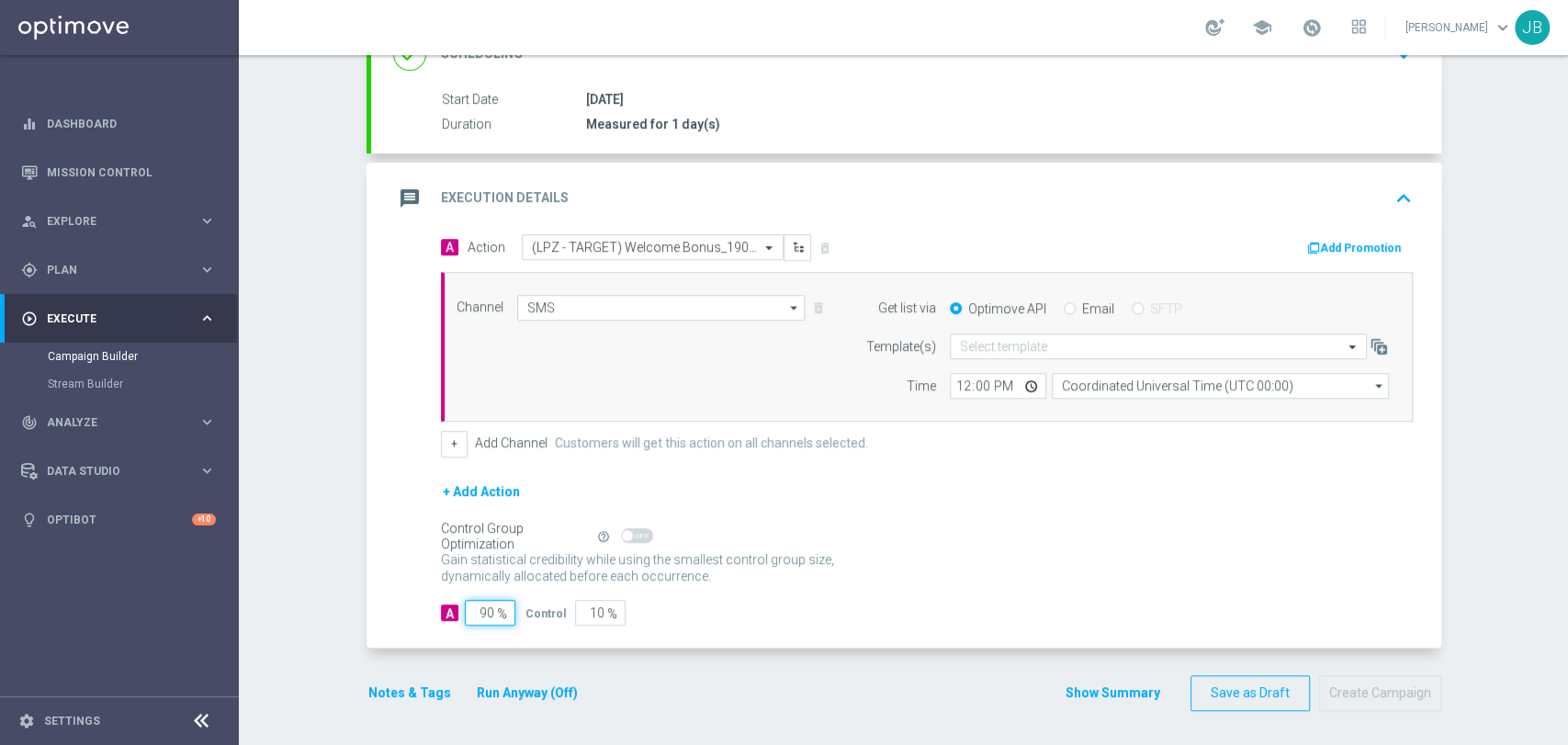
click at [471, 607] on input "90" at bounding box center [490, 613] width 51 height 25
type input "100"
type input "0"
type input "100"
click at [1083, 339] on input "text" at bounding box center [1140, 347] width 360 height 16
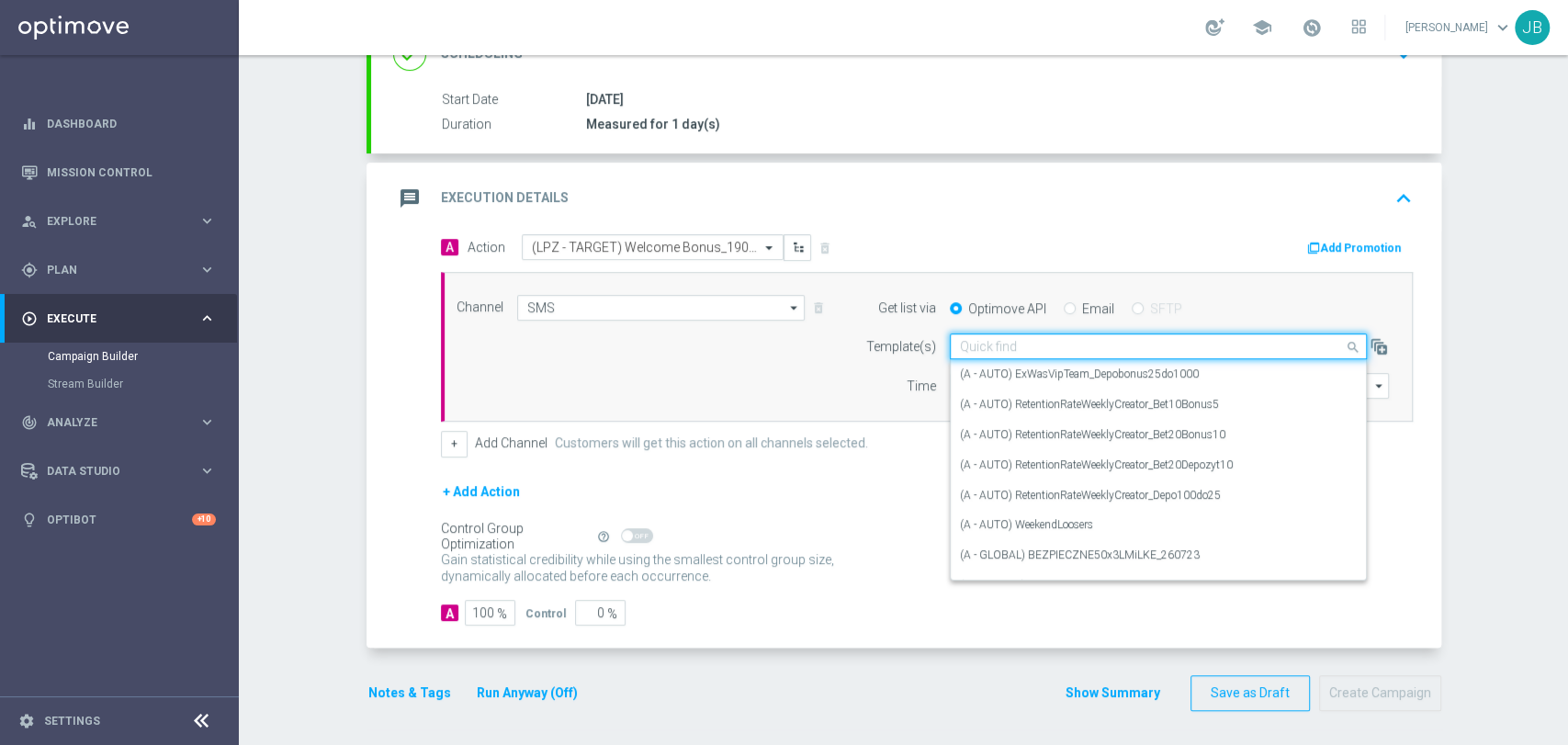
paste input "(LPZ - TARGET) Welcome Bonus_19082025"
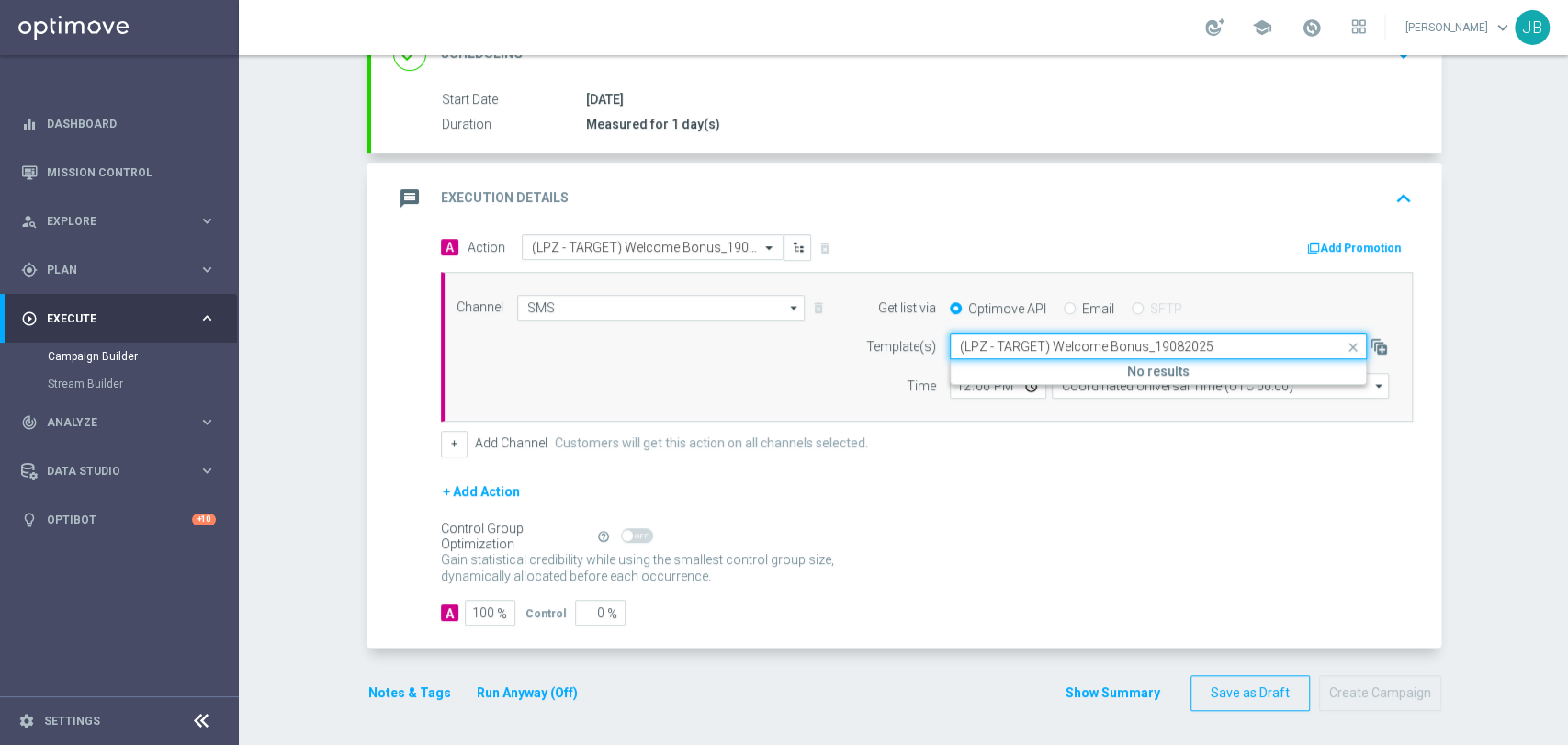
click at [970, 342] on input "(LPZ - TARGET) Welcome Bonus_19082025" at bounding box center [1140, 347] width 360 height 16
click at [973, 382] on div "(LPZ - TARGET) Welcome Bonus_19082025" at bounding box center [1158, 374] width 396 height 30
type input "(LPZ - TARGET) Welcome Bonus_19082025"
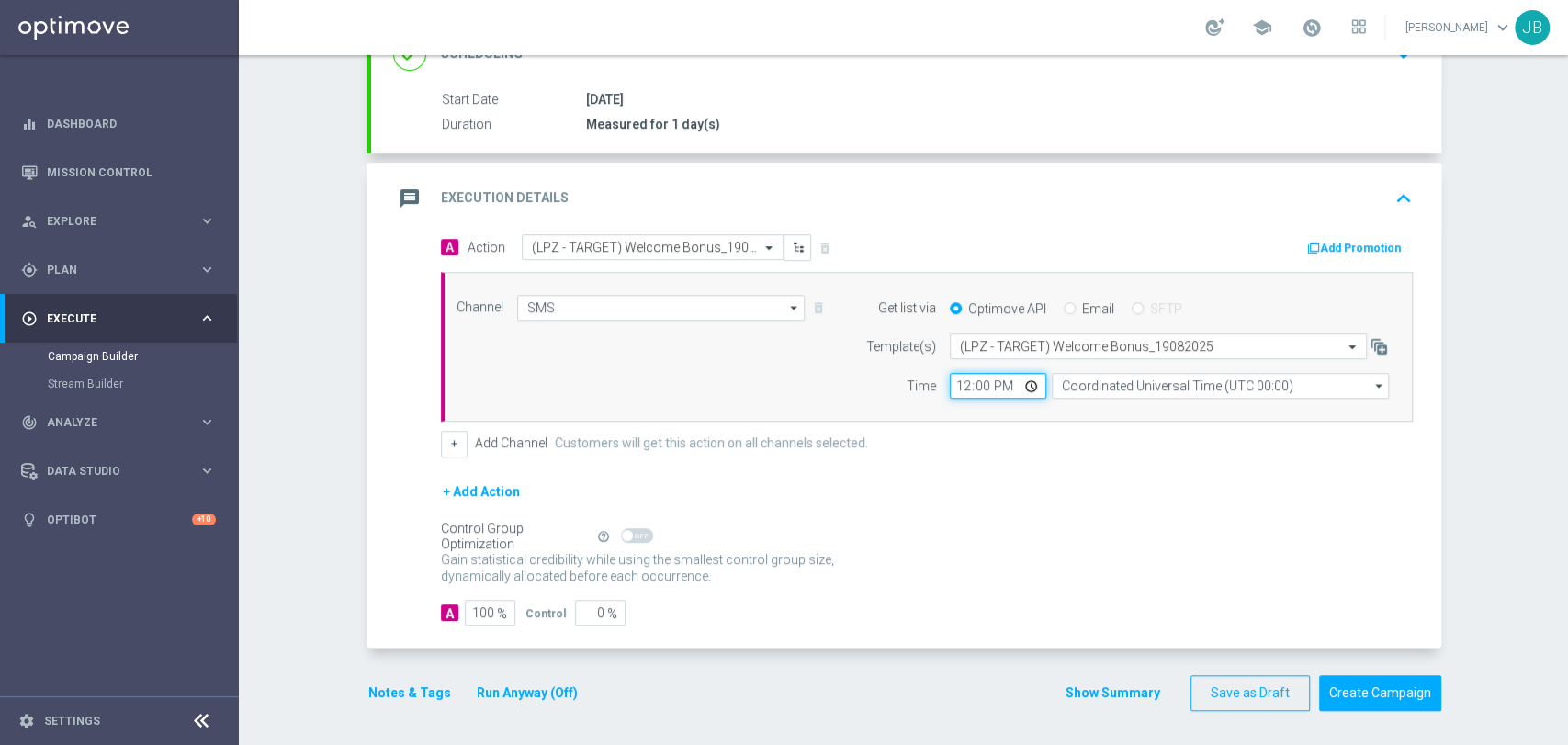
click at [950, 389] on input "12:00" at bounding box center [998, 385] width 97 height 25
type input "10:29"
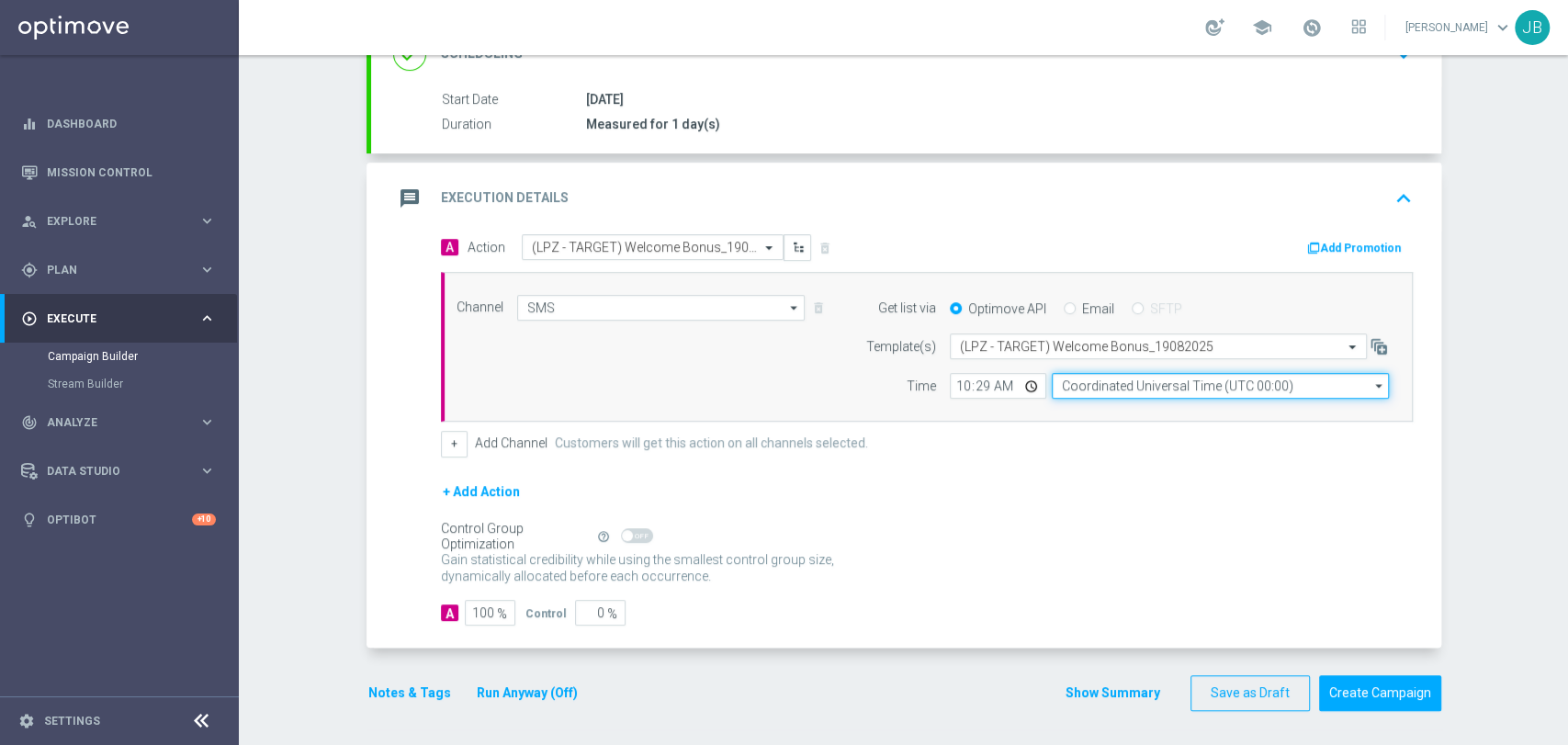
click at [1125, 392] on input "Coordinated Universal Time (UTC 00:00)" at bounding box center [1220, 385] width 337 height 25
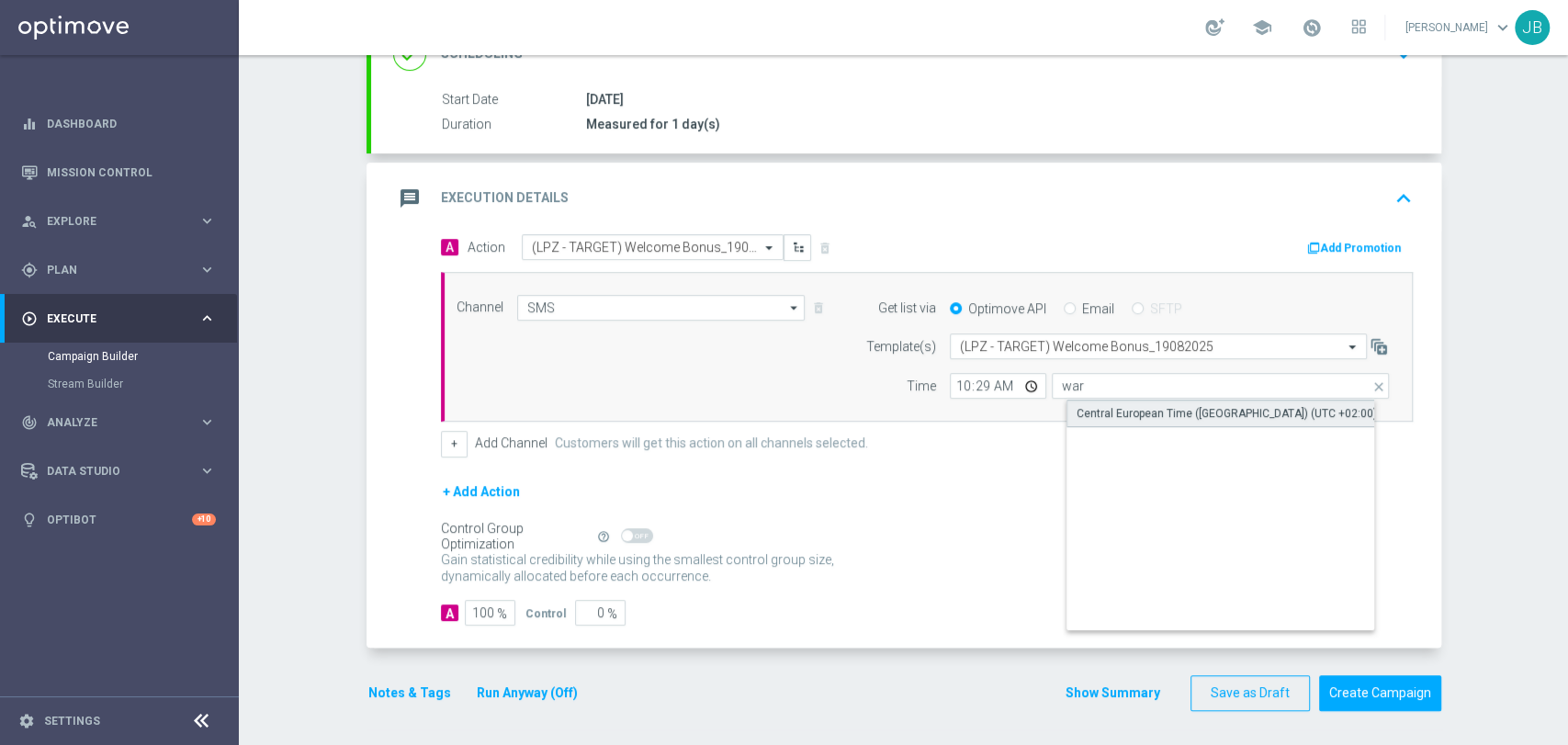
click at [1124, 417] on div "Central European Time (Warsaw) (UTC +02:00)" at bounding box center [1227, 413] width 301 height 17
type input "Central European Time (Warsaw) (UTC +02:00)"
click at [1460, 322] on div "Campaign Builder Scheduled Campaign Triggered Campaign Status: Draft done Targe…" at bounding box center [903, 400] width 1329 height 690
click at [1566, 227] on div "Campaign Builder Scheduled Campaign Triggered Campaign Status: Draft done Targe…" at bounding box center [903, 400] width 1329 height 690
drag, startPoint x: 1566, startPoint y: 286, endPoint x: 1566, endPoint y: 550, distance: 264.0
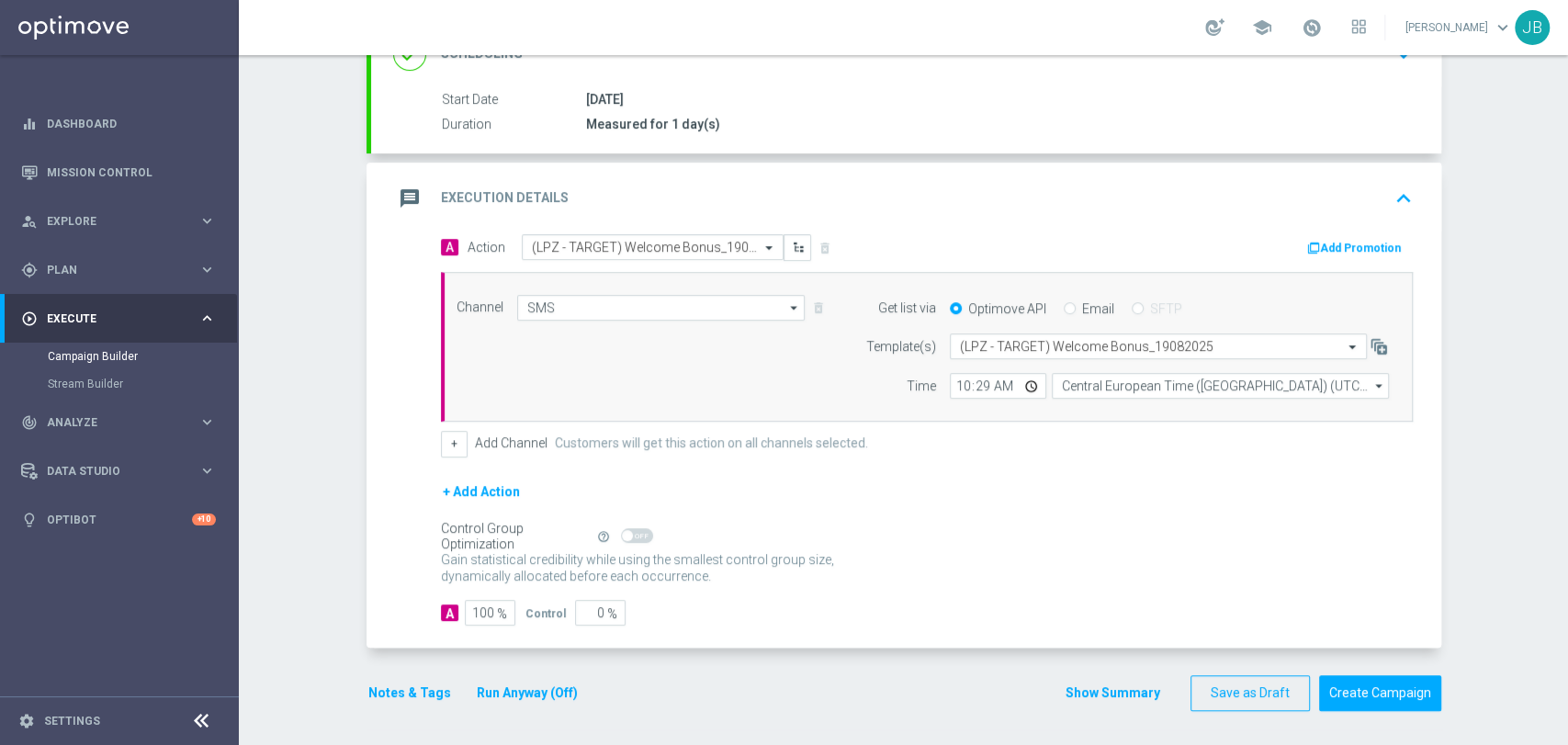
click at [1566, 550] on div "Campaign Builder Scheduled Campaign Triggered Campaign Status: Draft done Targe…" at bounding box center [903, 400] width 1329 height 690
click at [1492, 528] on div "Campaign Builder Scheduled Campaign Triggered Campaign Status: Draft done Targe…" at bounding box center [903, 400] width 1329 height 690
click at [1389, 692] on button "Create Campaign" at bounding box center [1380, 693] width 122 height 36
